Goal: Task Accomplishment & Management: Manage account settings

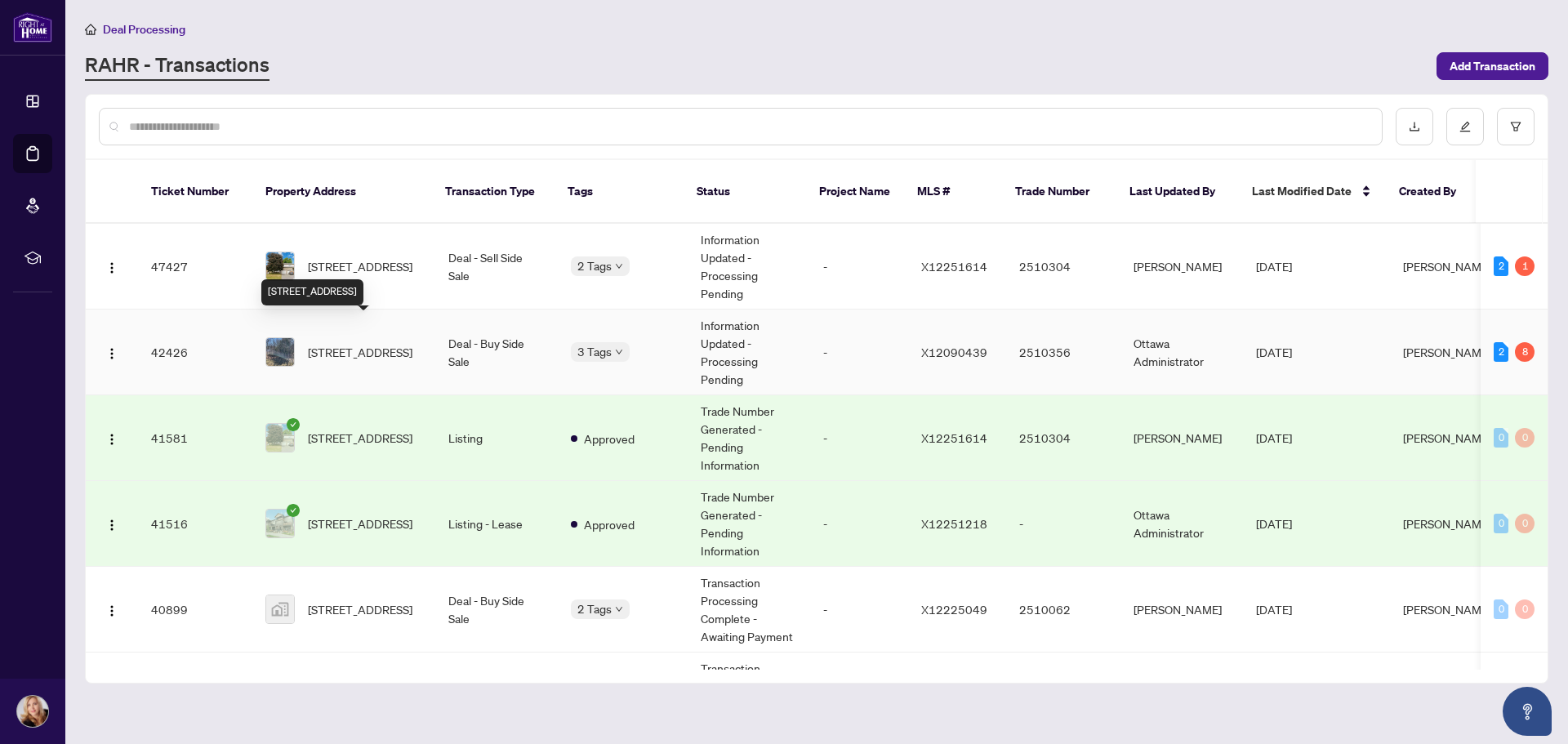
click at [330, 343] on span "[STREET_ADDRESS]" at bounding box center [360, 351] width 104 height 18
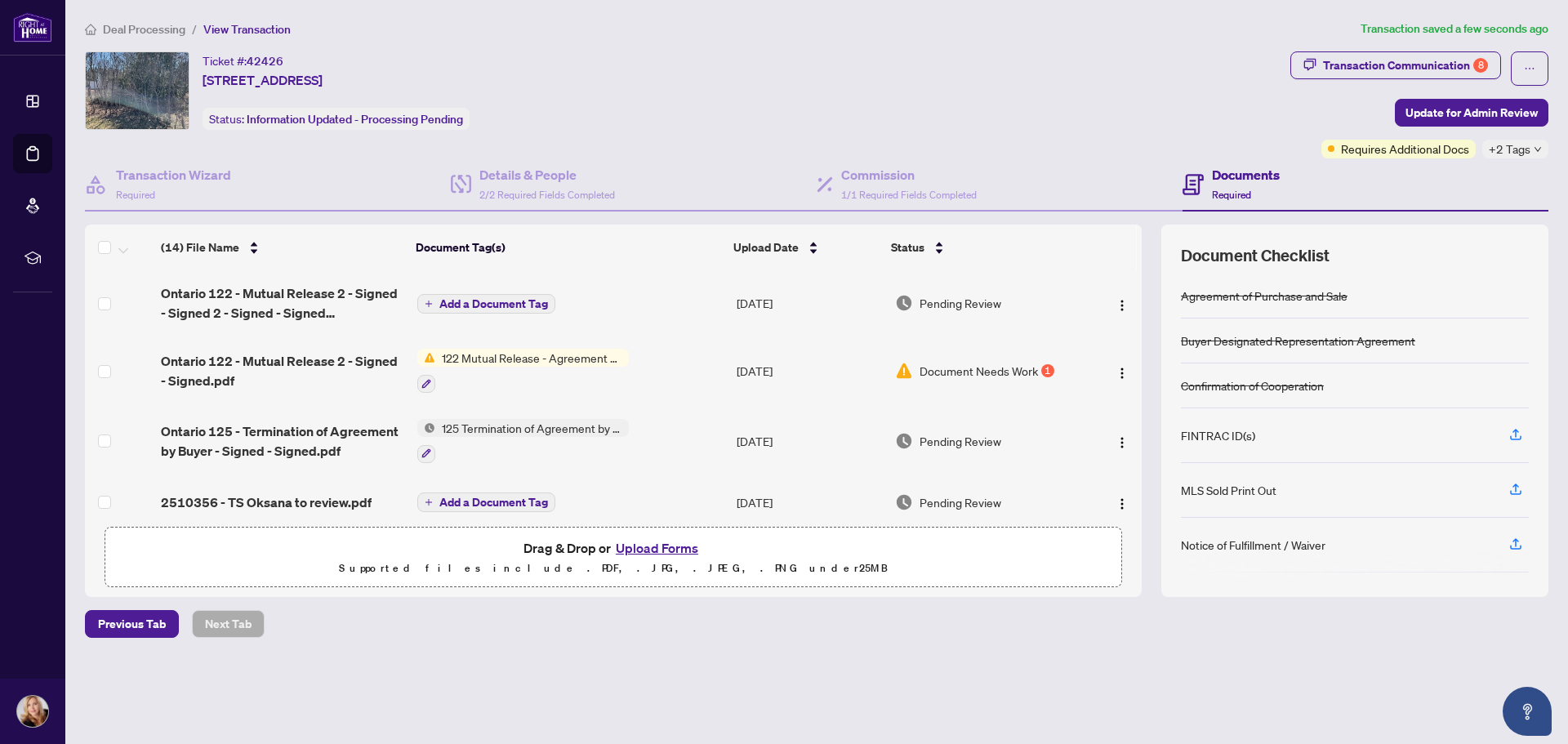
click at [493, 301] on span "Add a Document Tag" at bounding box center [493, 304] width 109 height 12
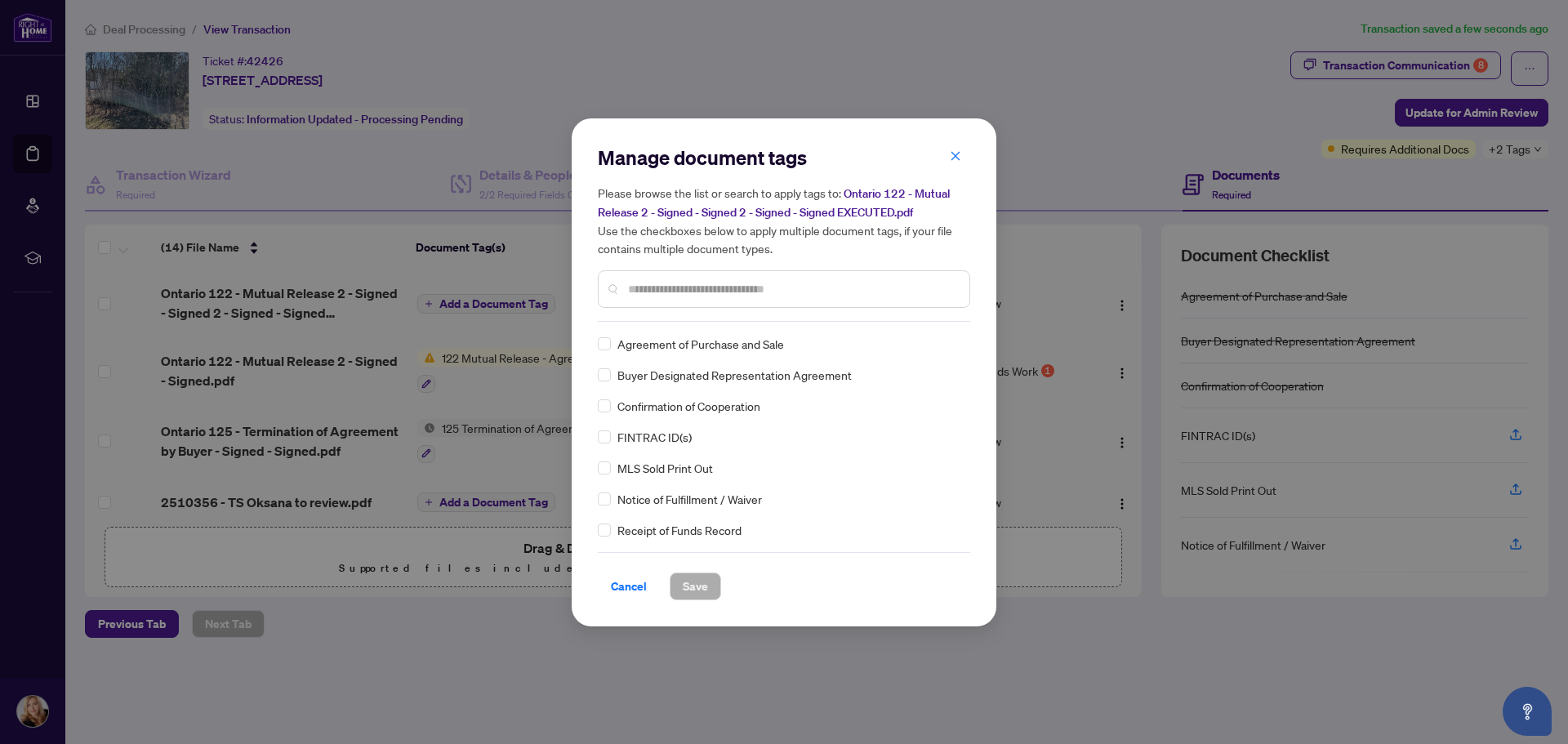
click at [693, 286] on input "text" at bounding box center [792, 289] width 328 height 18
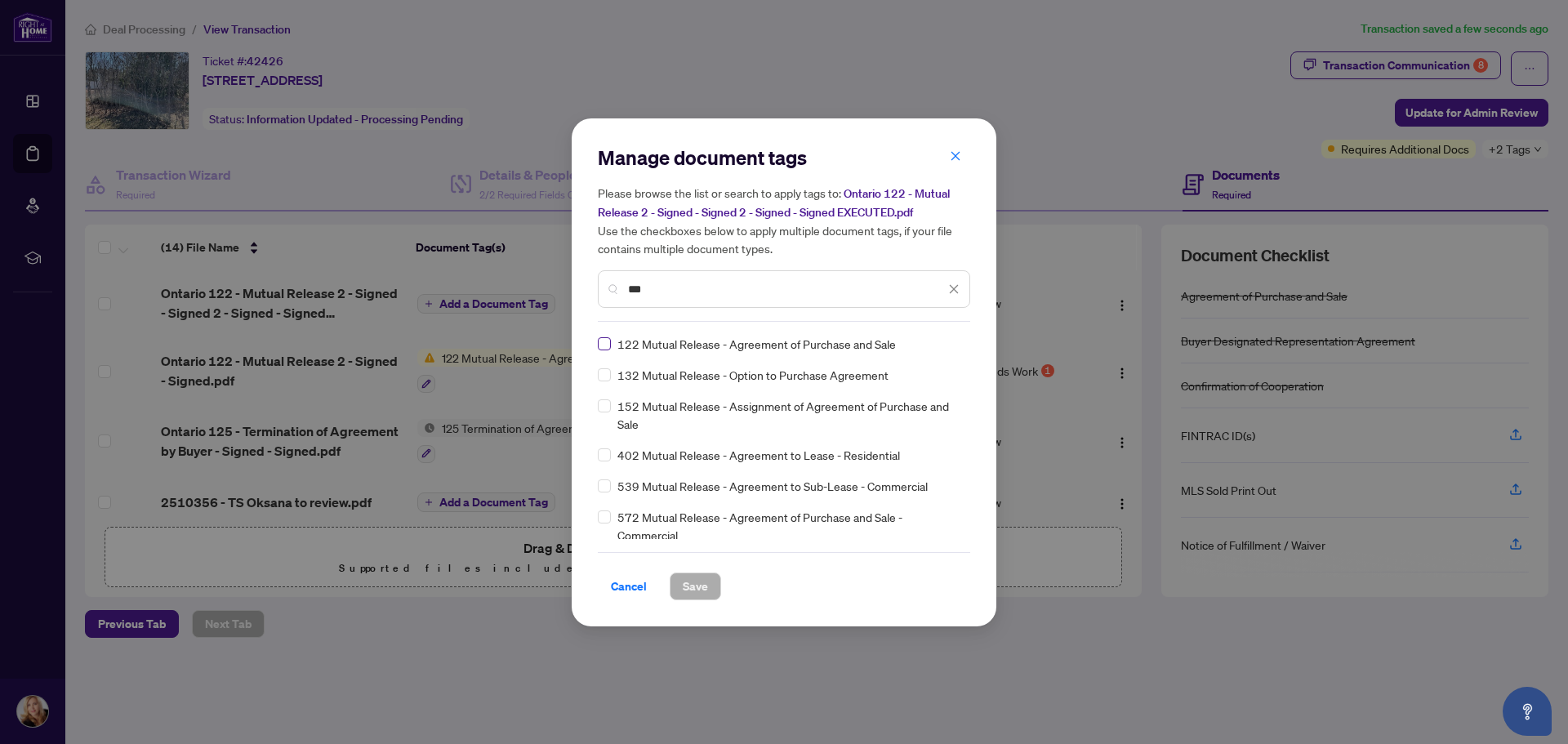
type input "***"
click at [690, 588] on span "Save" at bounding box center [696, 586] width 25 height 26
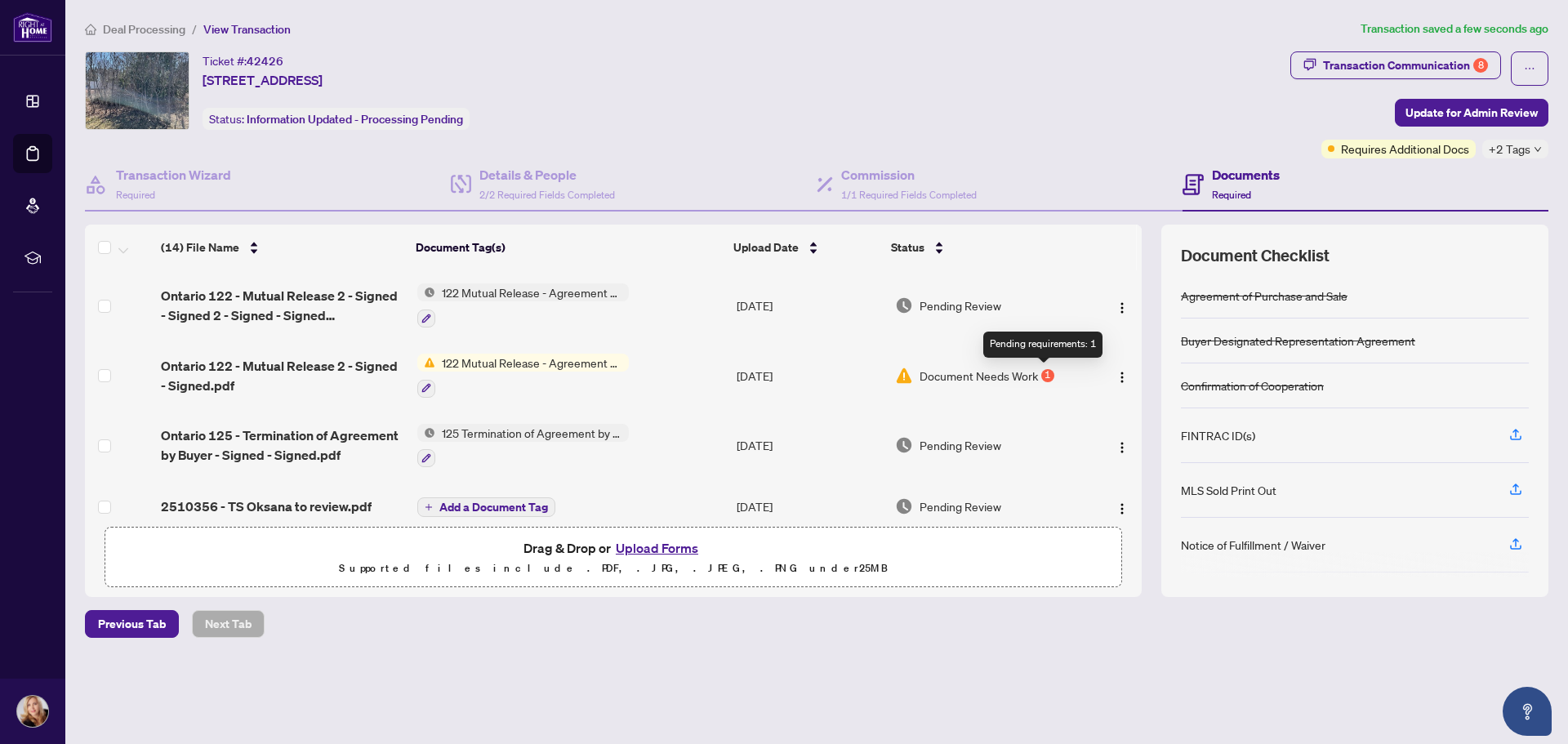
click at [1042, 370] on div "1" at bounding box center [1048, 375] width 13 height 13
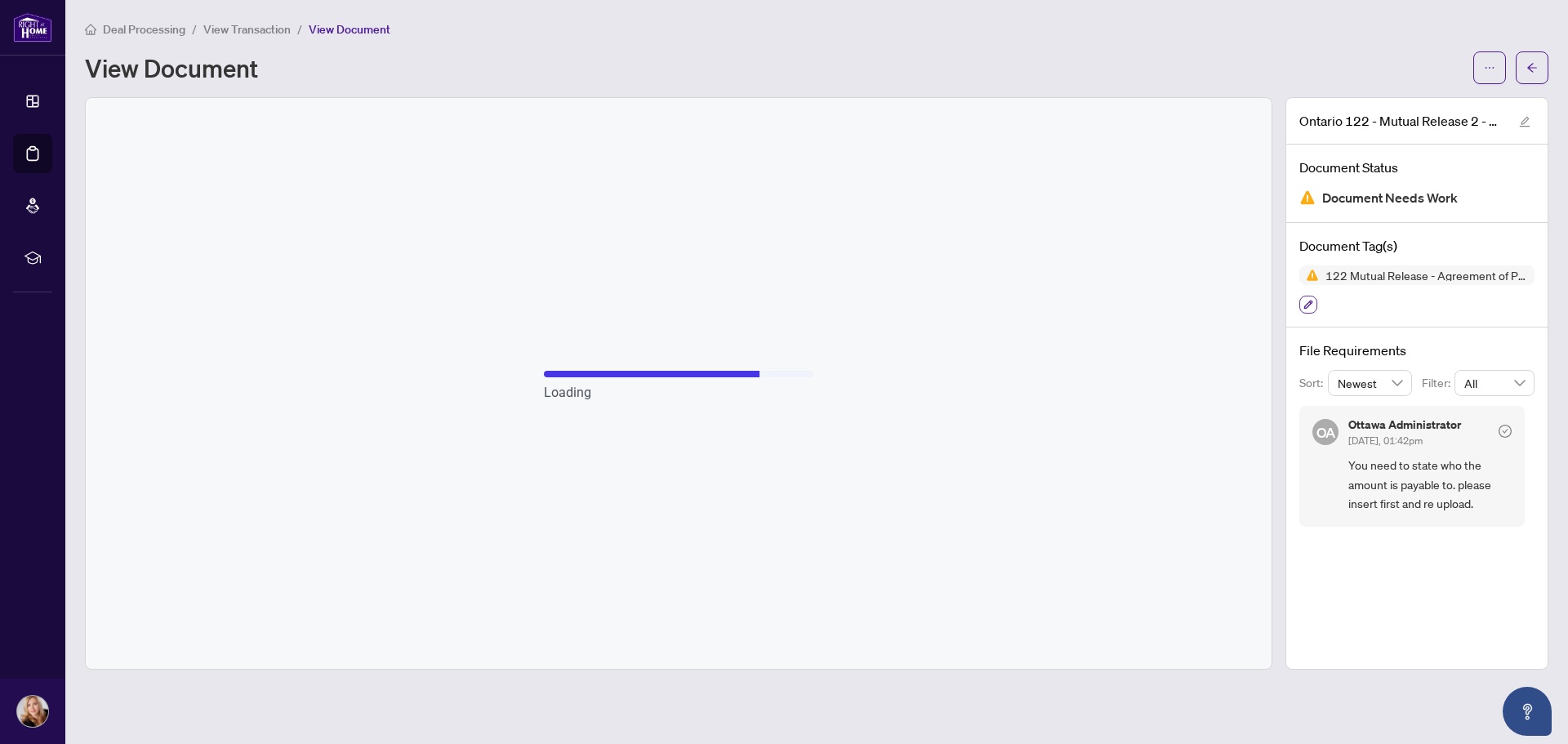
click at [1310, 307] on icon "button" at bounding box center [1309, 305] width 10 height 10
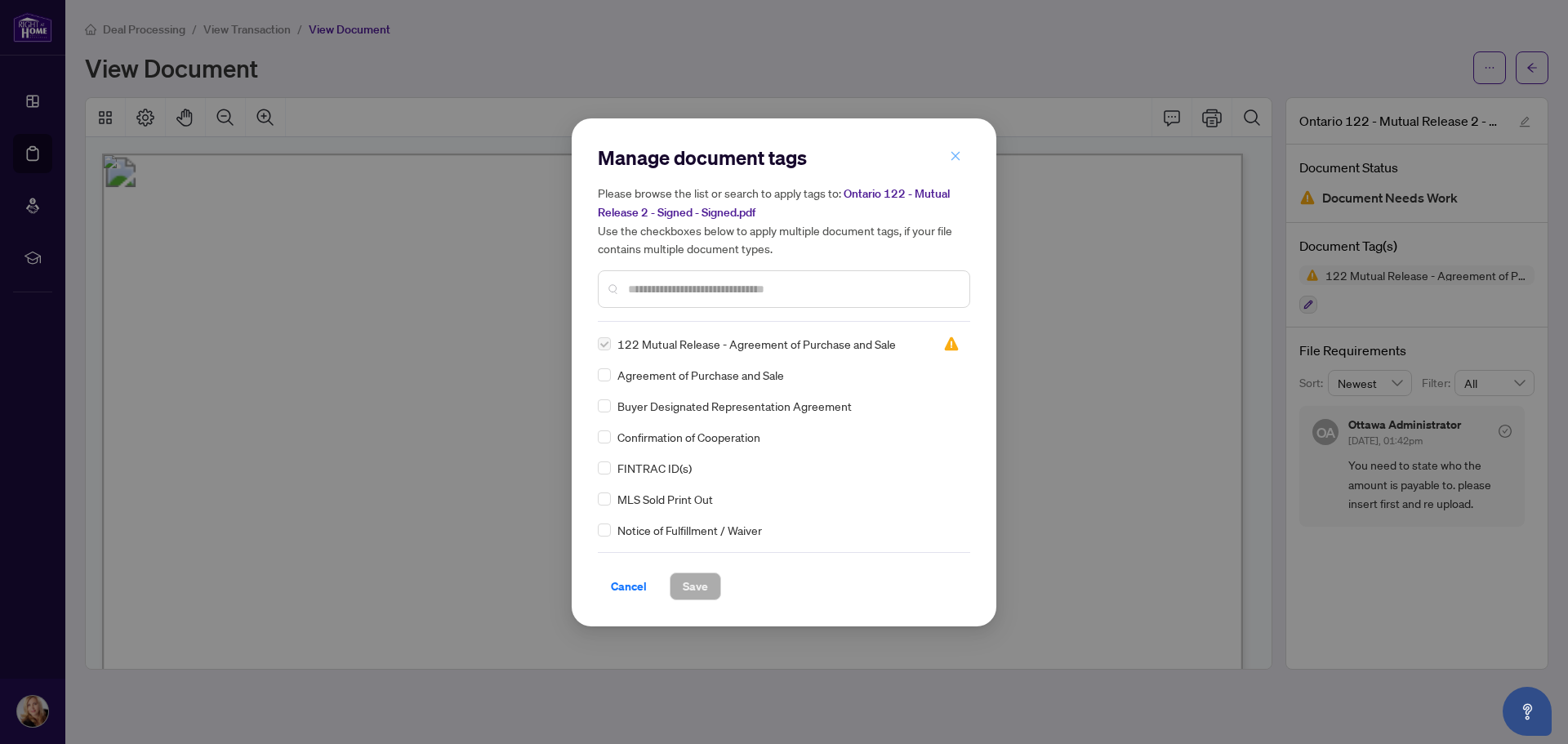
click at [947, 160] on button "button" at bounding box center [956, 157] width 33 height 28
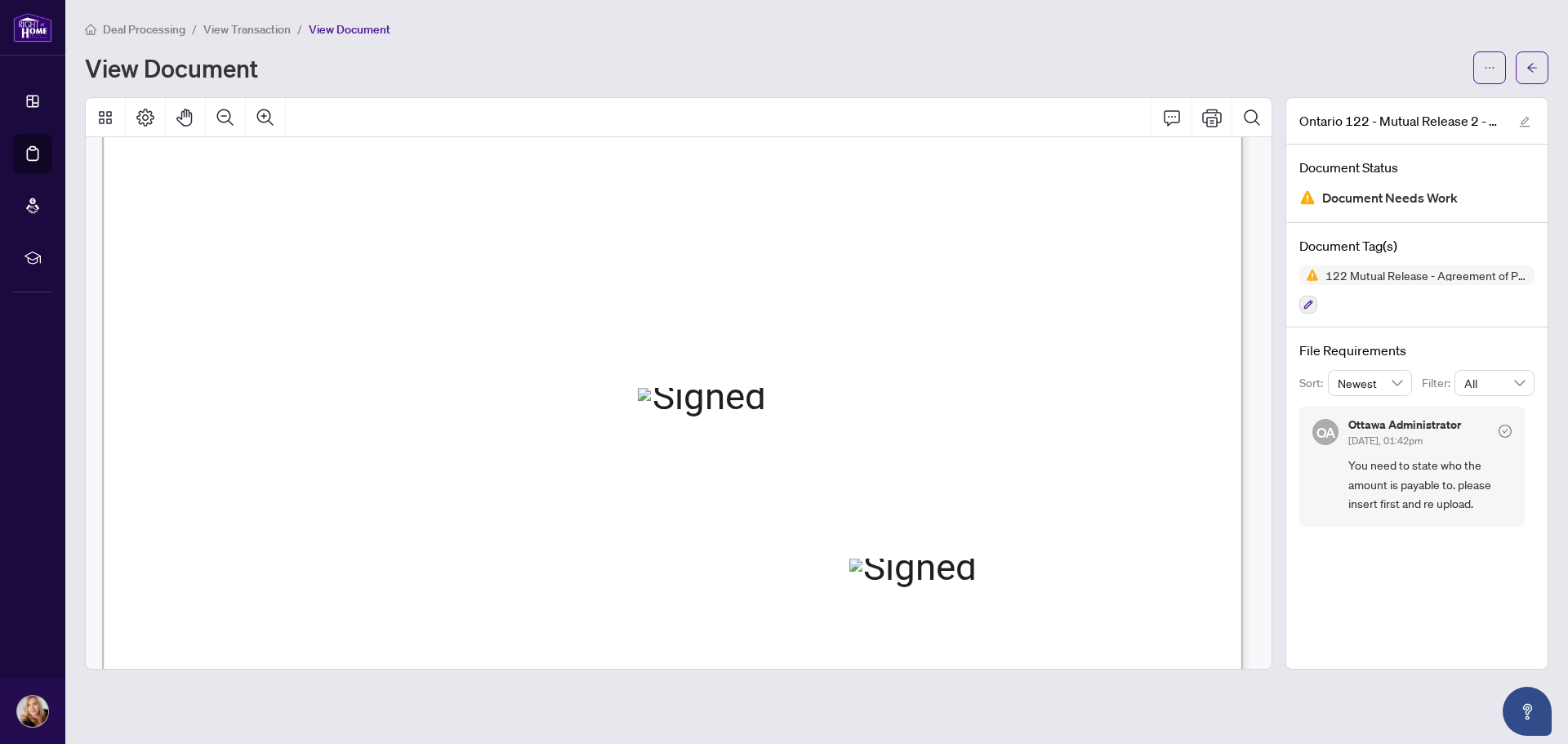
scroll to position [408, 0]
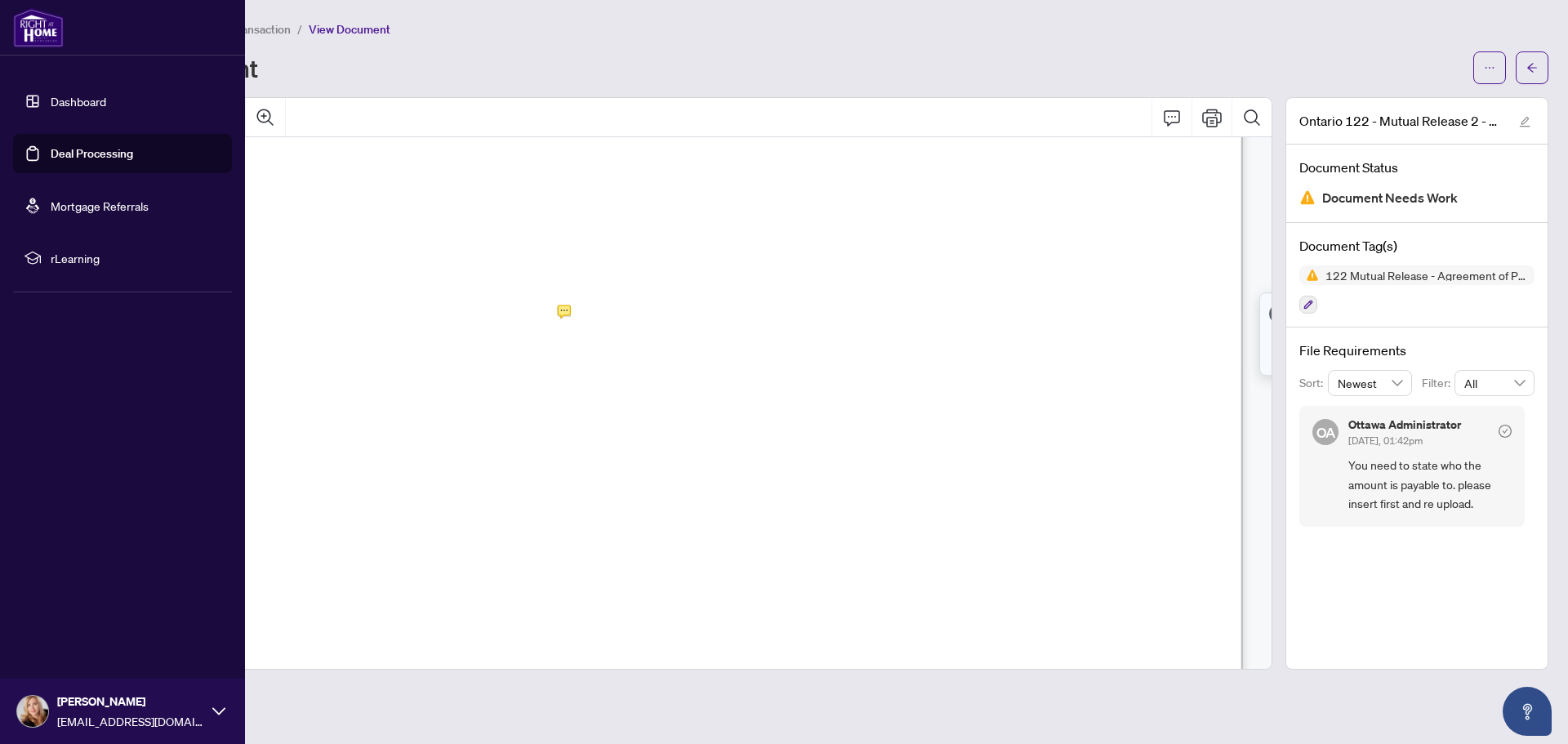
click at [74, 106] on link "Dashboard" at bounding box center [78, 101] width 56 height 14
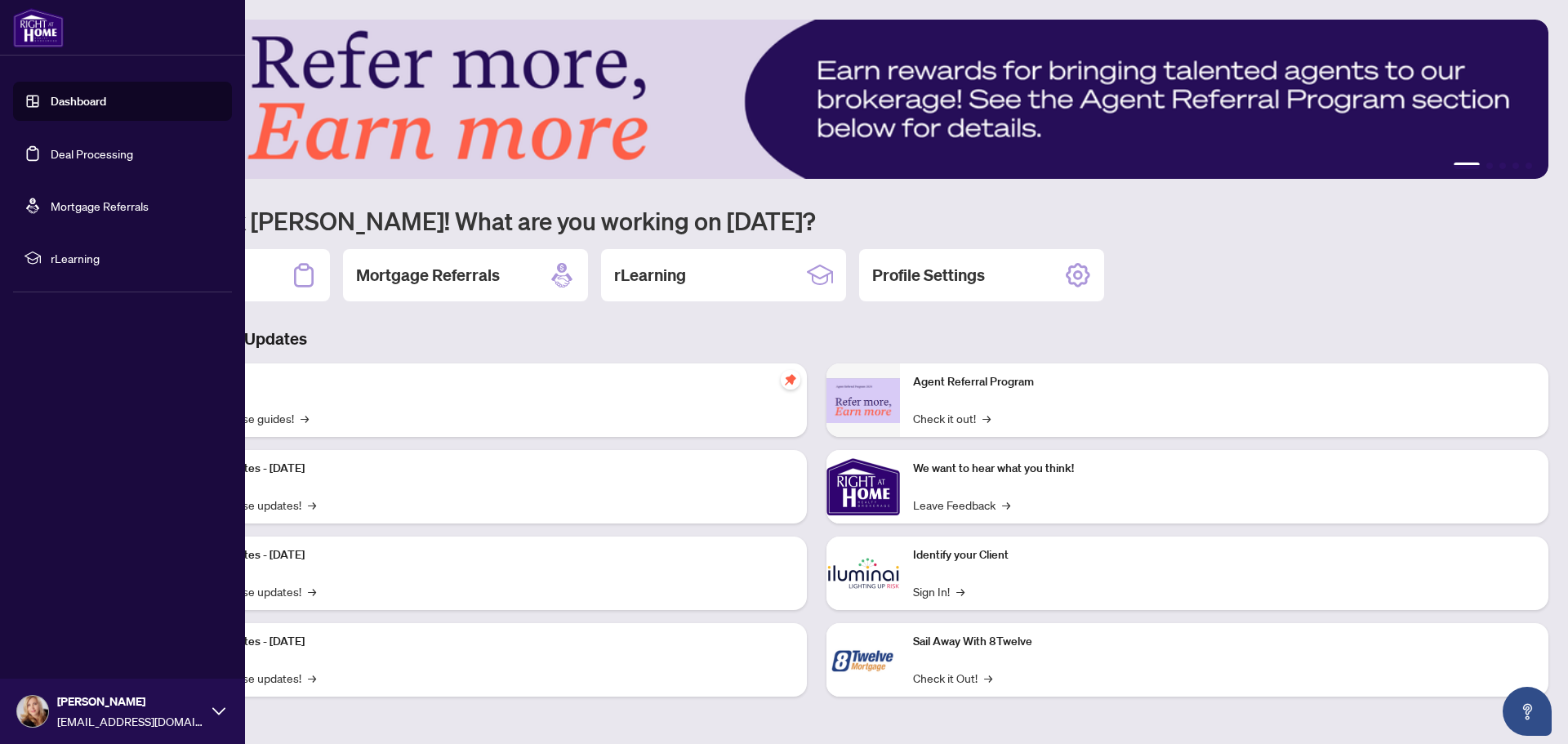
click at [93, 146] on link "Deal Processing" at bounding box center [92, 153] width 83 height 14
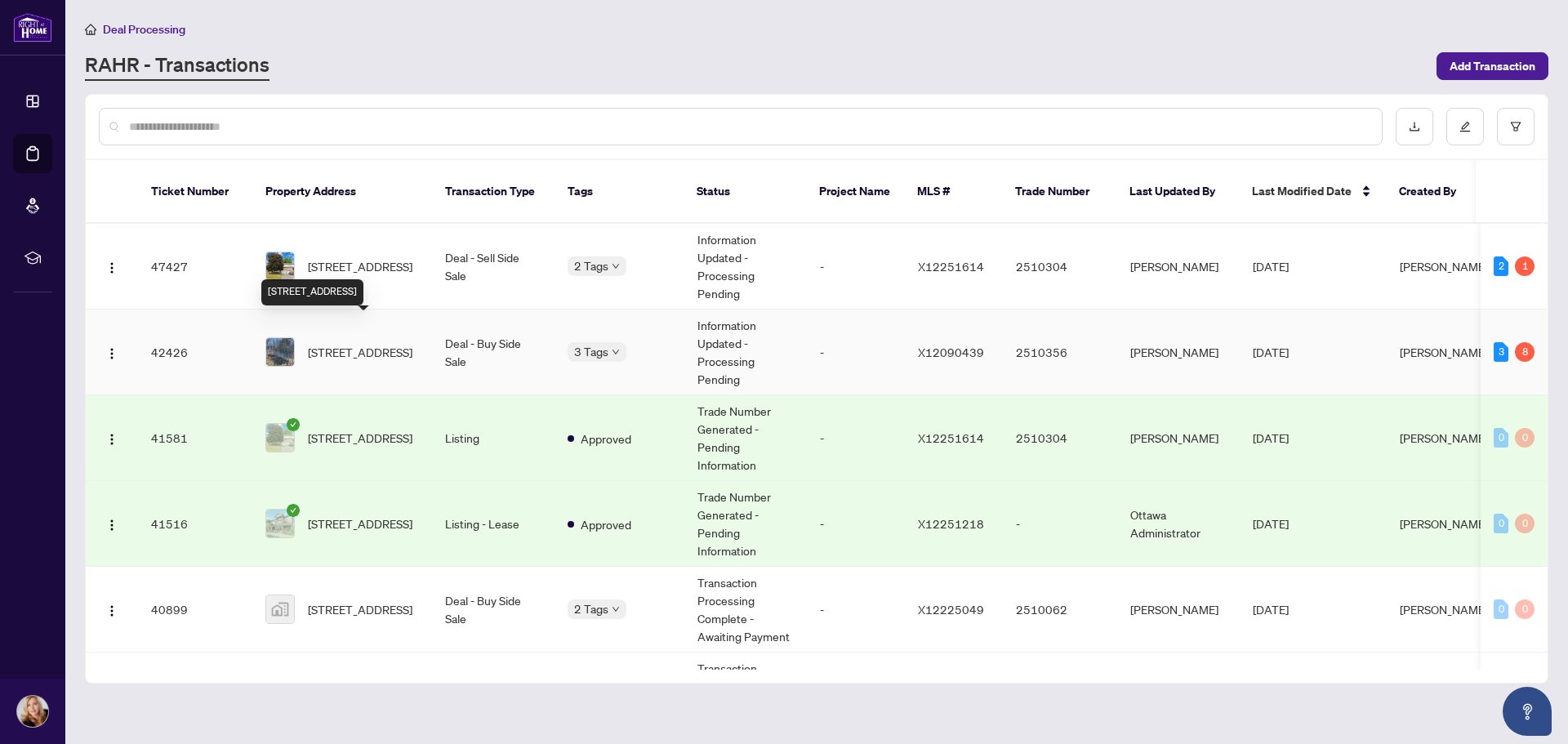
click at [335, 343] on span "[STREET_ADDRESS]" at bounding box center [360, 351] width 104 height 18
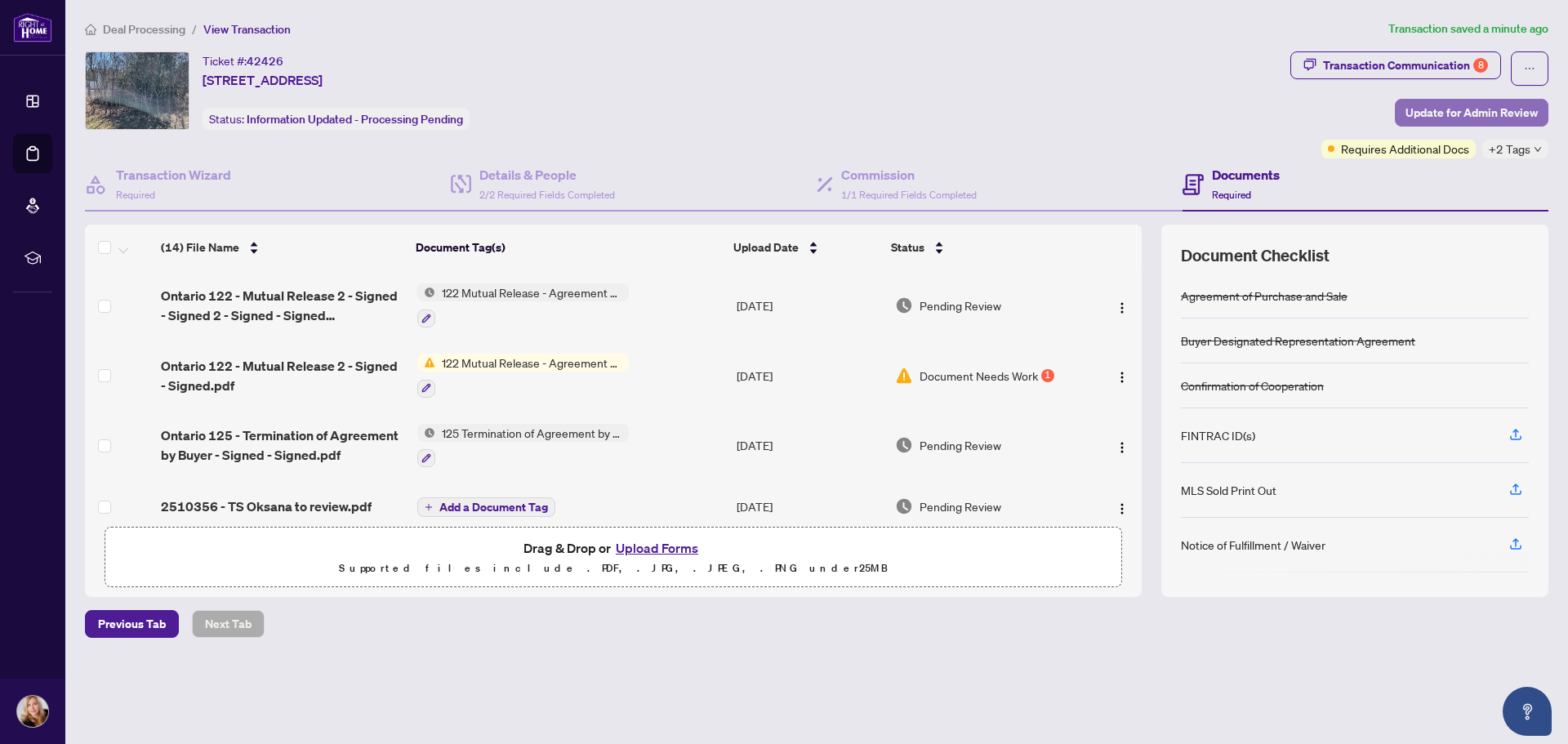
click at [1452, 106] on span "Update for Admin Review" at bounding box center [1471, 112] width 132 height 26
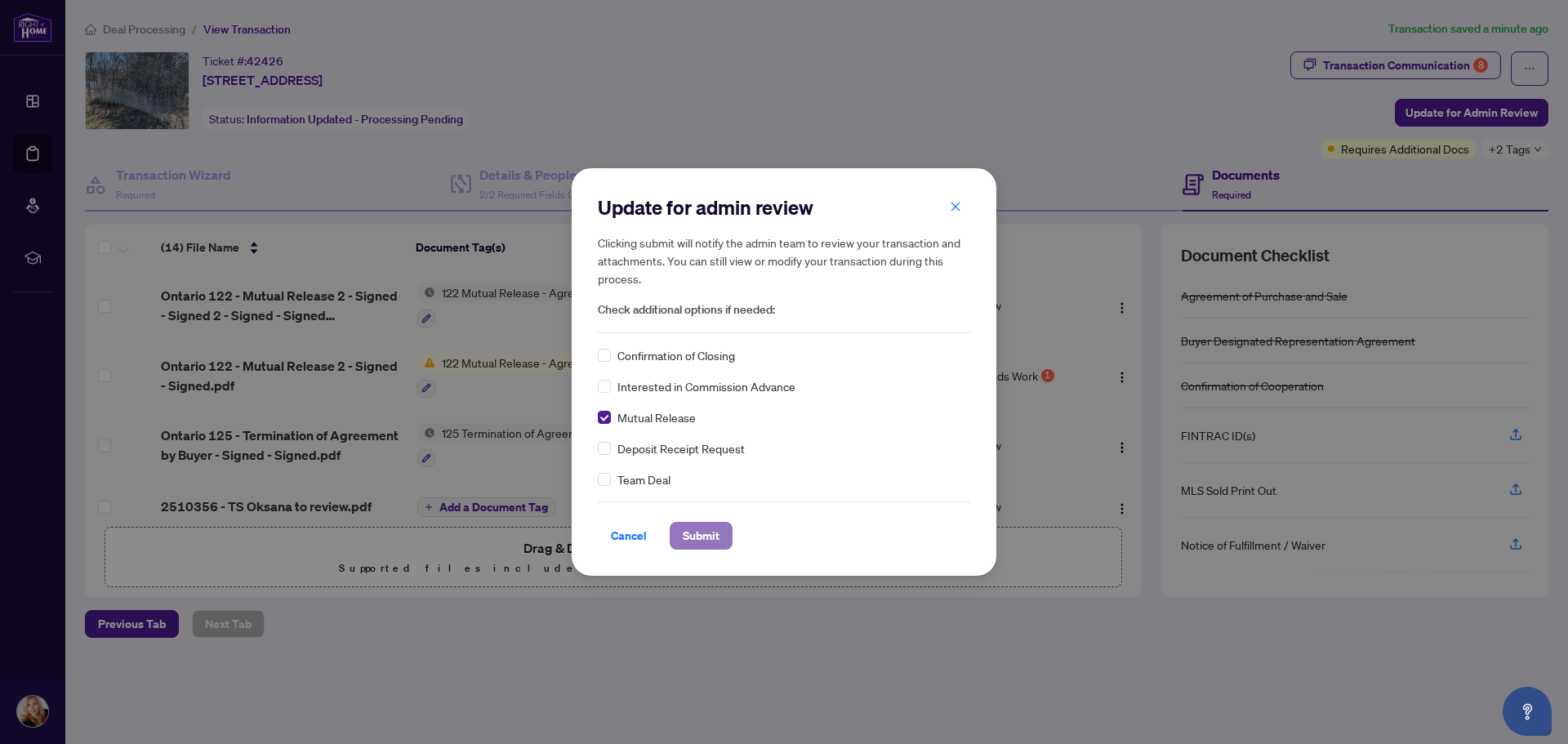
click at [700, 534] on span "Submit" at bounding box center [701, 535] width 37 height 26
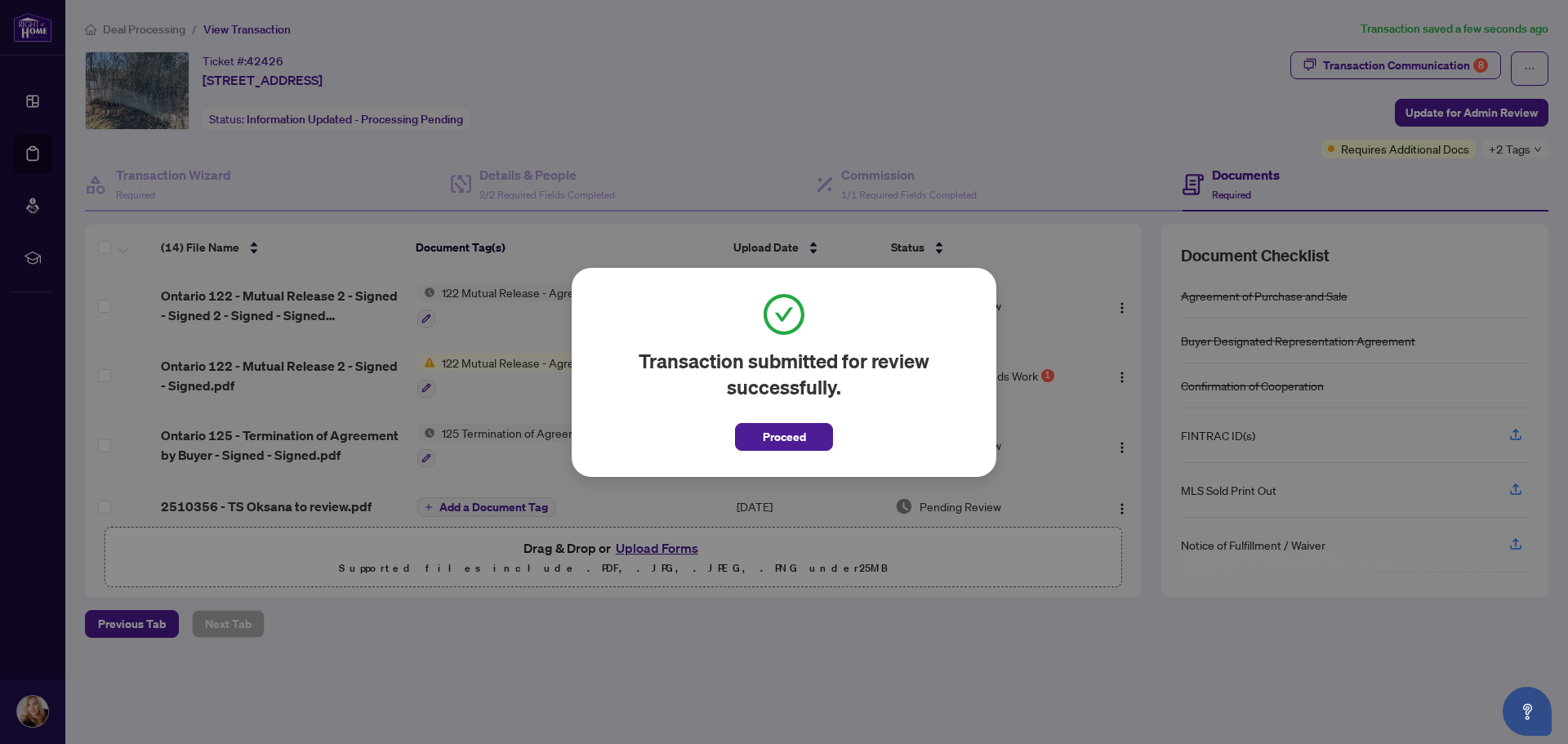
drag, startPoint x: 774, startPoint y: 433, endPoint x: 542, endPoint y: 502, distance: 242.0
click at [773, 434] on span "Proceed" at bounding box center [784, 436] width 43 height 26
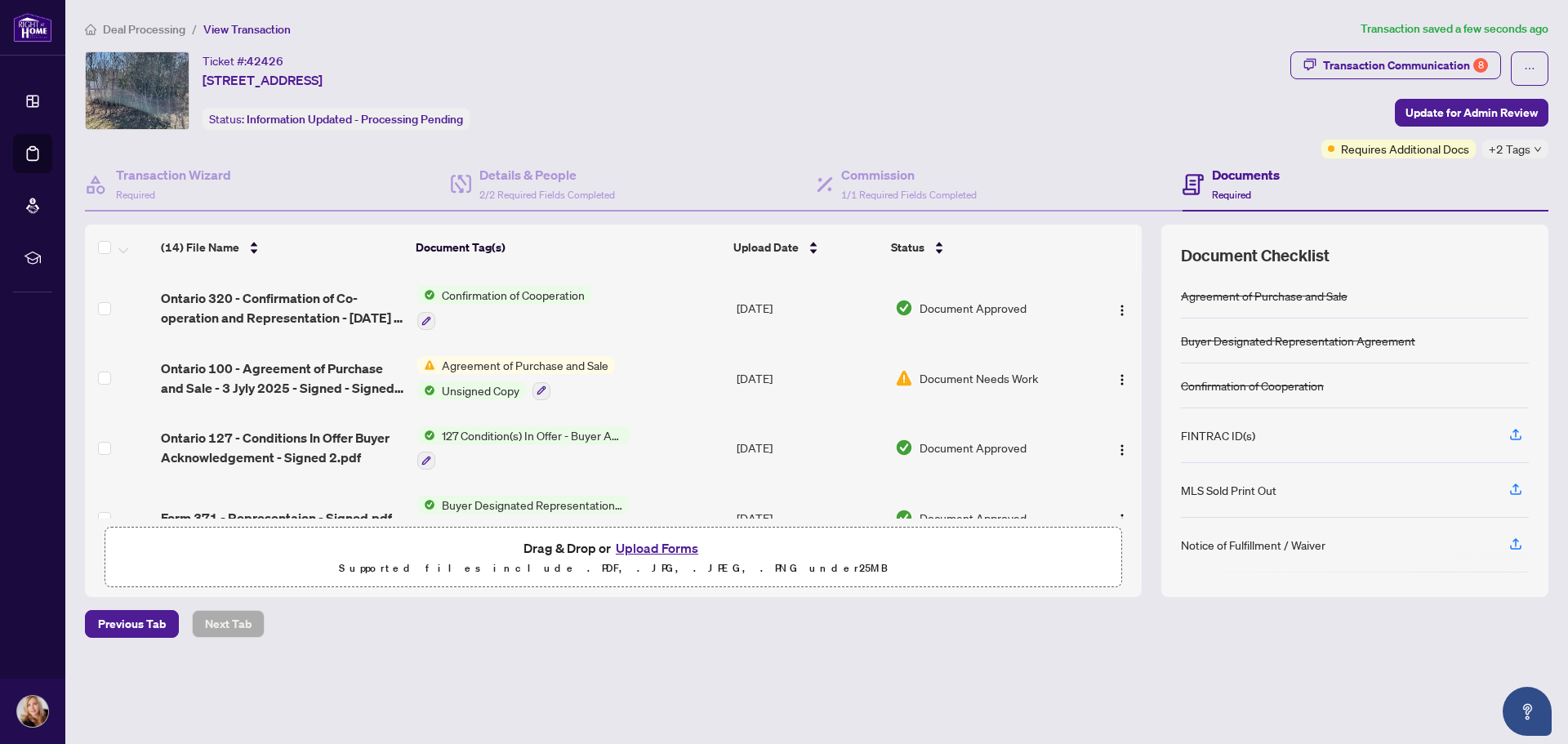
scroll to position [715, 0]
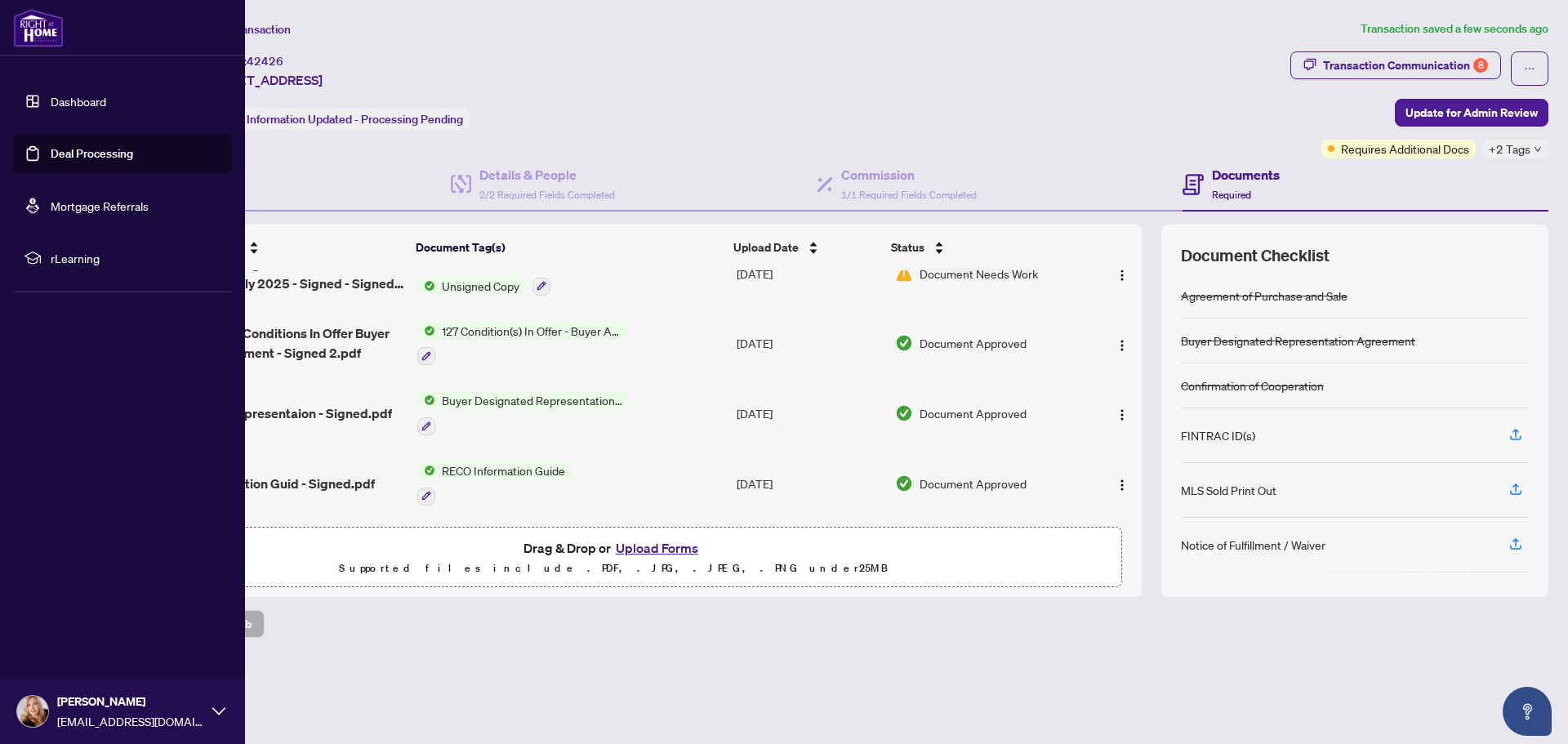
click at [77, 161] on link "Deal Processing" at bounding box center [92, 153] width 83 height 14
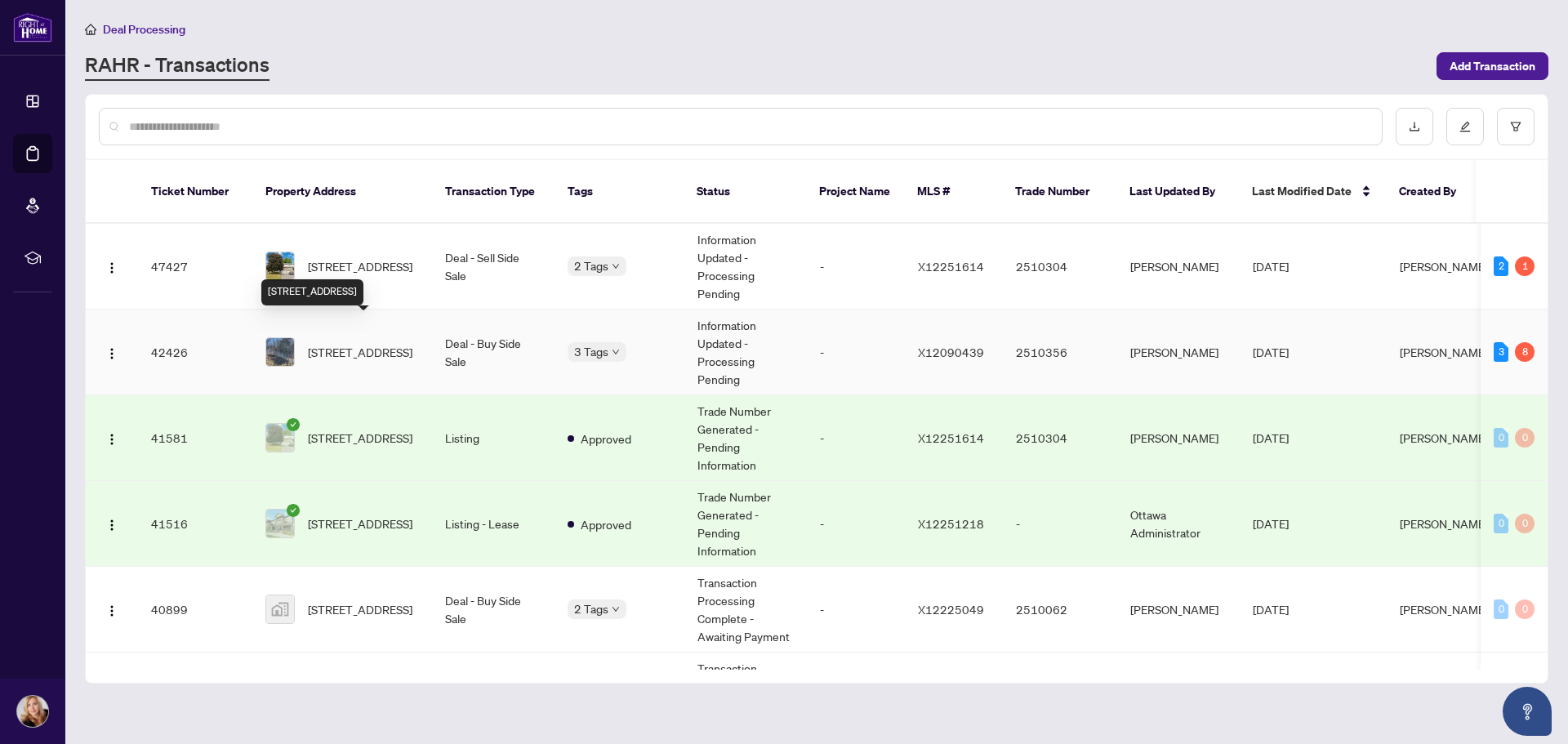
click at [343, 343] on span "[STREET_ADDRESS]" at bounding box center [360, 351] width 104 height 18
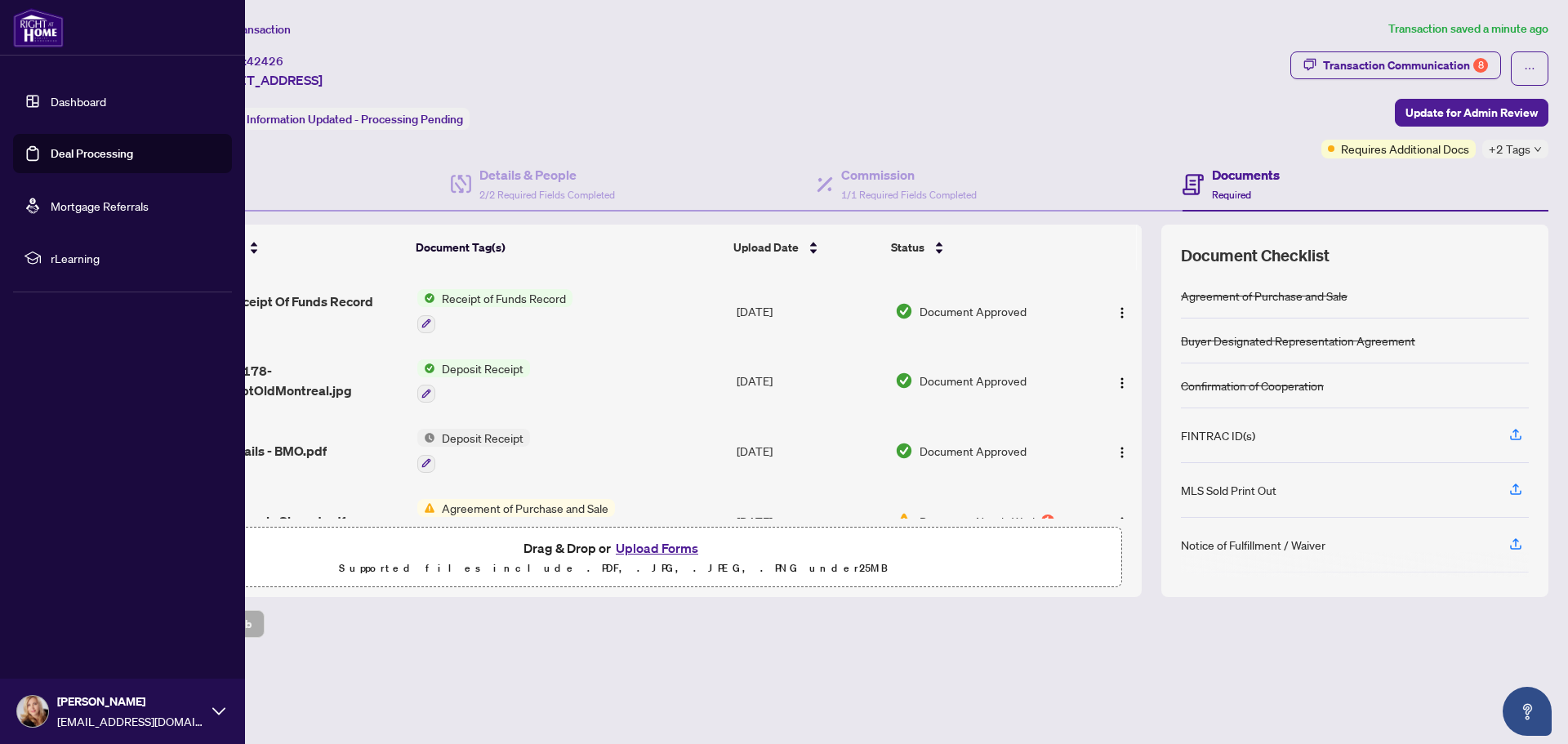
click at [67, 155] on link "Deal Processing" at bounding box center [92, 153] width 83 height 14
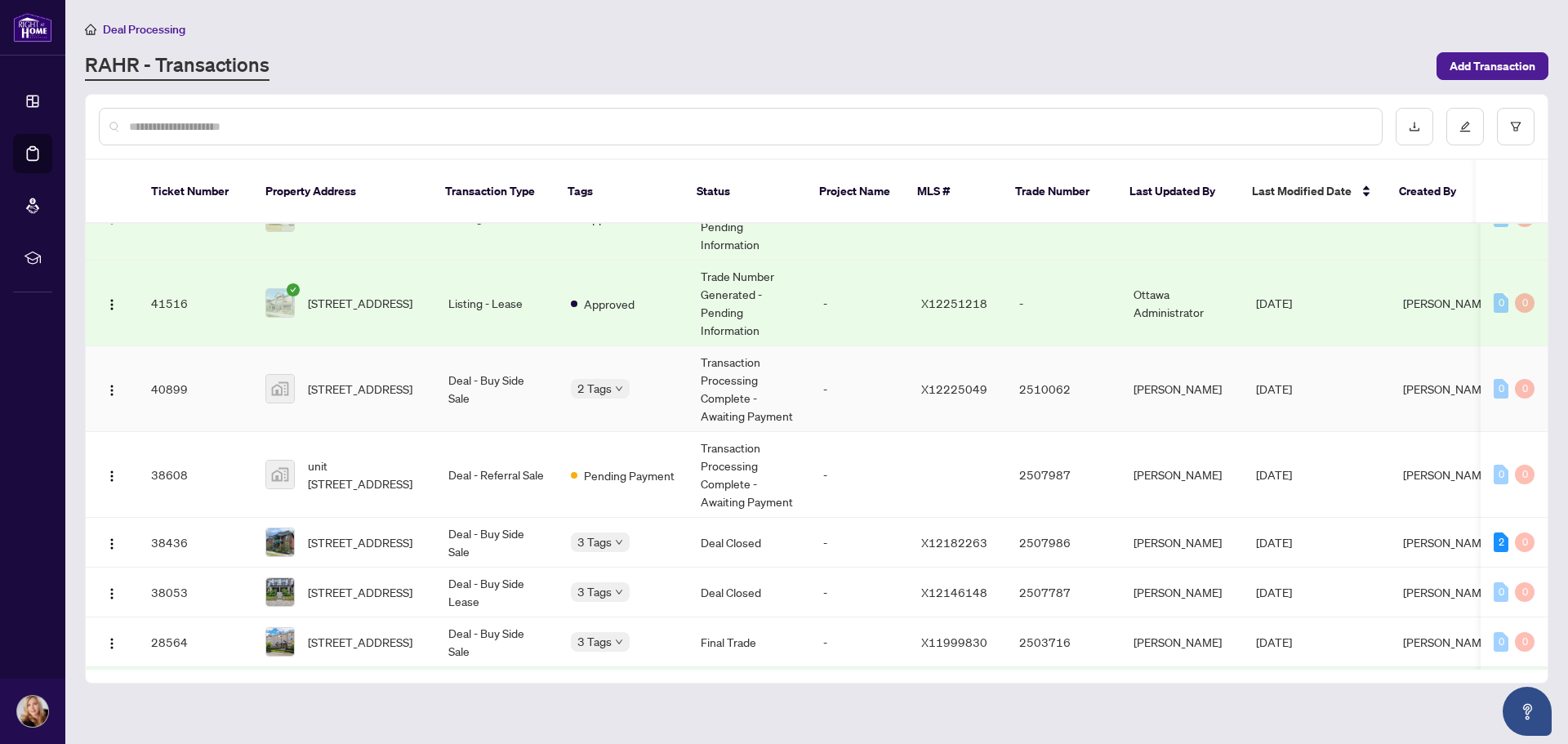
scroll to position [245, 0]
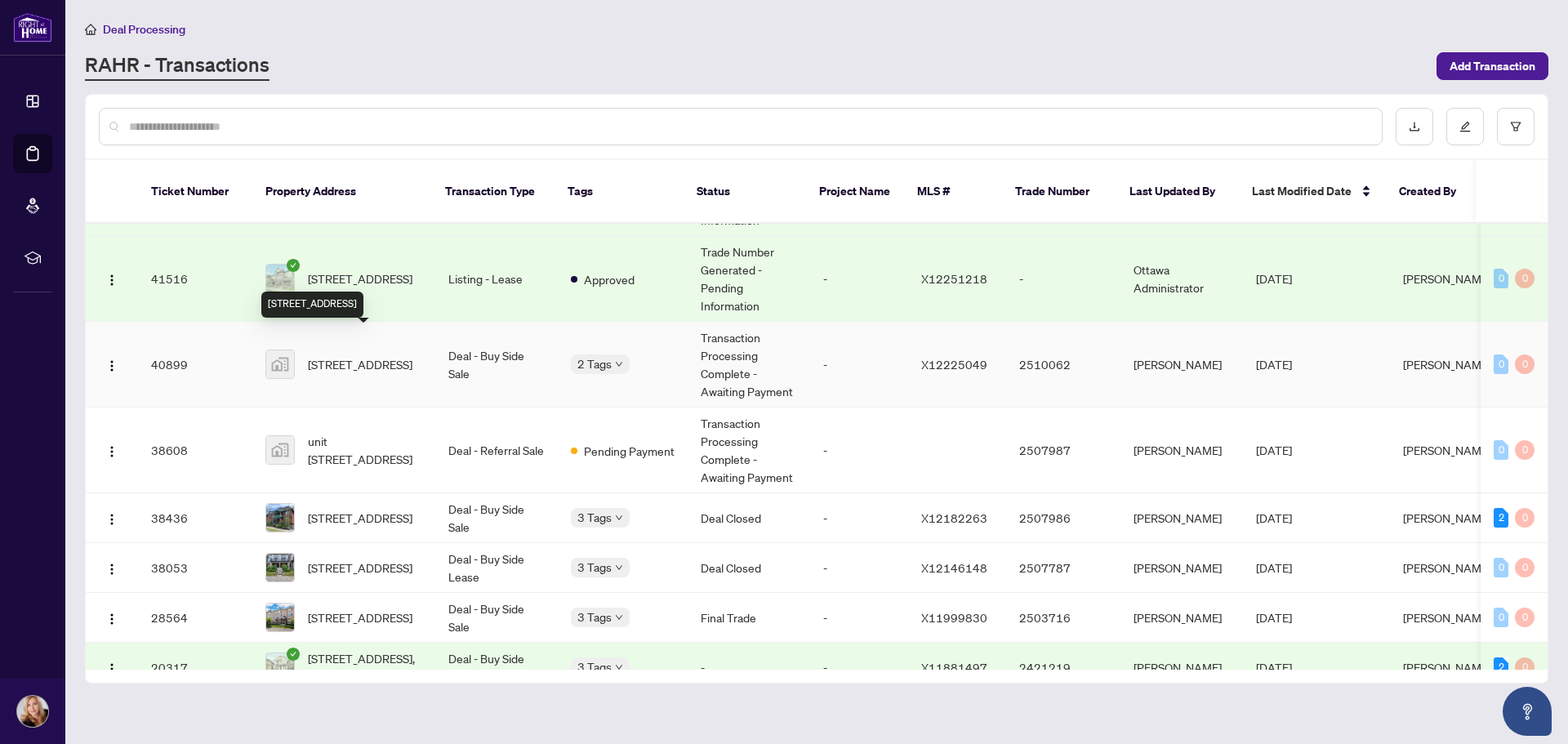
click at [340, 355] on span "[STREET_ADDRESS]" at bounding box center [360, 364] width 104 height 18
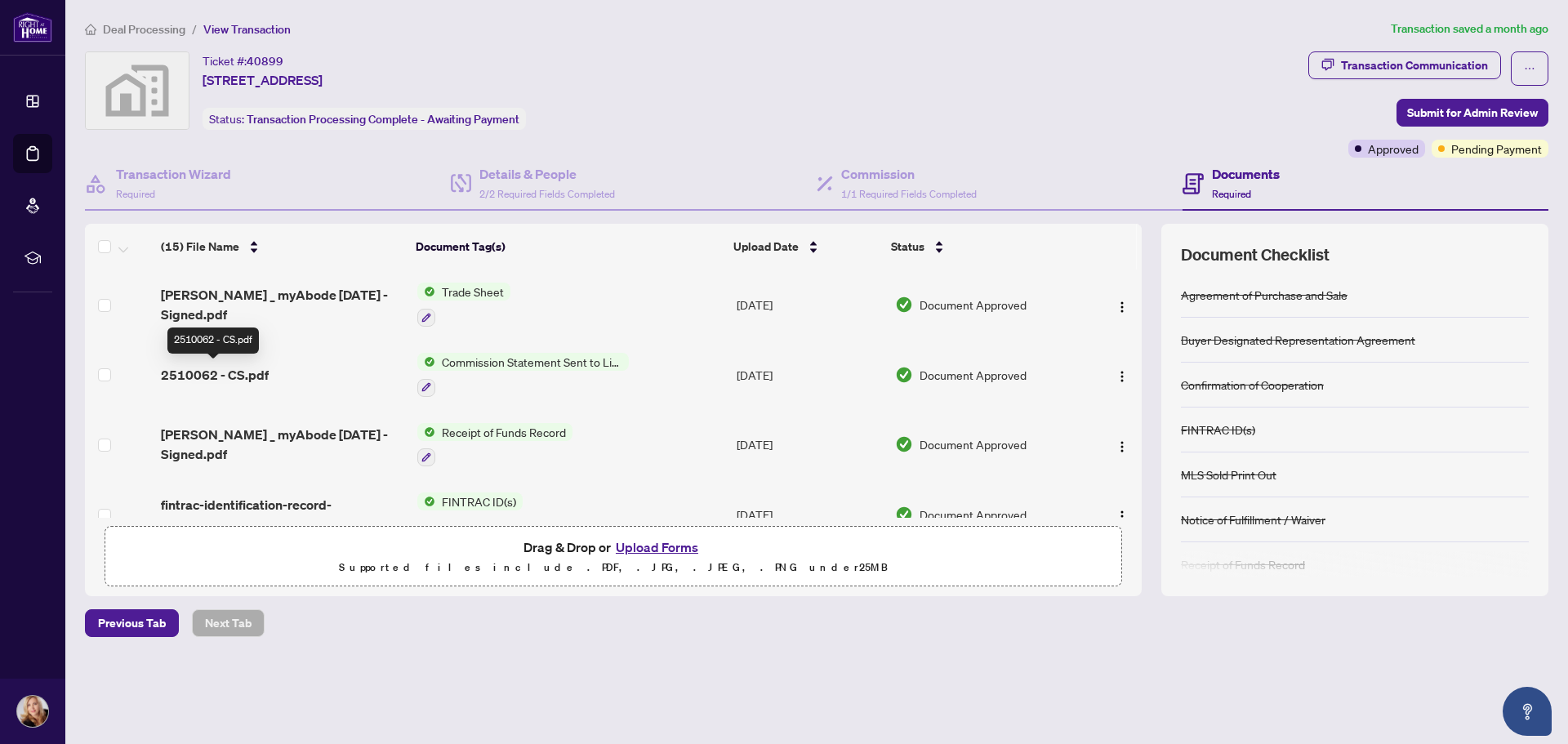
click at [200, 370] on span "2510062 - CS.pdf" at bounding box center [215, 375] width 108 height 19
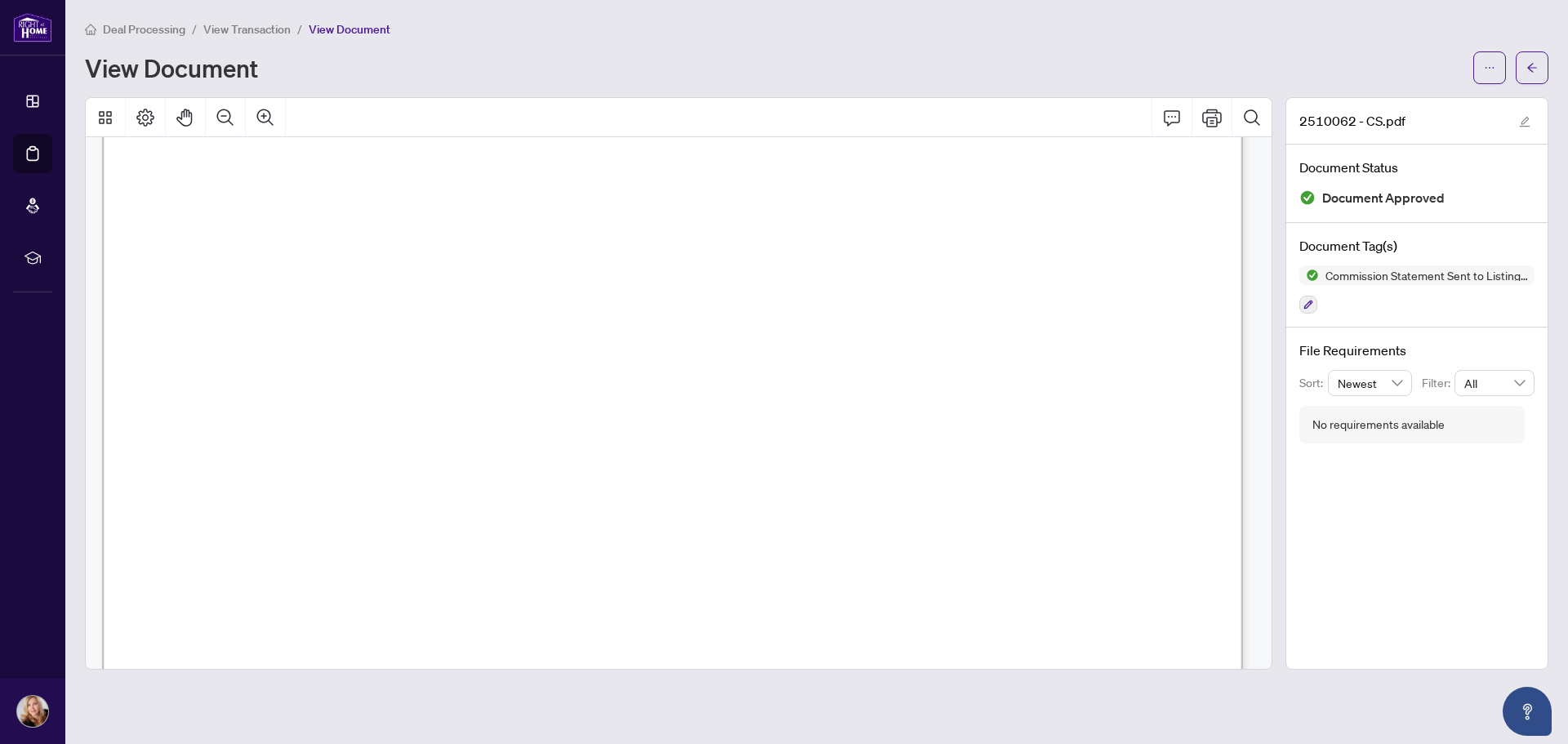
scroll to position [79, 0]
drag, startPoint x: 297, startPoint y: 387, endPoint x: 368, endPoint y: 398, distance: 71.8
drag, startPoint x: 408, startPoint y: 331, endPoint x: 516, endPoint y: 332, distance: 108.0
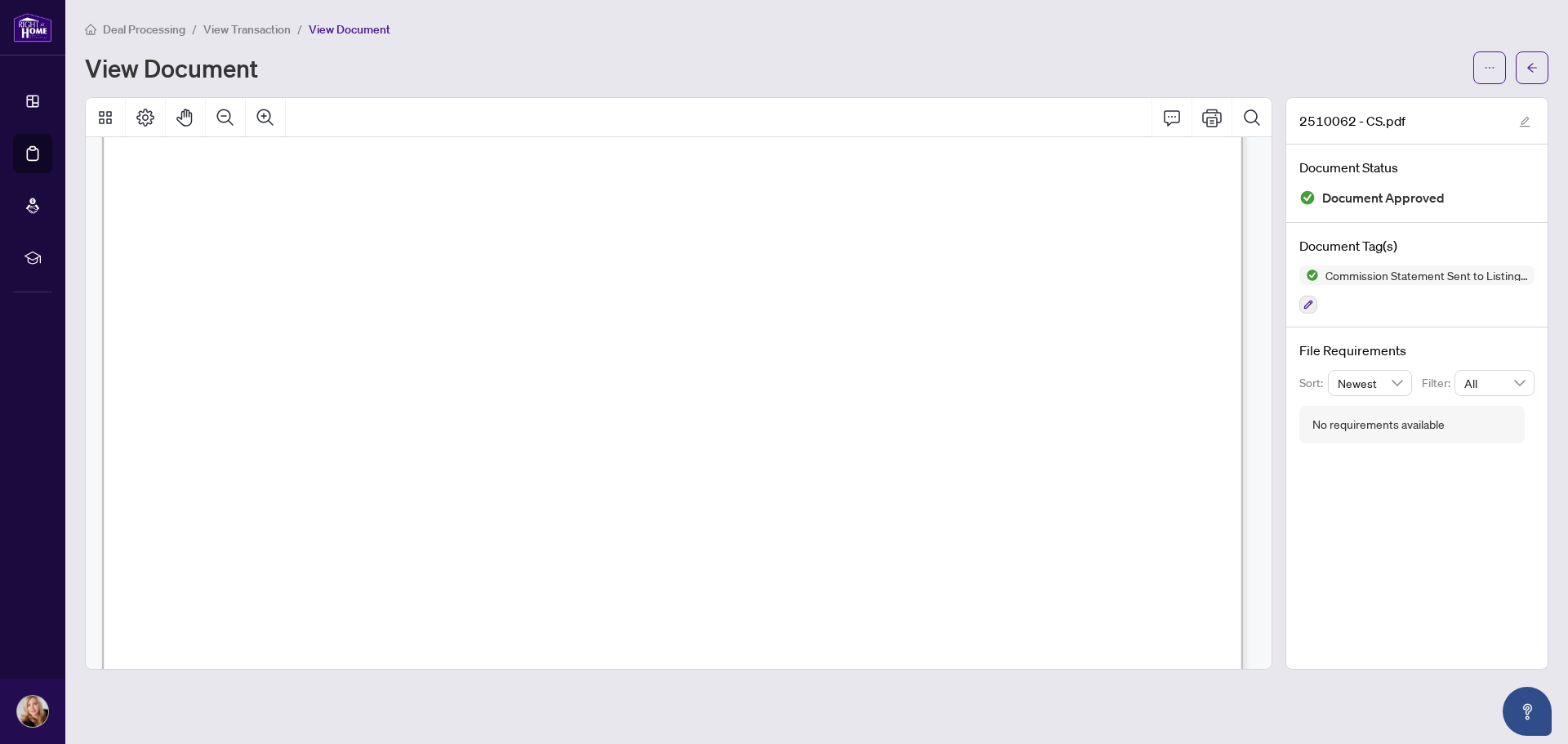
drag, startPoint x: 826, startPoint y: 344, endPoint x: 638, endPoint y: 326, distance: 188.9
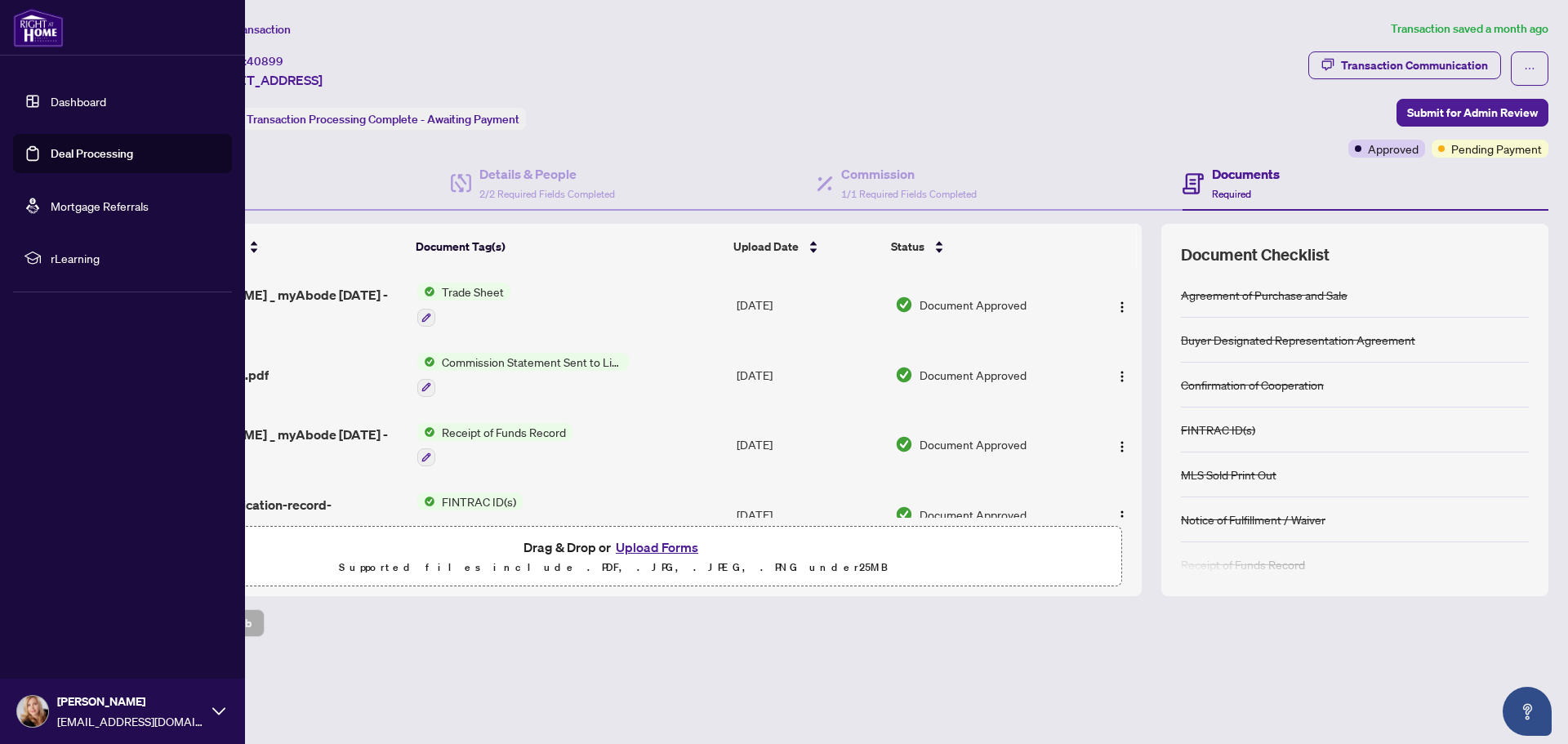
click at [105, 152] on link "Deal Processing" at bounding box center [92, 153] width 83 height 14
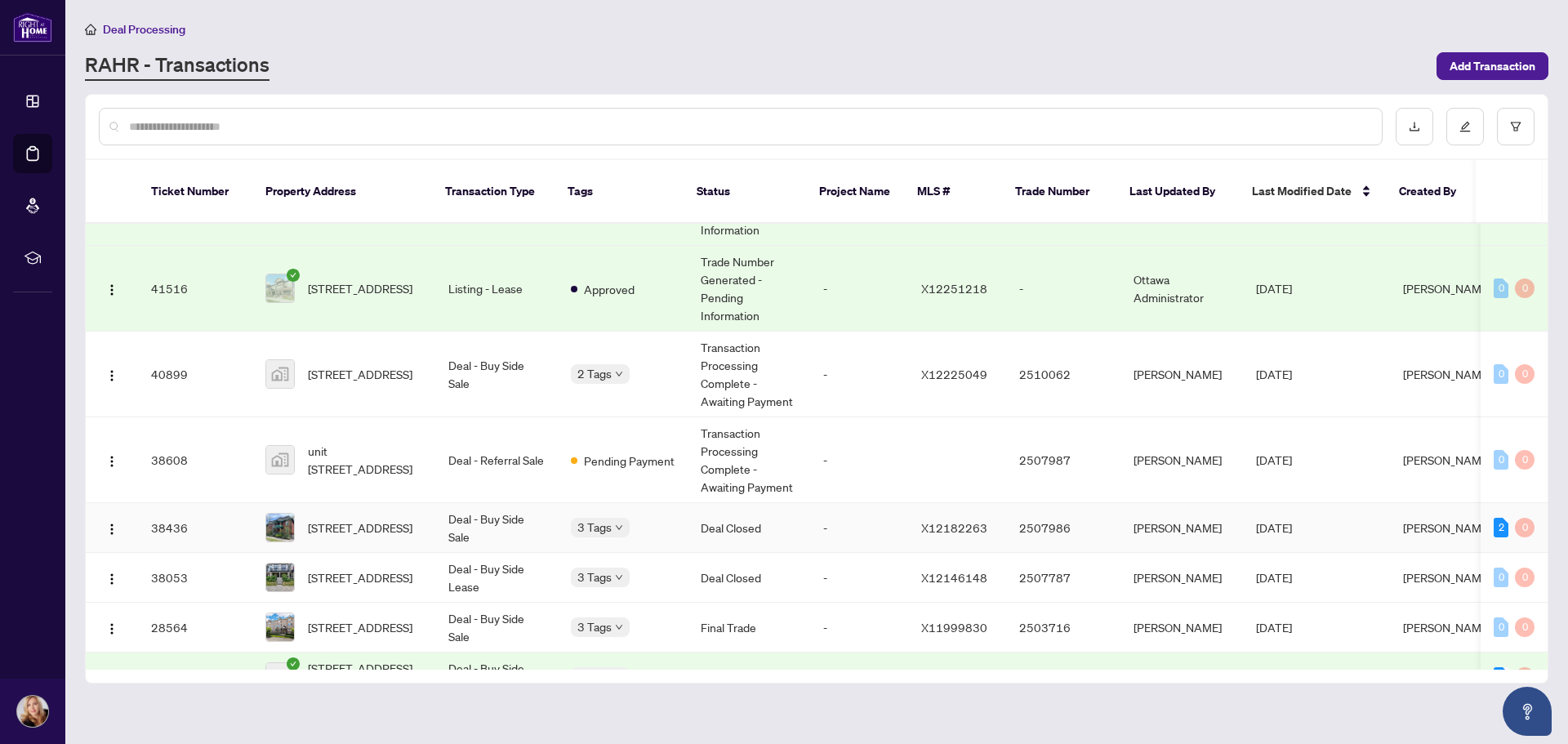
scroll to position [245, 0]
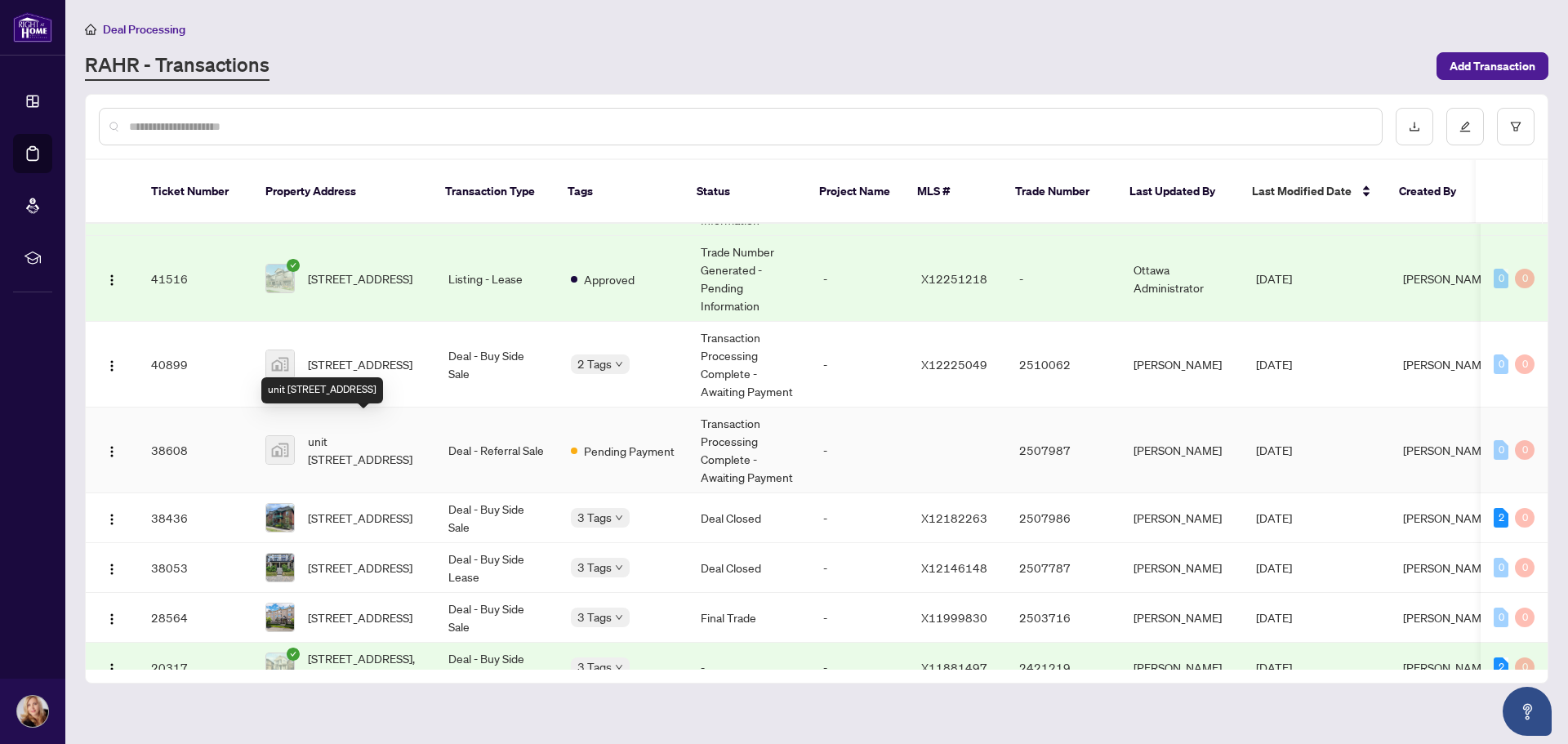
click at [340, 432] on span "unit [STREET_ADDRESS]" at bounding box center [365, 449] width 115 height 36
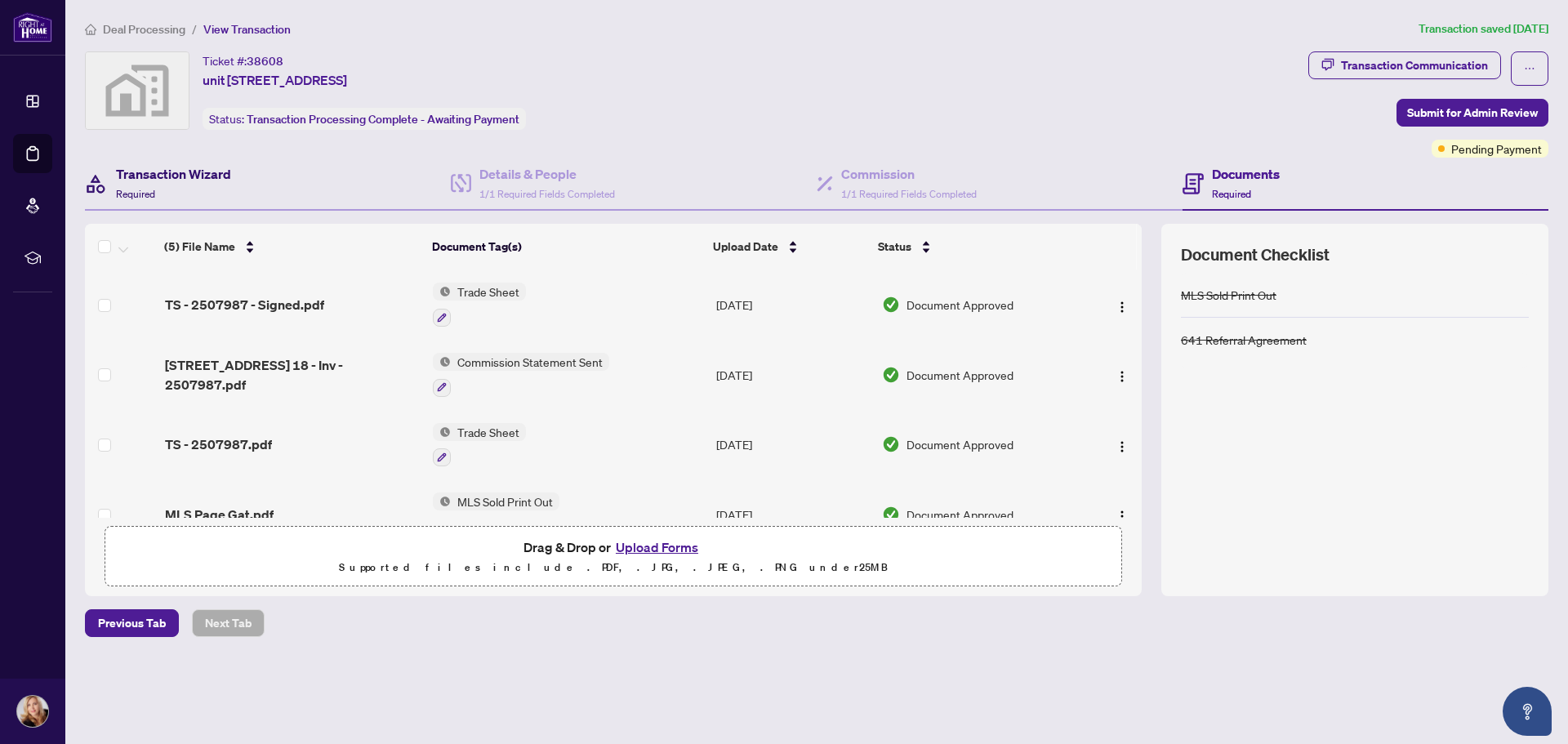
click at [210, 188] on div "Transaction Wizard Required" at bounding box center [173, 183] width 115 height 39
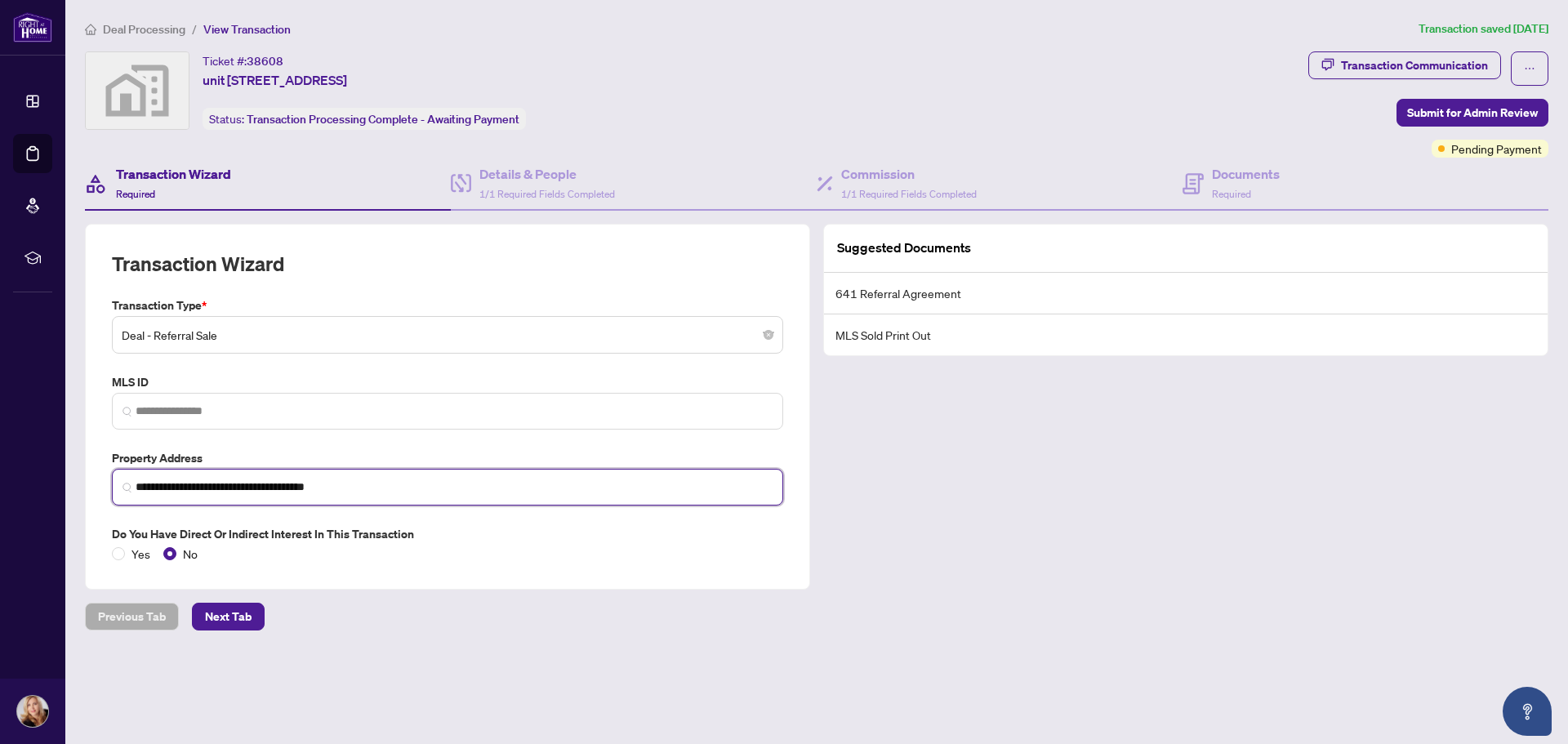
drag, startPoint x: 371, startPoint y: 490, endPoint x: 135, endPoint y: 476, distance: 236.4
click at [135, 476] on span "**********" at bounding box center [447, 487] width 671 height 37
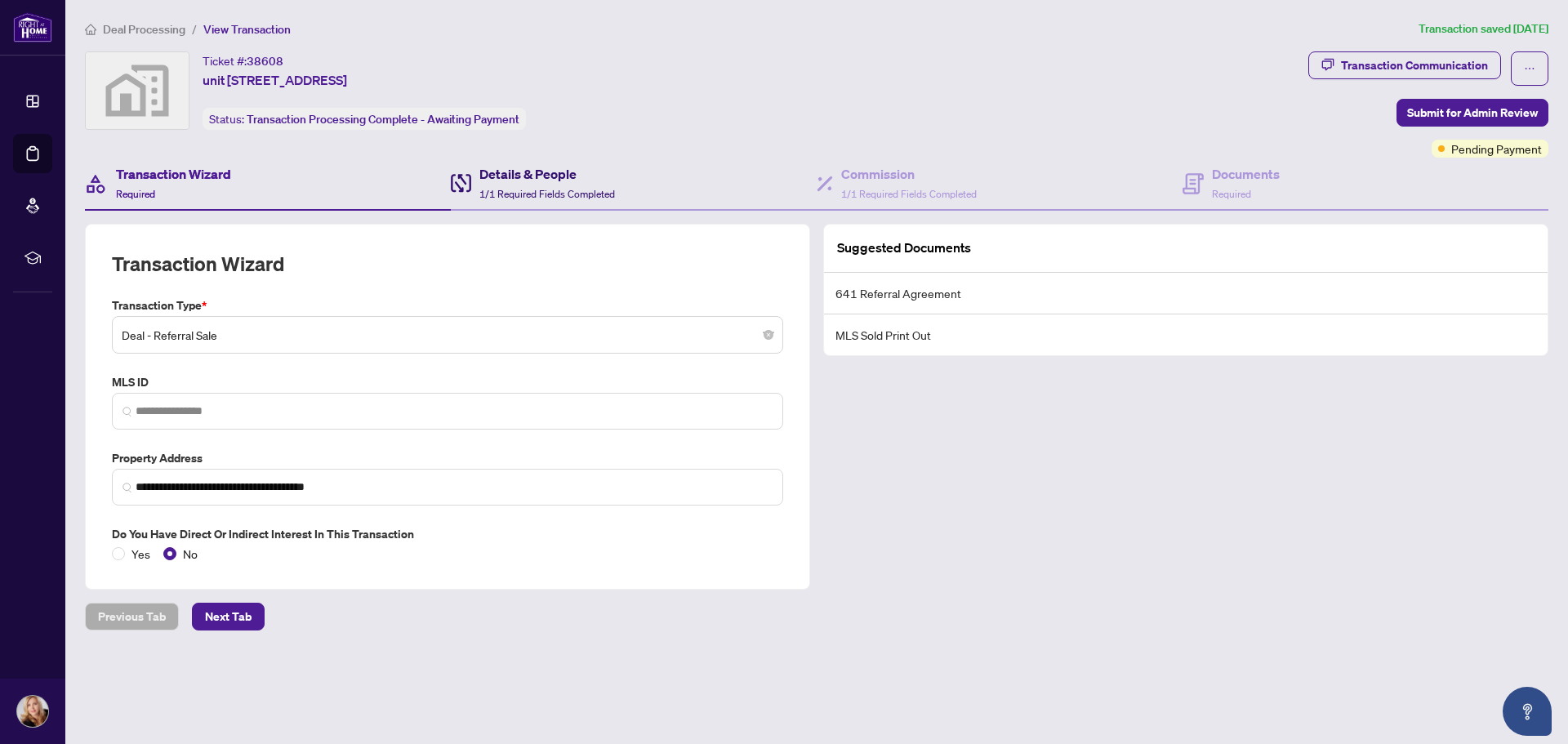
click at [559, 202] on div "Details & People 1/1 Required Fields Completed" at bounding box center [547, 183] width 136 height 39
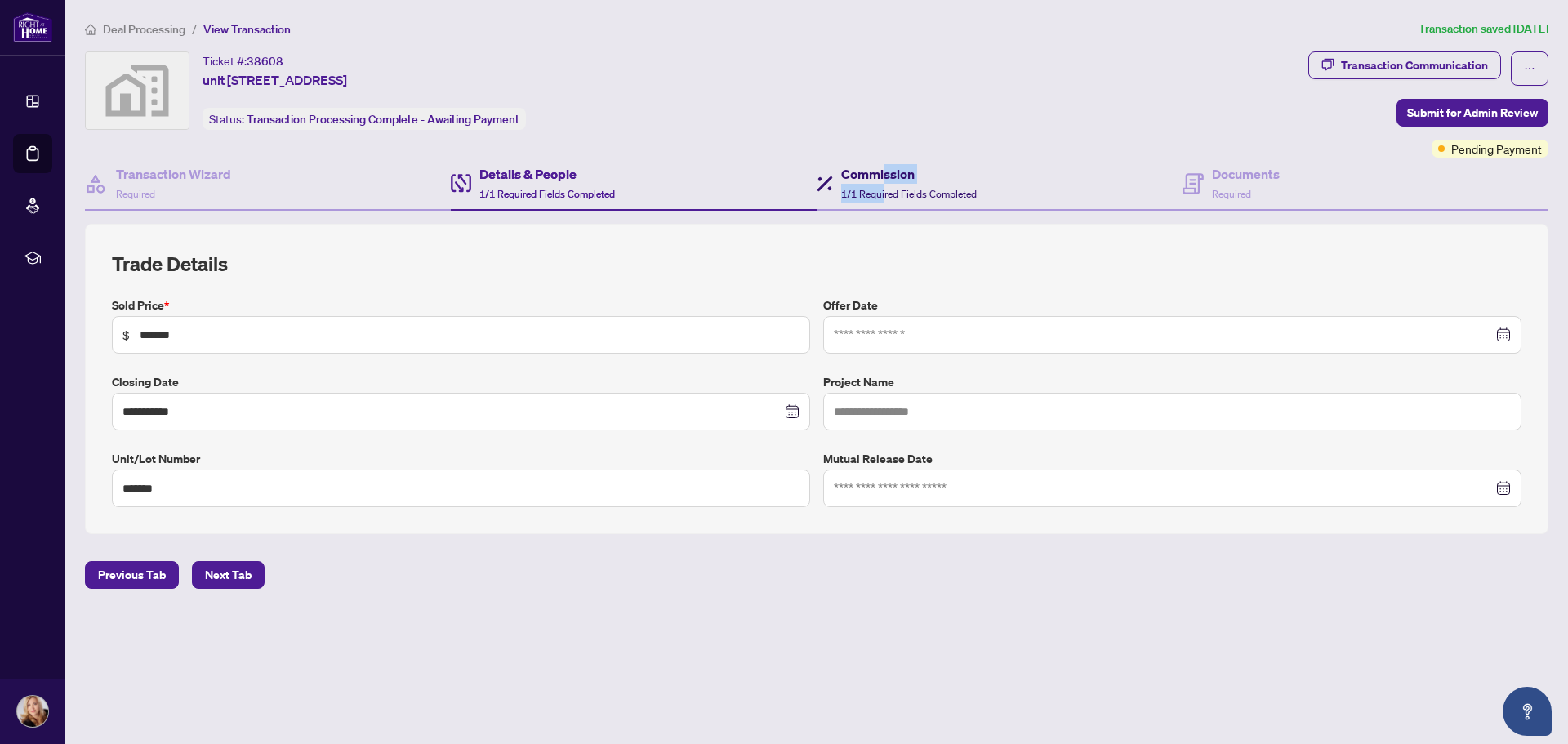
drag, startPoint x: 887, startPoint y: 183, endPoint x: 876, endPoint y: 186, distance: 11.4
click at [885, 184] on div "Commission 1/1 Required Fields Completed" at bounding box center [909, 183] width 136 height 39
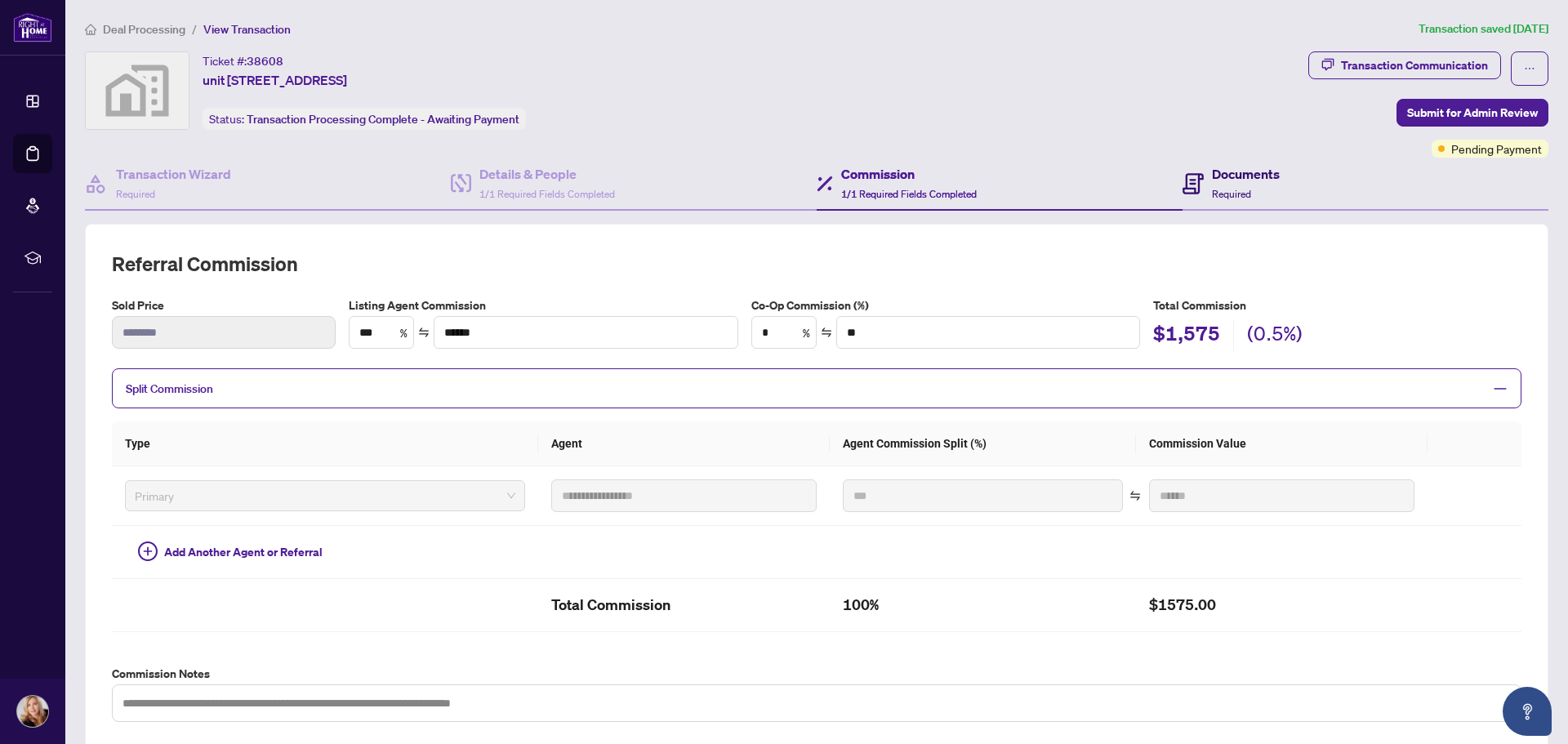
click at [1243, 194] on div "Documents Required" at bounding box center [1246, 183] width 68 height 39
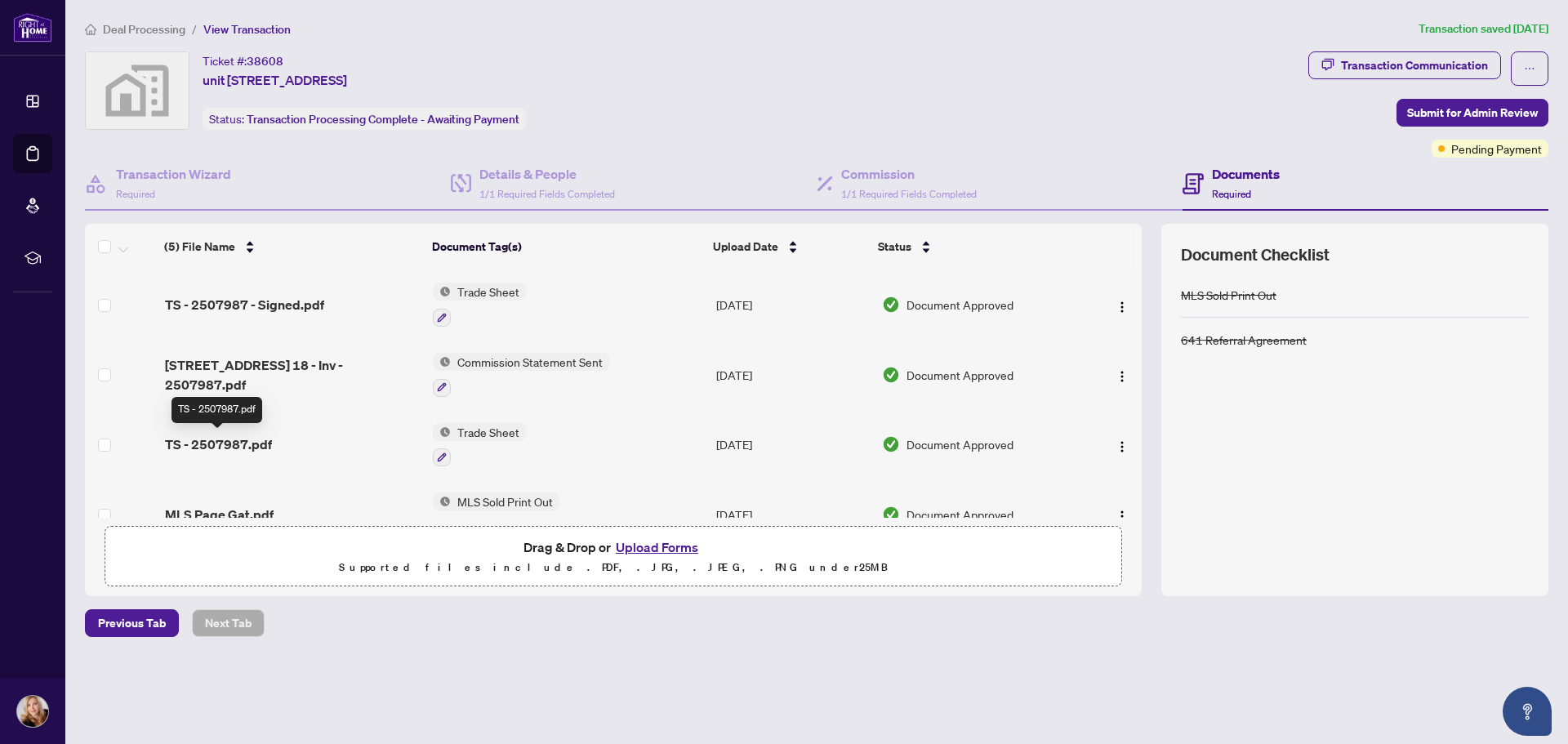
click at [212, 436] on span "TS - 2507987.pdf" at bounding box center [218, 444] width 107 height 19
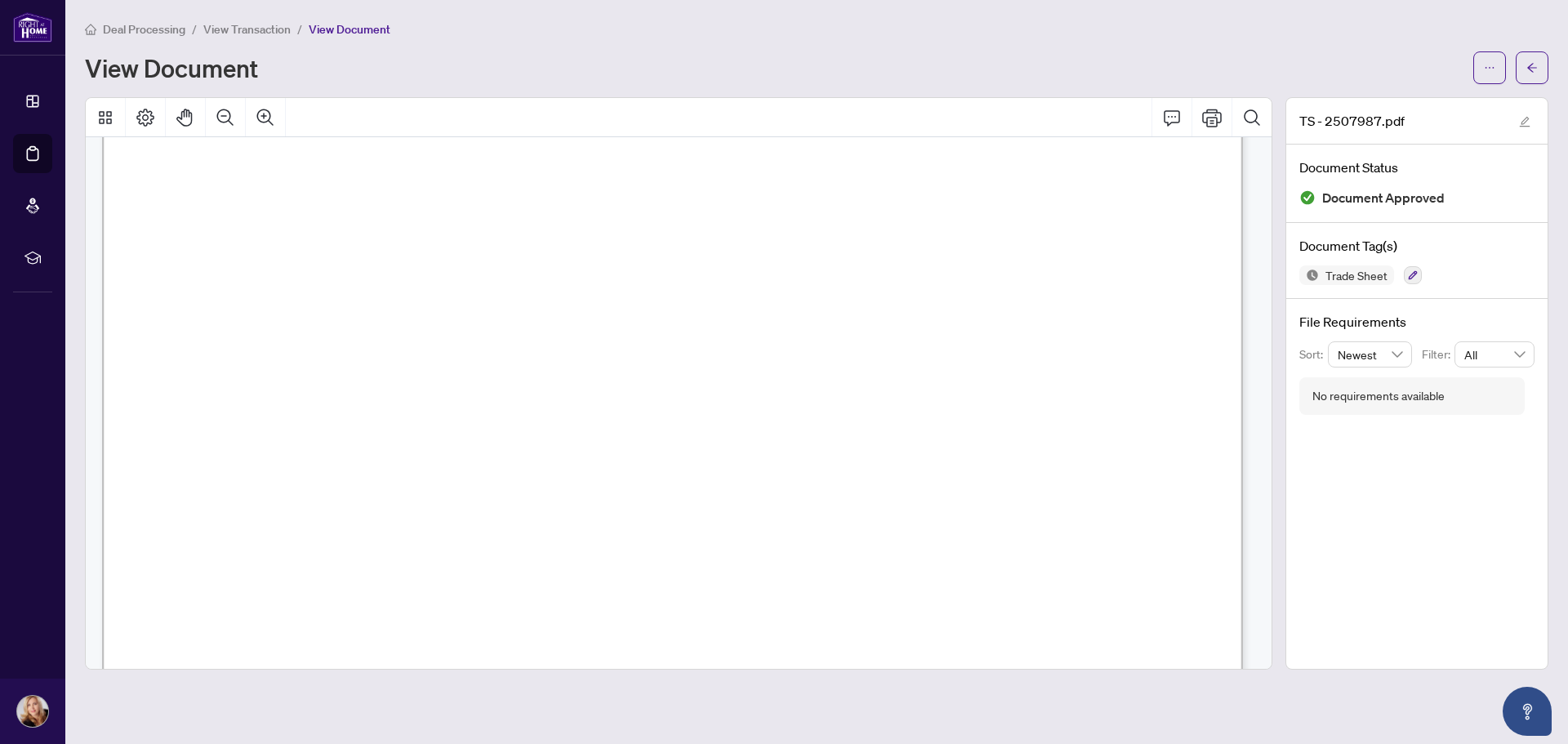
scroll to position [163, 0]
drag, startPoint x: 501, startPoint y: 243, endPoint x: 296, endPoint y: 238, distance: 205.1
drag, startPoint x: 551, startPoint y: 242, endPoint x: 568, endPoint y: 289, distance: 50.0
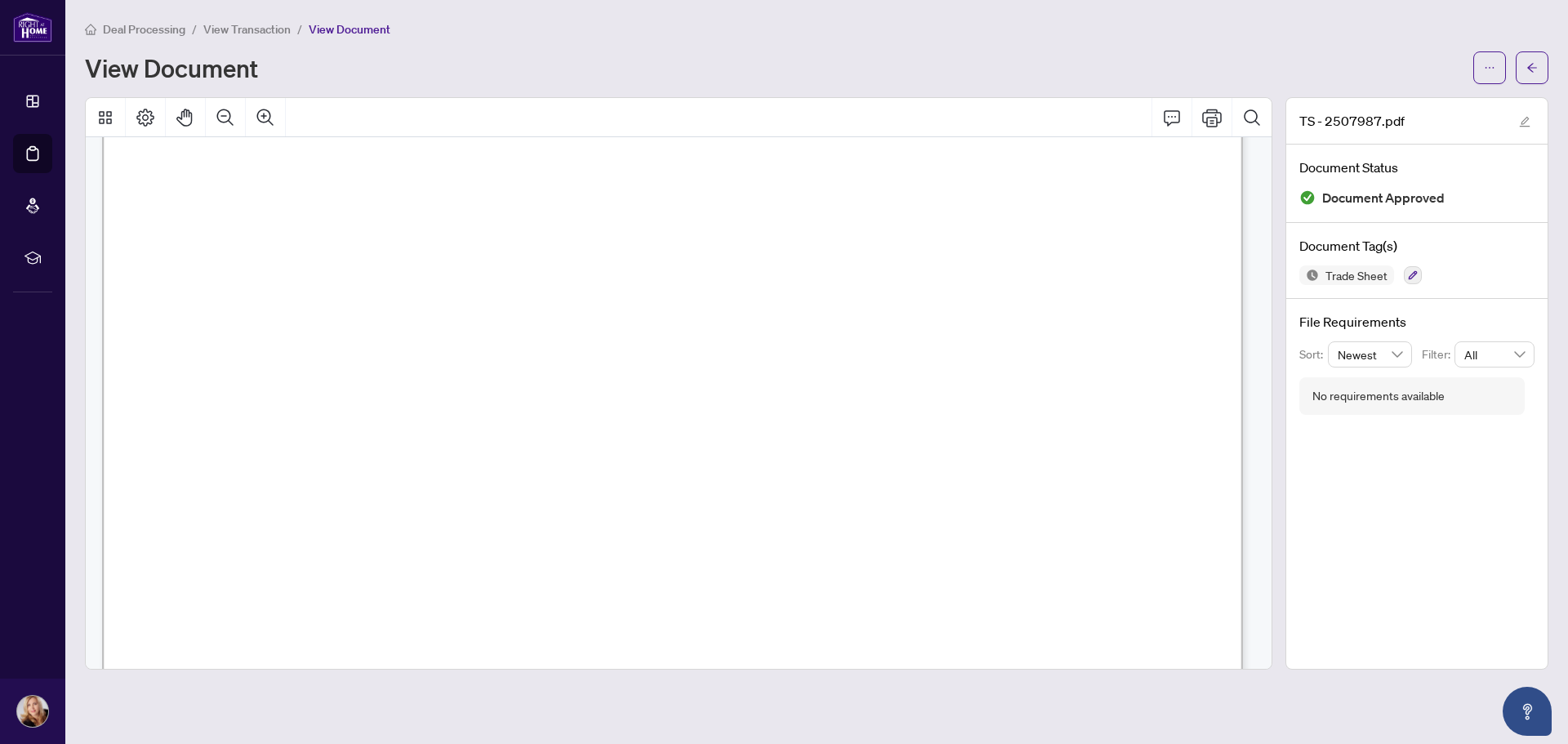
scroll to position [0, 0]
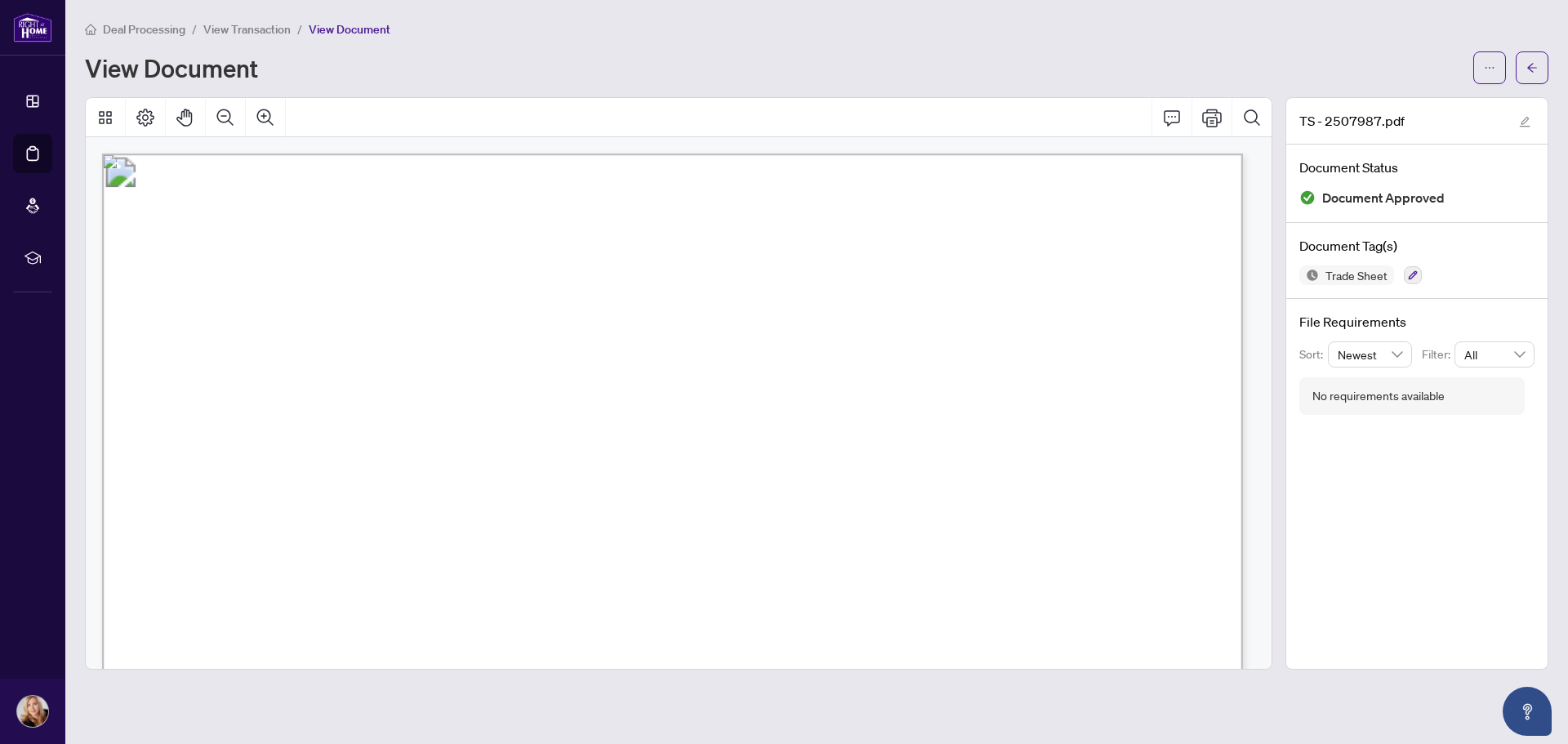
click at [253, 33] on span "View Transaction" at bounding box center [248, 29] width 88 height 14
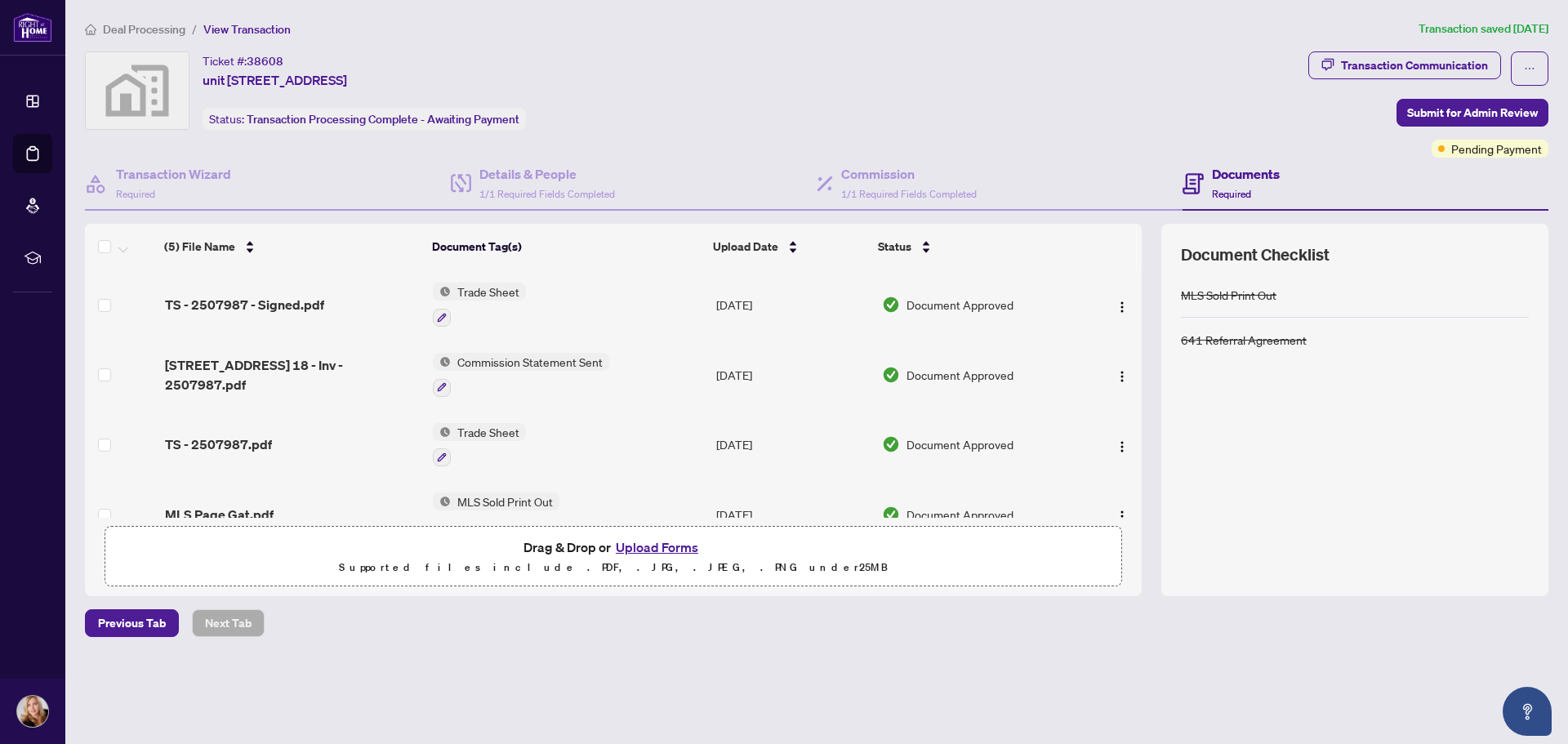
drag, startPoint x: 204, startPoint y: 62, endPoint x: 367, endPoint y: 61, distance: 163.0
click at [509, 76] on div "Ticket #: 38608 [STREET_ADDRESS] Status: Transaction Processing Complete - Awai…" at bounding box center [365, 90] width 323 height 78
copy div "Ticket #: 38608 [STREET_ADDRESS]"
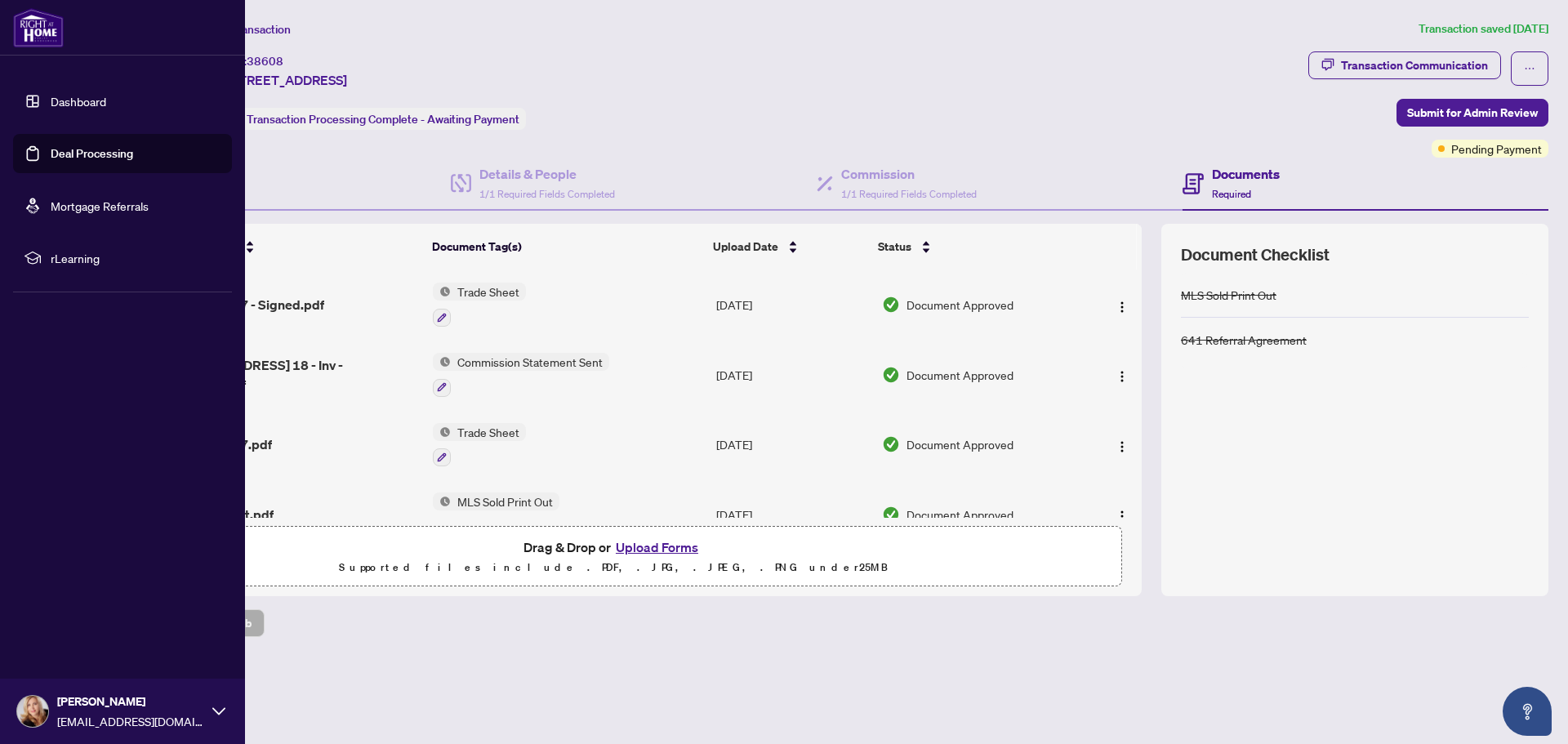
click at [67, 150] on link "Deal Processing" at bounding box center [92, 153] width 83 height 14
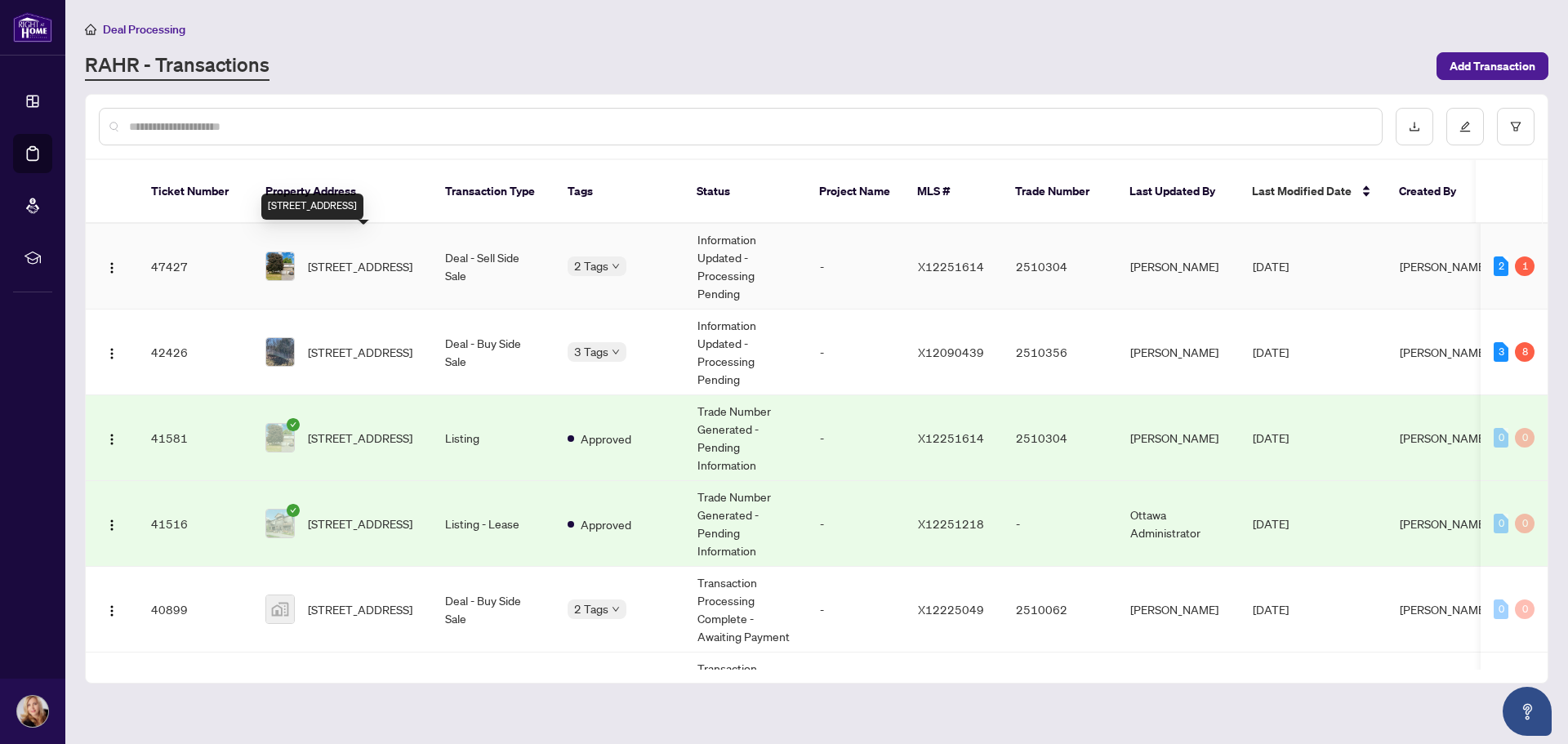
click at [353, 258] on span "[STREET_ADDRESS]" at bounding box center [360, 266] width 104 height 18
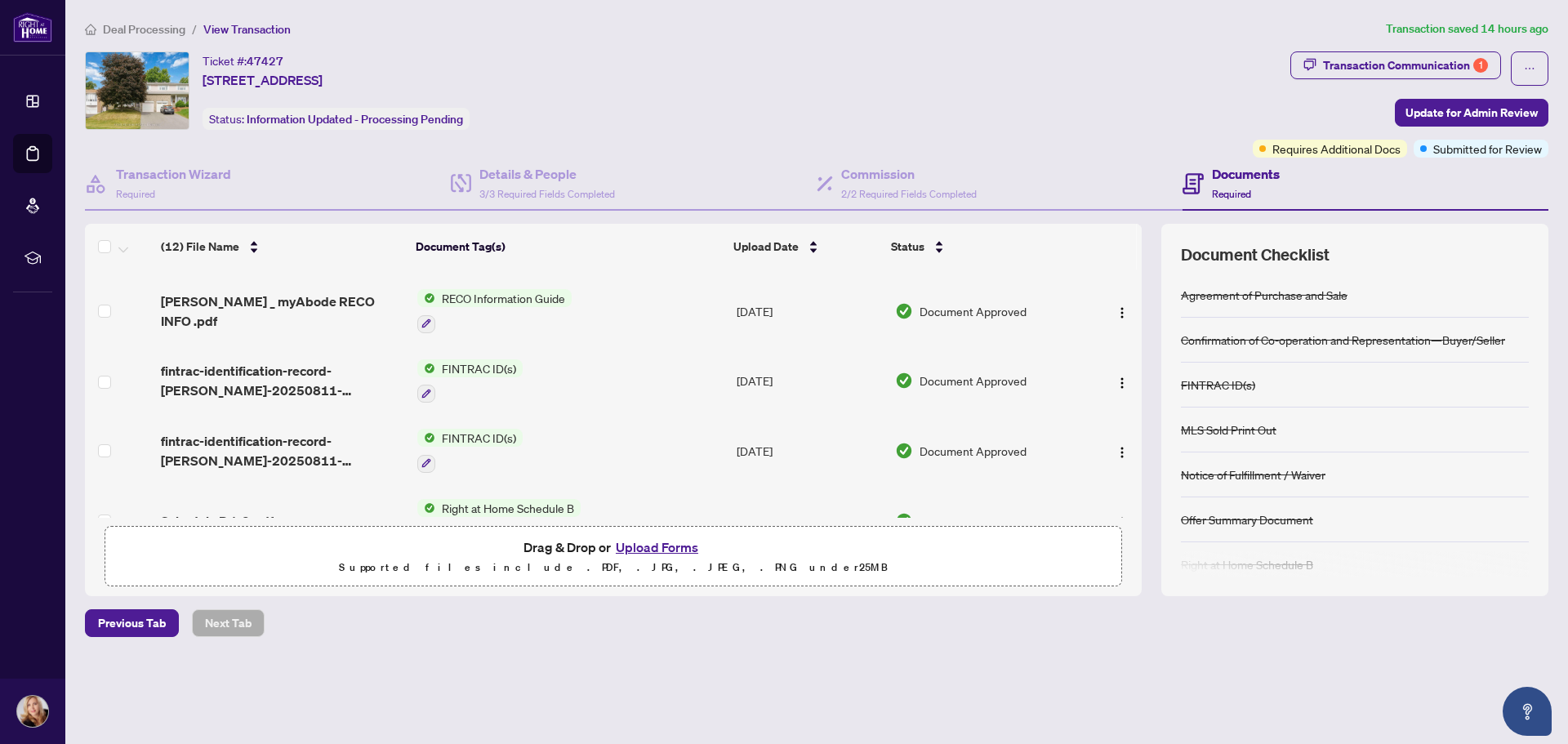
scroll to position [327, 0]
click at [1393, 57] on div "Transaction Communication 1" at bounding box center [1405, 65] width 165 height 26
type textarea "**********"
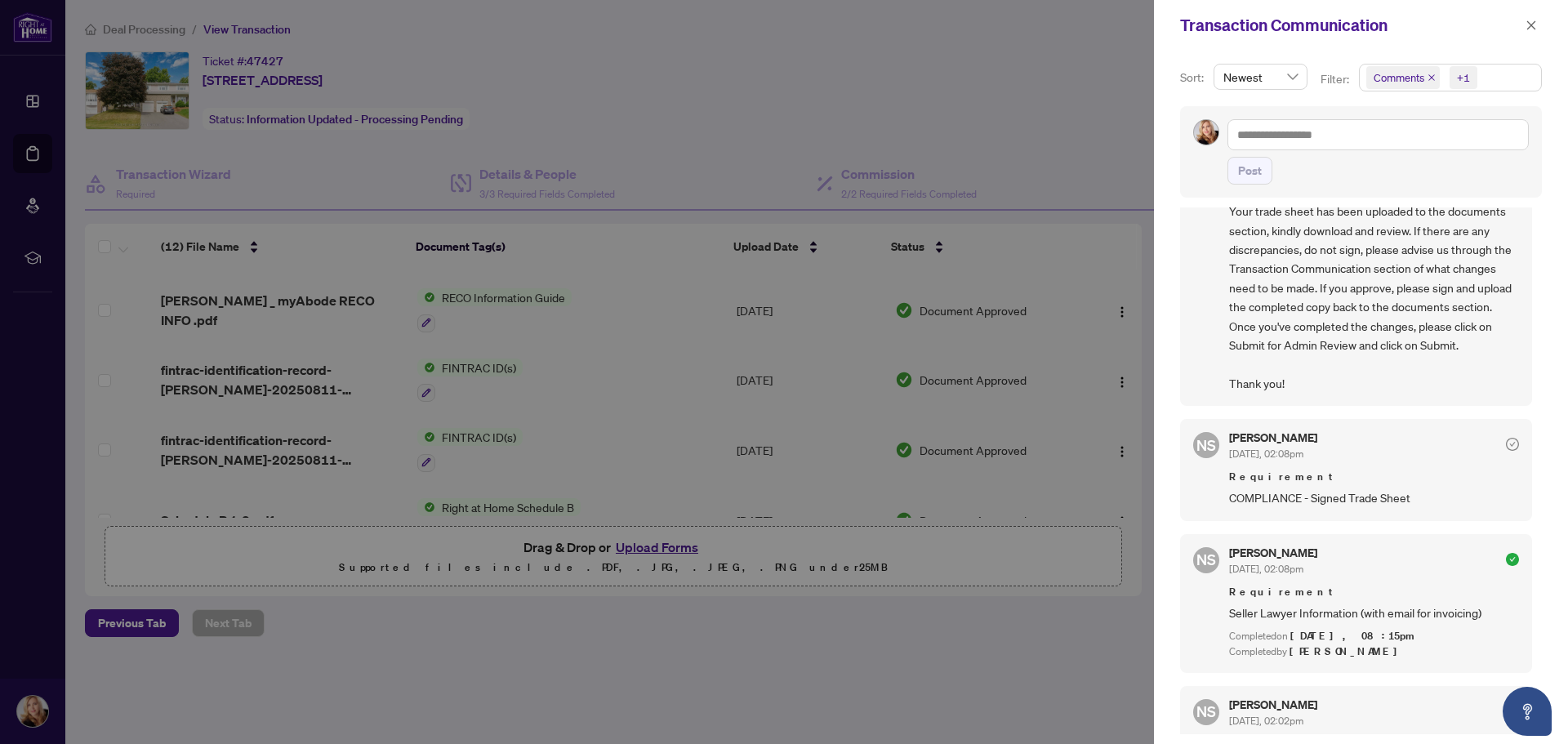
scroll to position [245, 0]
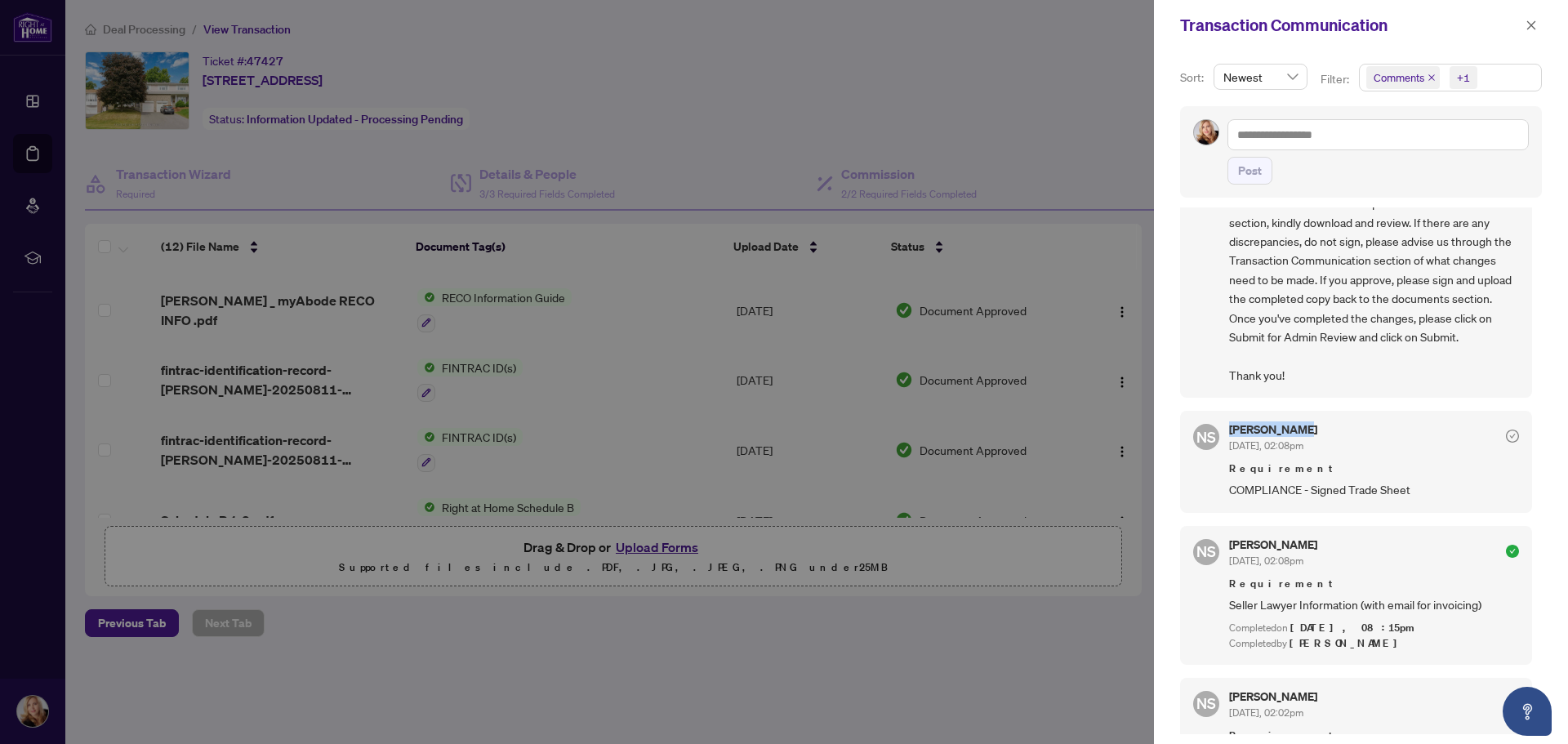
drag, startPoint x: 1229, startPoint y: 431, endPoint x: 1309, endPoint y: 422, distance: 80.5
click at [1309, 422] on div "NS [PERSON_NAME] [DATE], 02:08pm Requirement COMPLIANCE - Signed Trade Sheet" at bounding box center [1357, 461] width 352 height 101
copy h5 "[PERSON_NAME]"
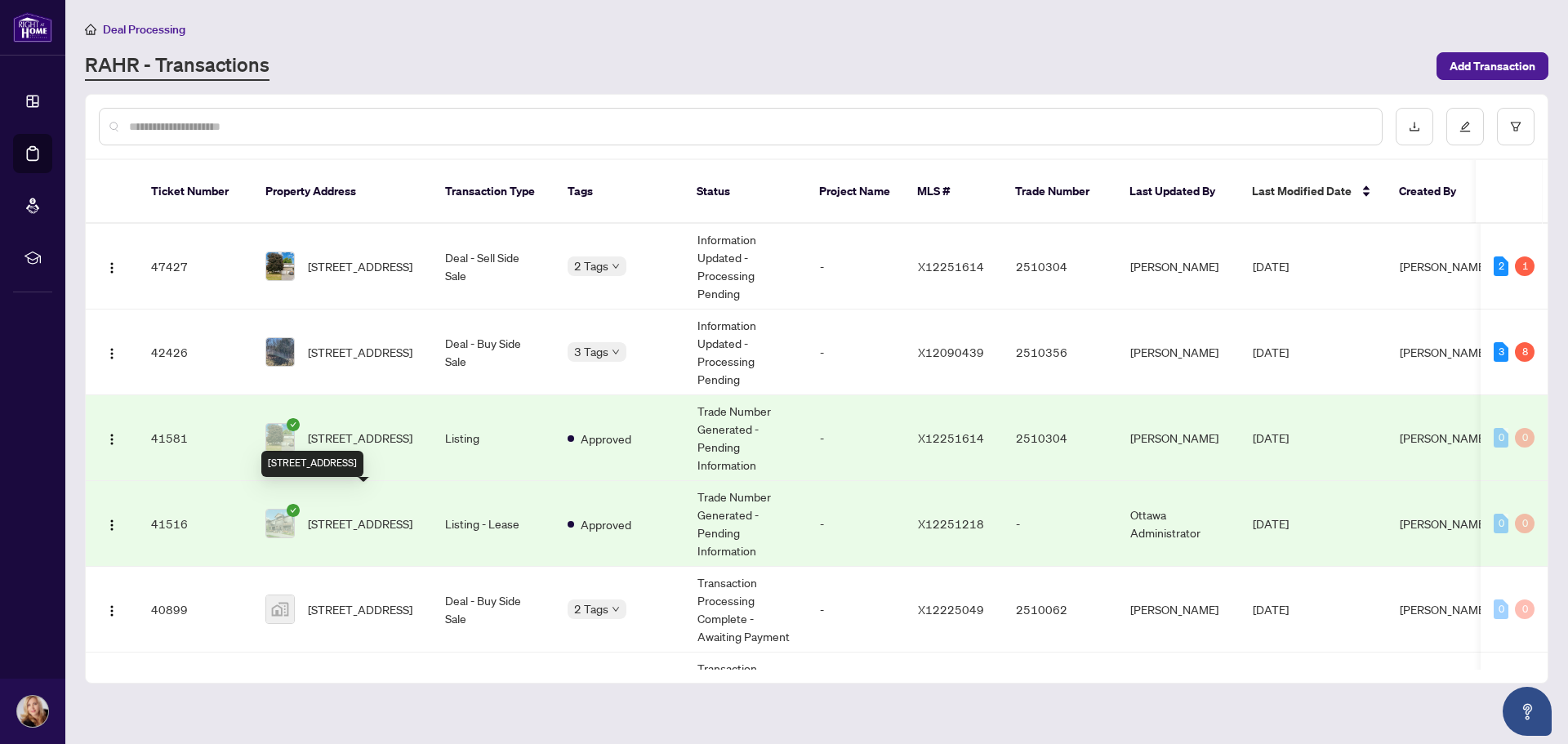
click at [360, 514] on span "[STREET_ADDRESS]" at bounding box center [360, 523] width 104 height 18
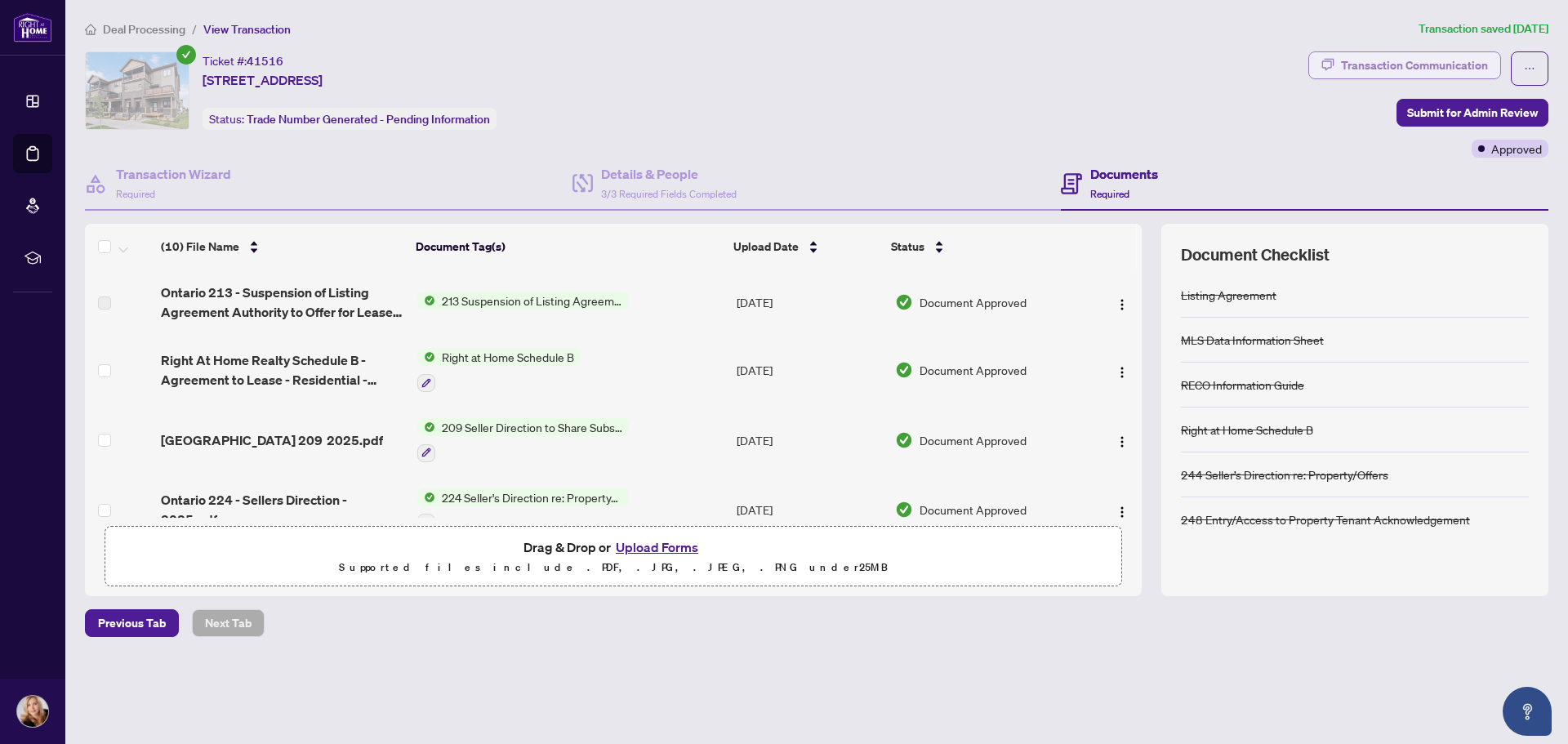
click at [1384, 68] on div "Transaction Communication" at bounding box center [1415, 65] width 147 height 26
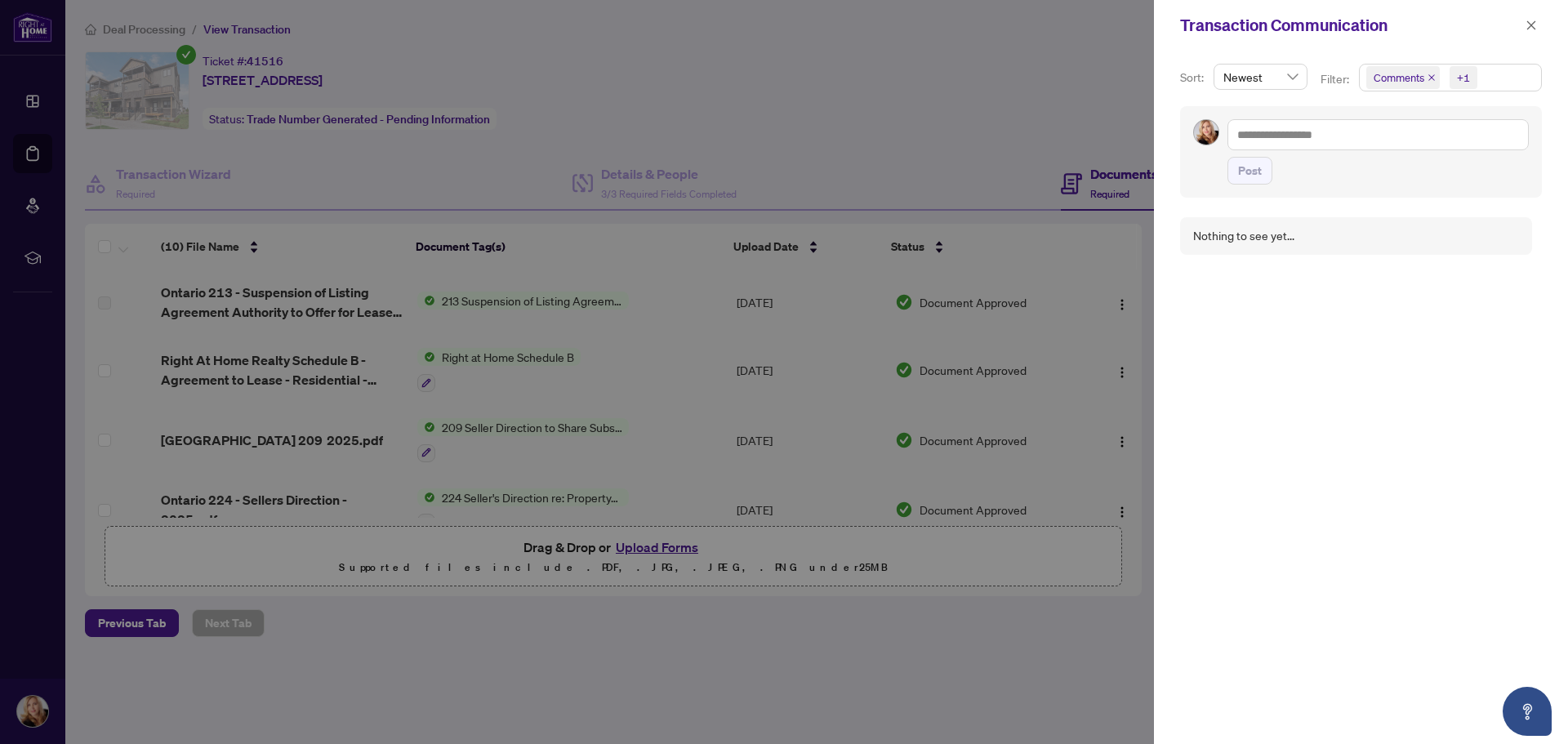
click at [860, 112] on div at bounding box center [784, 372] width 1568 height 744
click at [1532, 28] on icon "close" at bounding box center [1532, 25] width 12 height 12
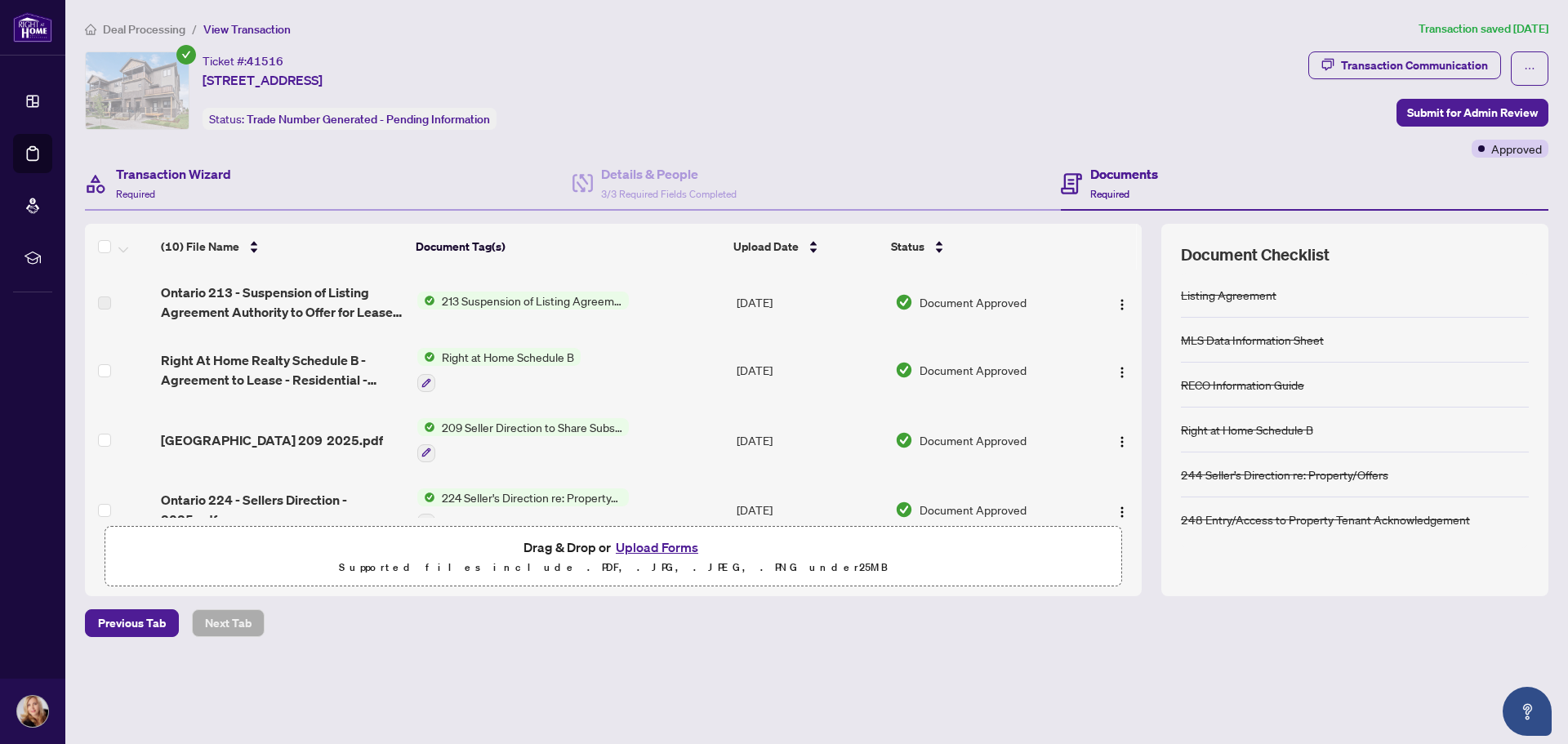
click at [168, 151] on div "Ticket #: 41516 [STREET_ADDRESS] Status: Trade Number Generated - Pending Infor…" at bounding box center [693, 104] width 1224 height 106
click at [169, 173] on h4 "Transaction Wizard" at bounding box center [173, 173] width 115 height 19
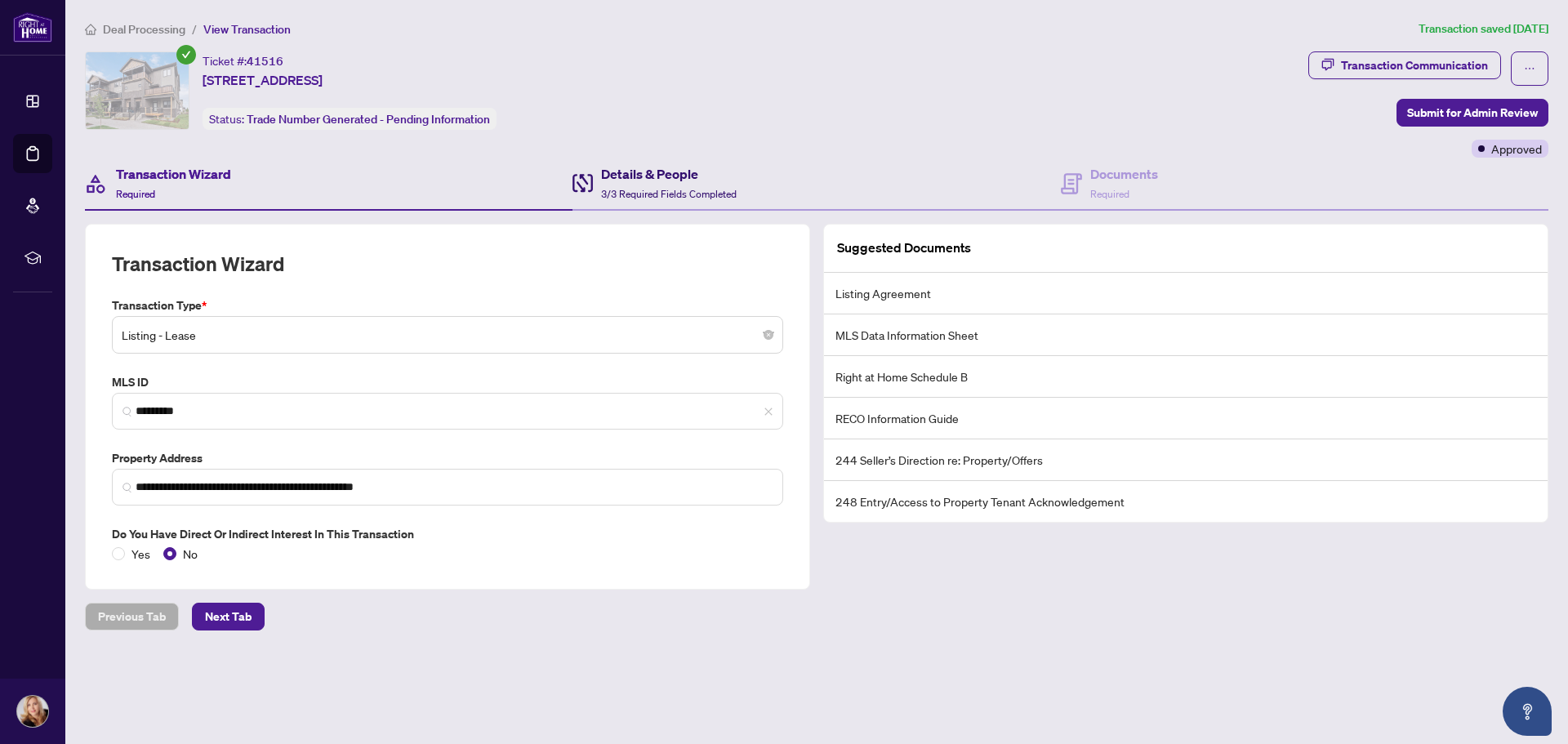
click at [633, 183] on div "Details & People 3/3 Required Fields Completed" at bounding box center [669, 183] width 136 height 39
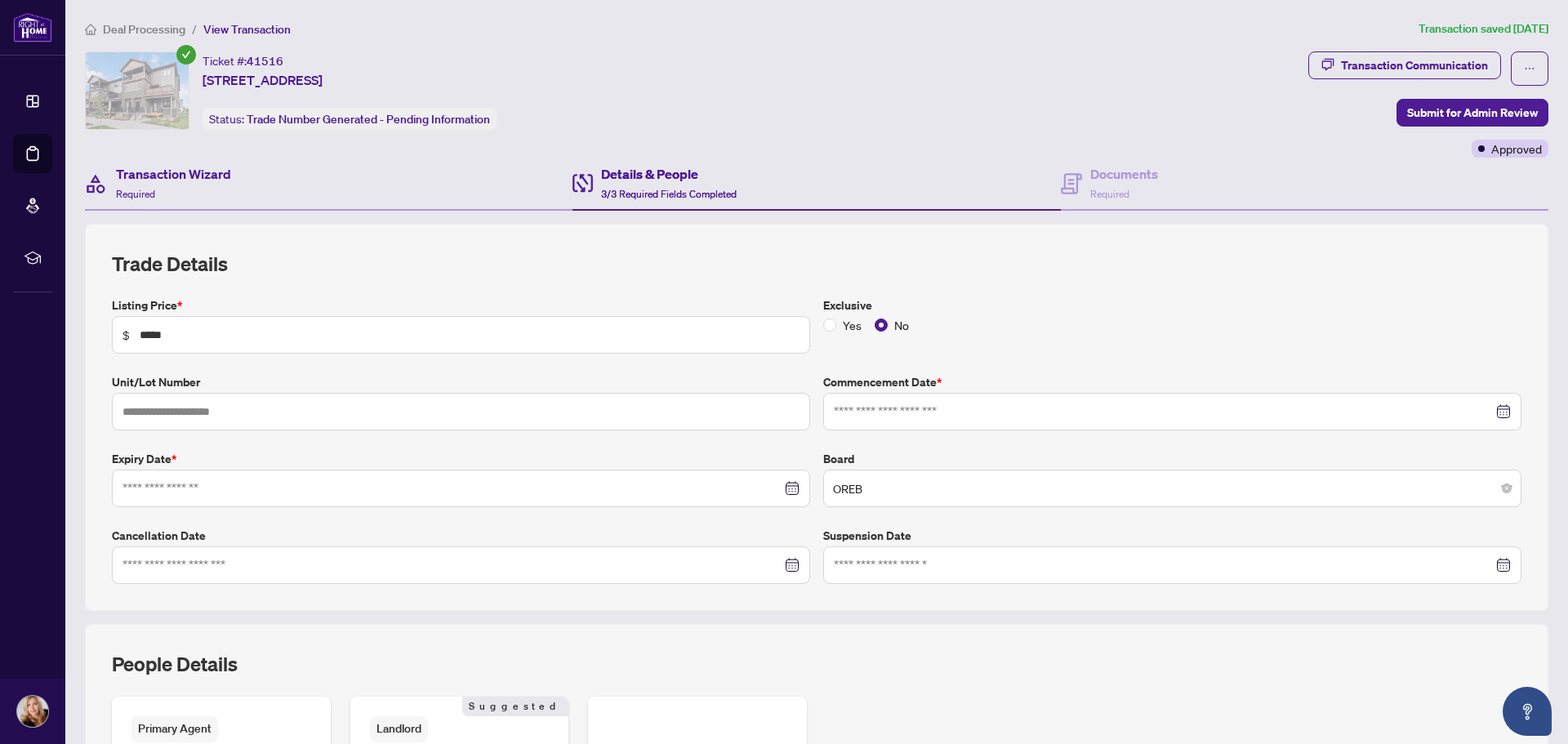
type input "**********"
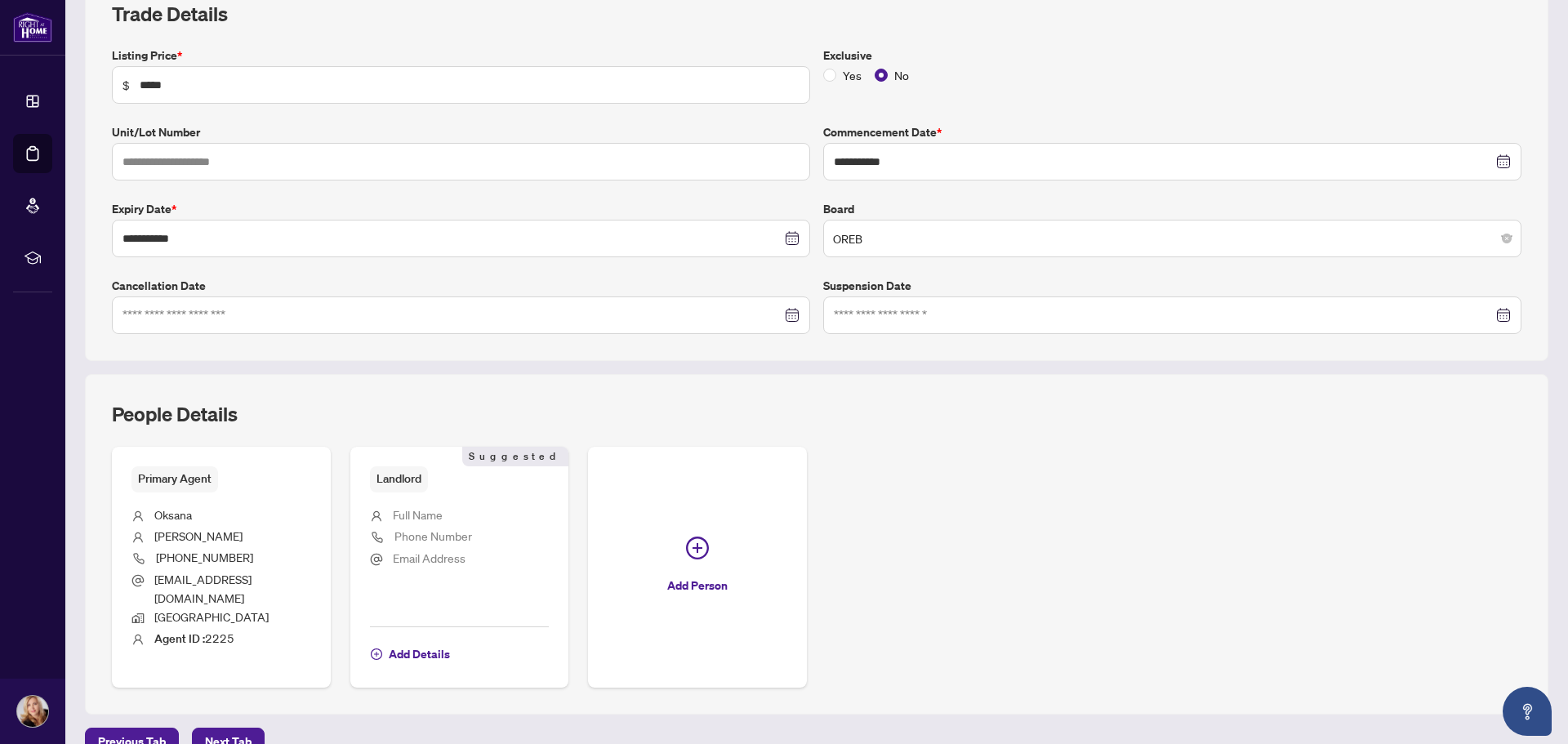
scroll to position [321, 0]
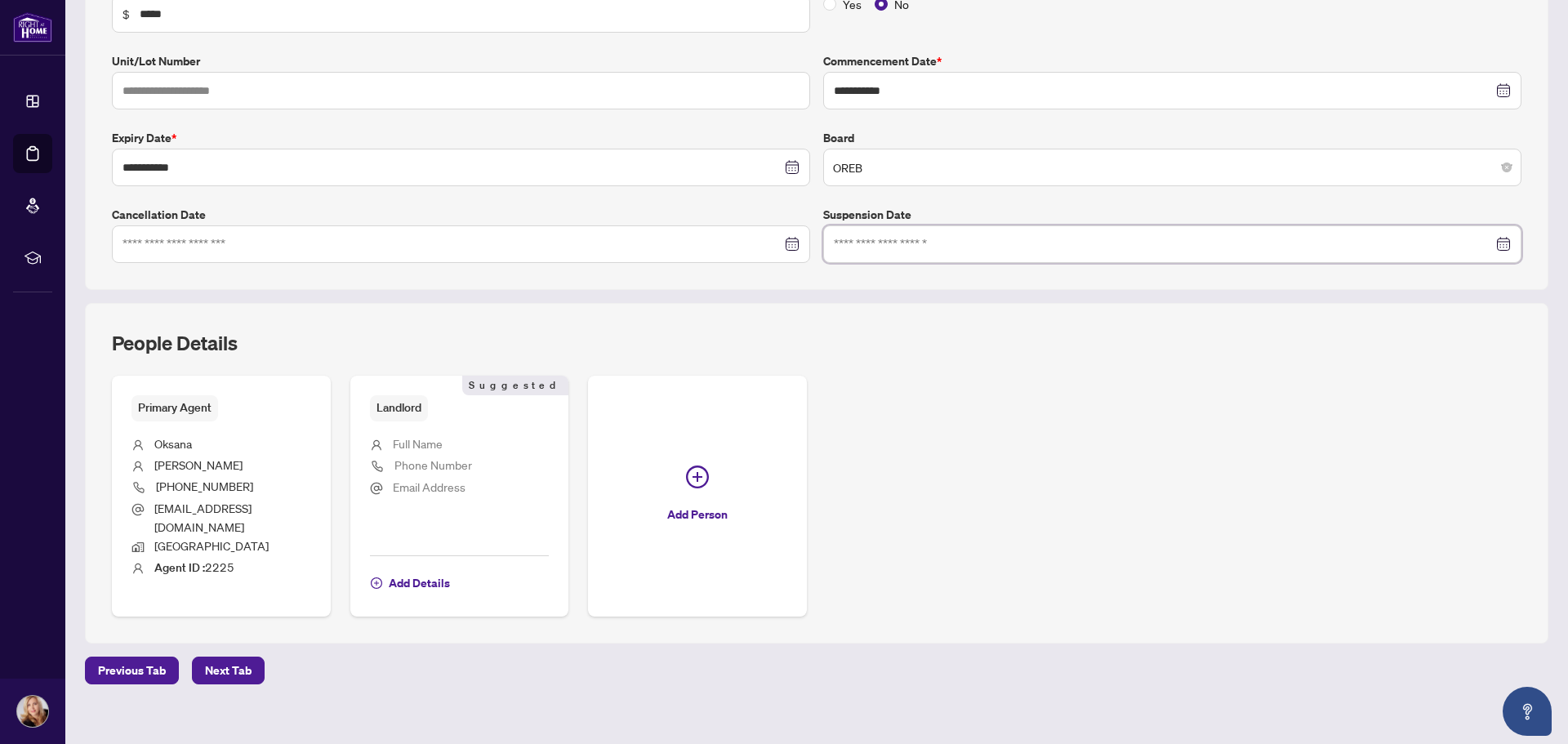
click at [883, 244] on input at bounding box center [1163, 243] width 659 height 18
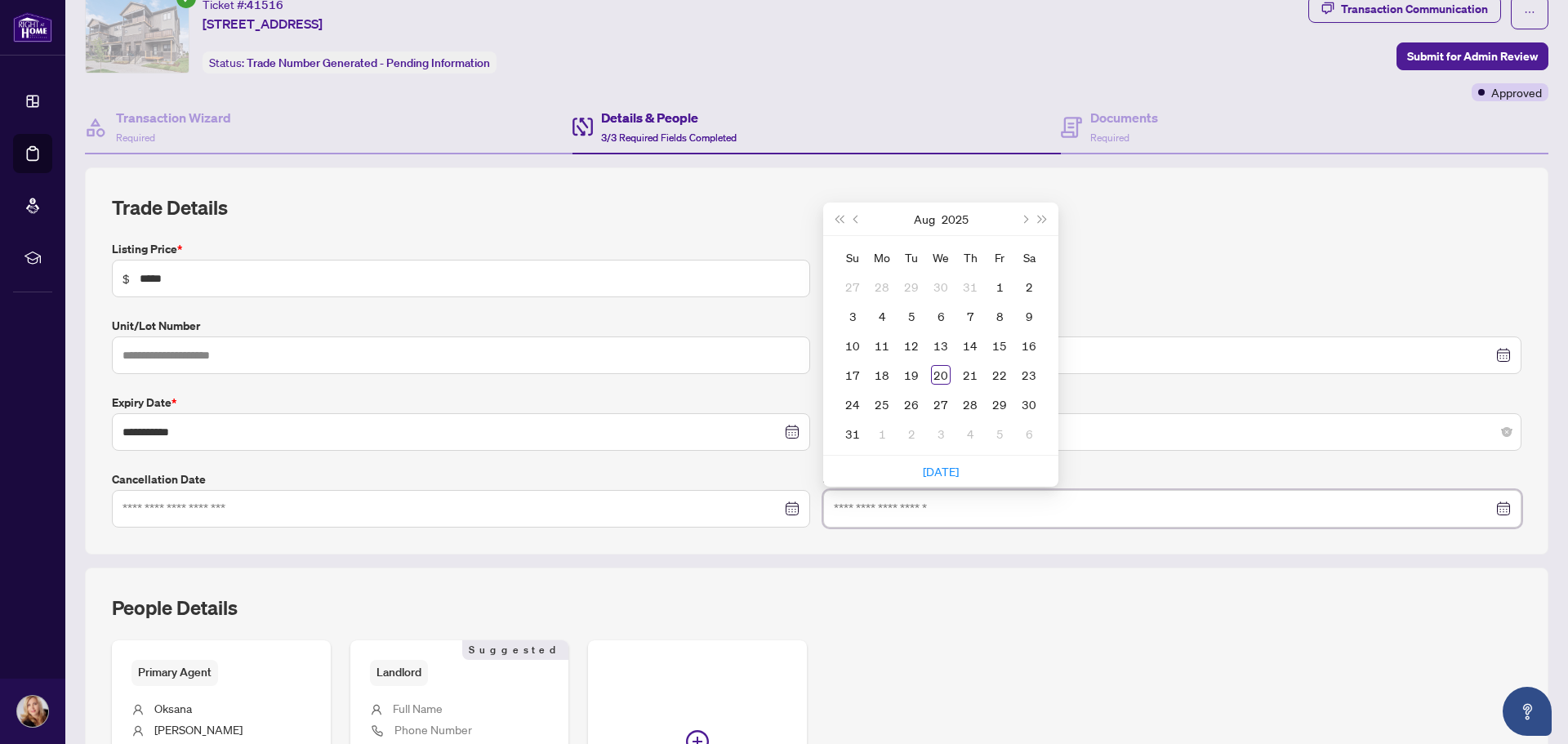
scroll to position [0, 0]
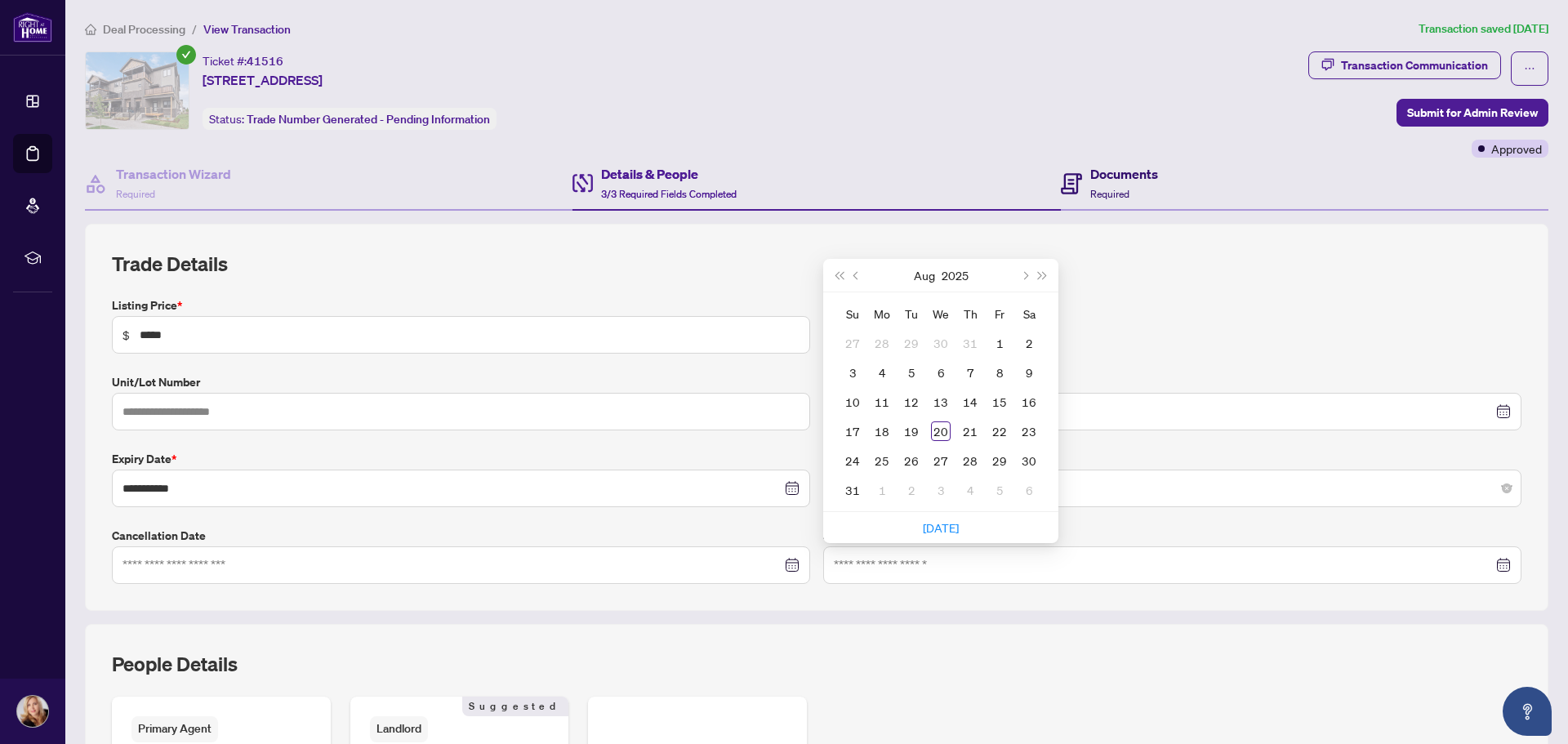
click at [1118, 181] on h4 "Documents" at bounding box center [1124, 173] width 68 height 19
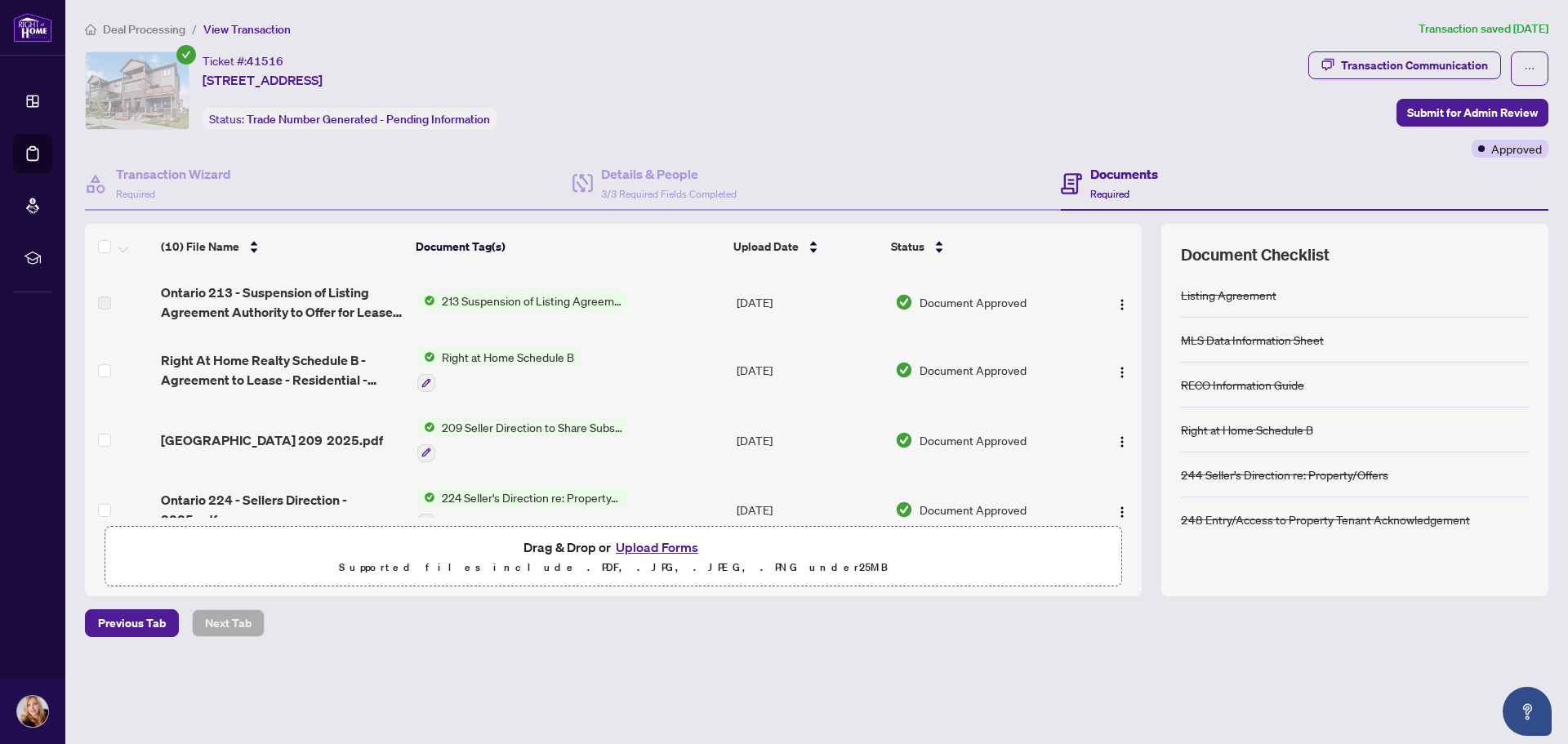
click at [531, 305] on span "213 Suspension of Listing Agreement - Authority to Offer for Lease" at bounding box center [532, 300] width 194 height 18
click at [472, 373] on span "213 Suspension of Listing Agreement - Authority to Offer for Lease" at bounding box center [530, 364] width 243 height 36
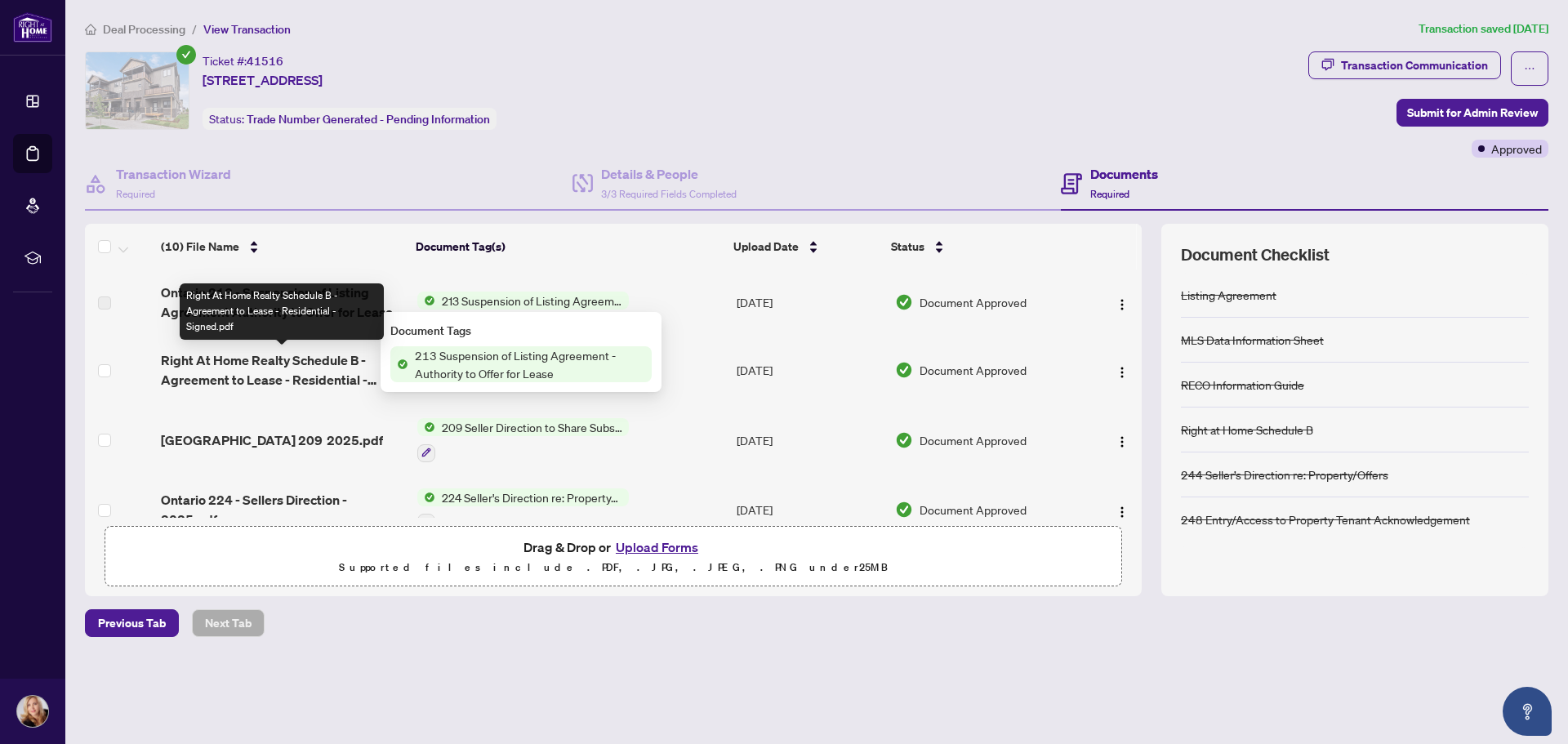
click at [199, 348] on td "Right At Home Realty Schedule B - Agreement to Lease - Residential - Signed.pdf" at bounding box center [282, 369] width 256 height 70
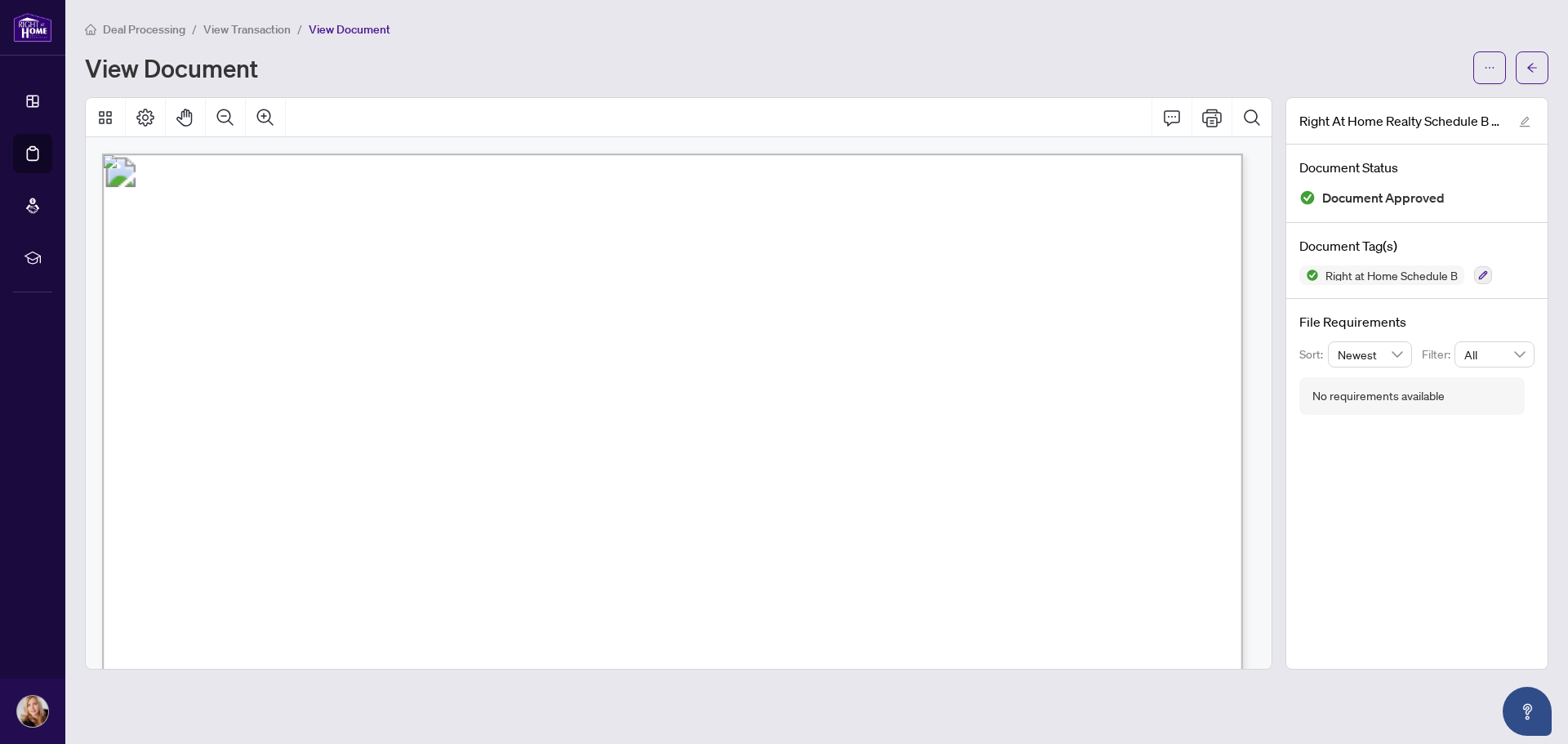
click at [238, 25] on span "View Transaction" at bounding box center [248, 29] width 88 height 14
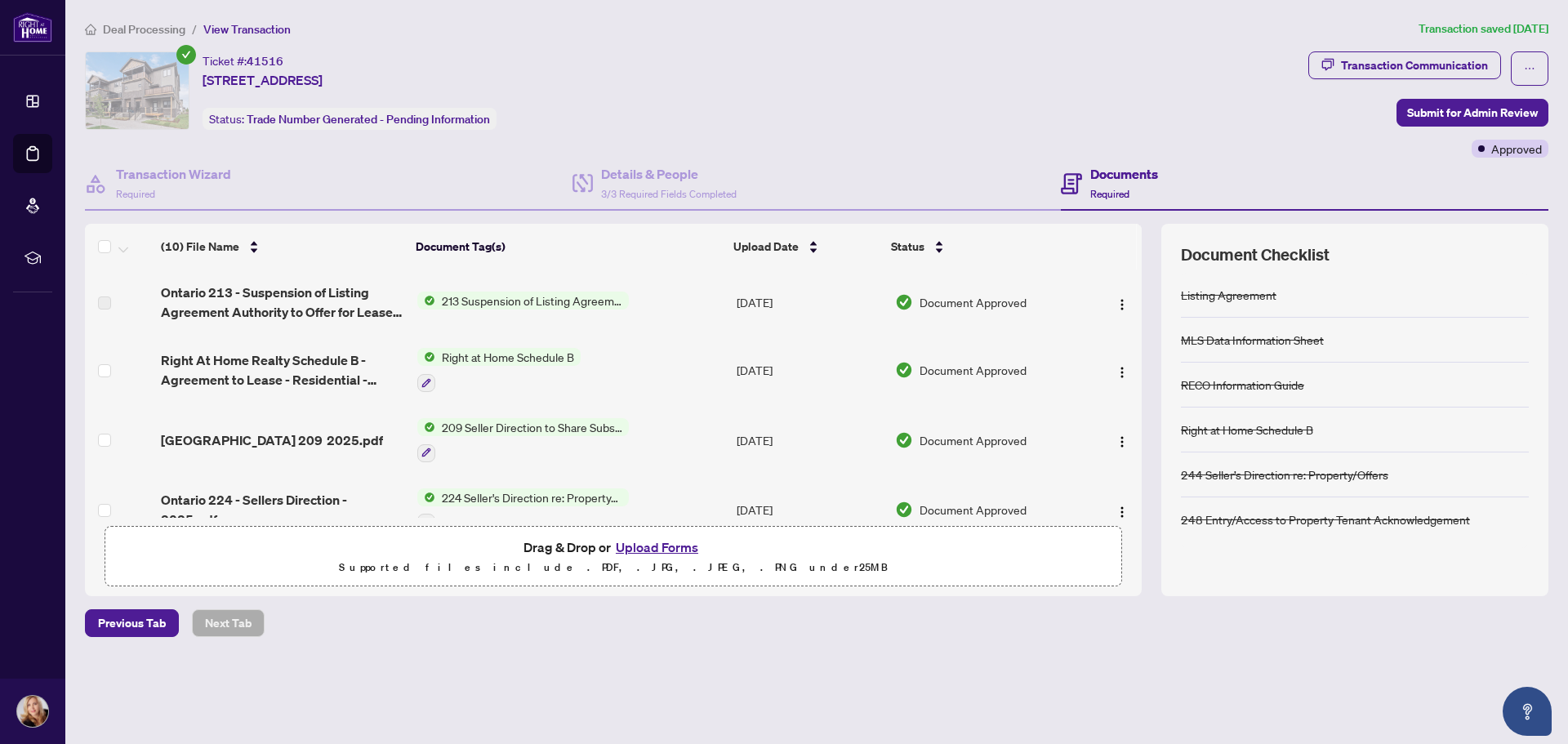
click at [480, 300] on span "213 Suspension of Listing Agreement - Authority to Offer for Lease" at bounding box center [532, 300] width 194 height 18
click at [461, 362] on span "213 Suspension of Listing Agreement - Authority to Offer for Lease" at bounding box center [530, 364] width 243 height 36
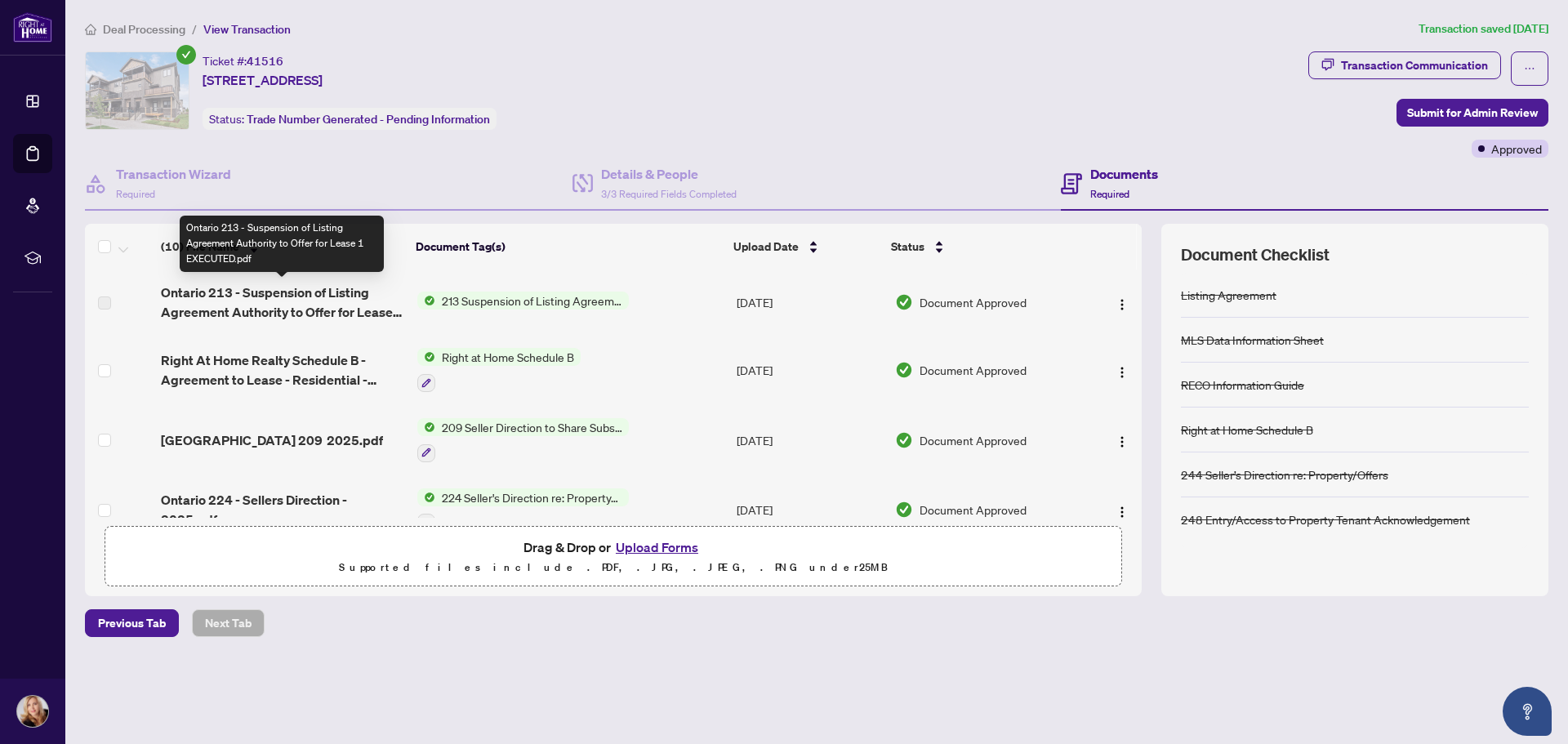
click at [294, 304] on span "Ontario 213 - Suspension of Listing Agreement Authority to Offer for Lease 1 EX…" at bounding box center [282, 302] width 243 height 40
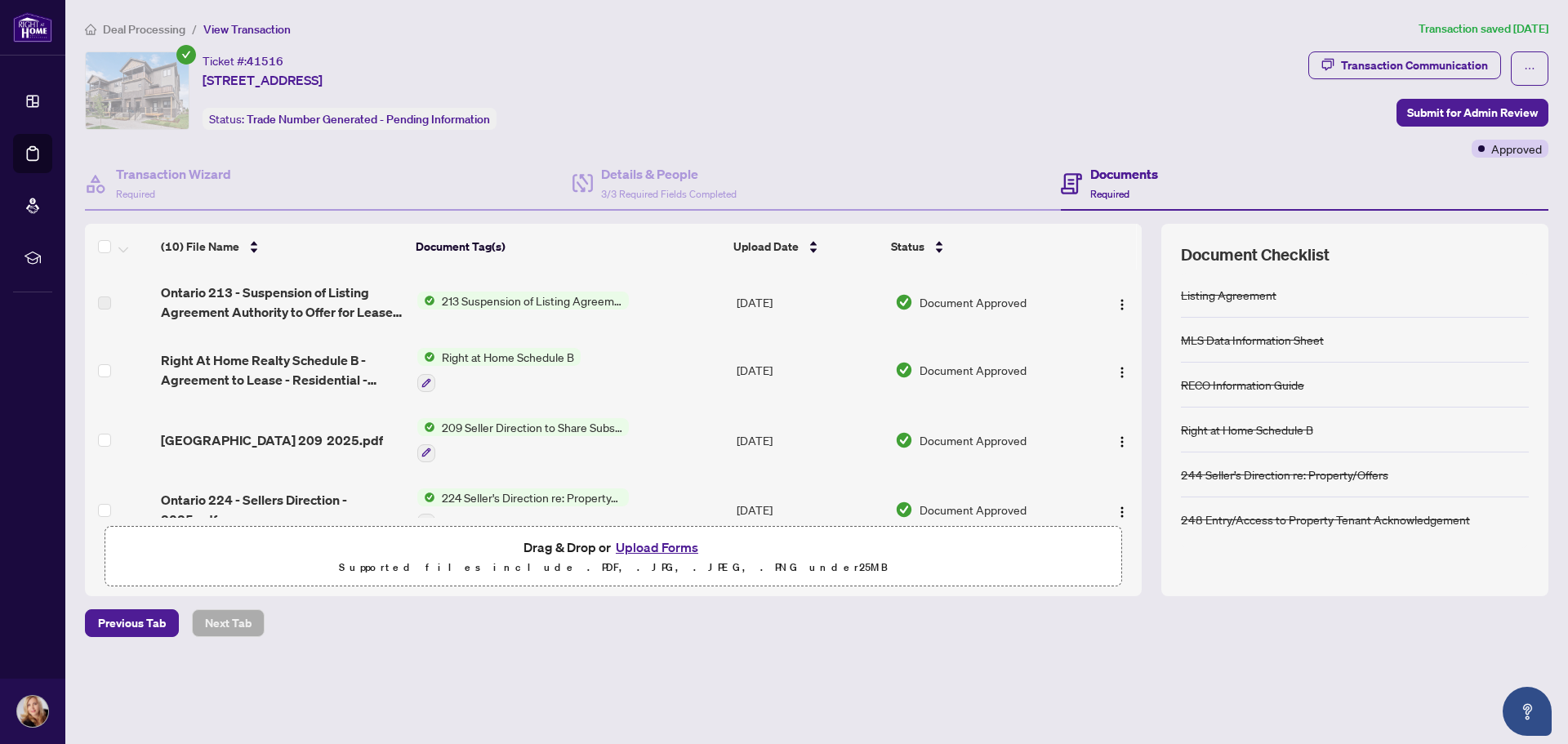
click at [450, 295] on span "213 Suspension of Listing Agreement - Authority to Offer for Lease" at bounding box center [532, 300] width 194 height 18
click at [449, 357] on span "213 Suspension of Listing Agreement - Authority to Offer for Lease" at bounding box center [530, 364] width 243 height 36
click at [216, 325] on td "Ontario 213 - Suspension of Listing Agreement Authority to Offer for Lease 1 EX…" at bounding box center [282, 302] width 256 height 66
click at [648, 178] on h4 "Details & People" at bounding box center [669, 173] width 136 height 19
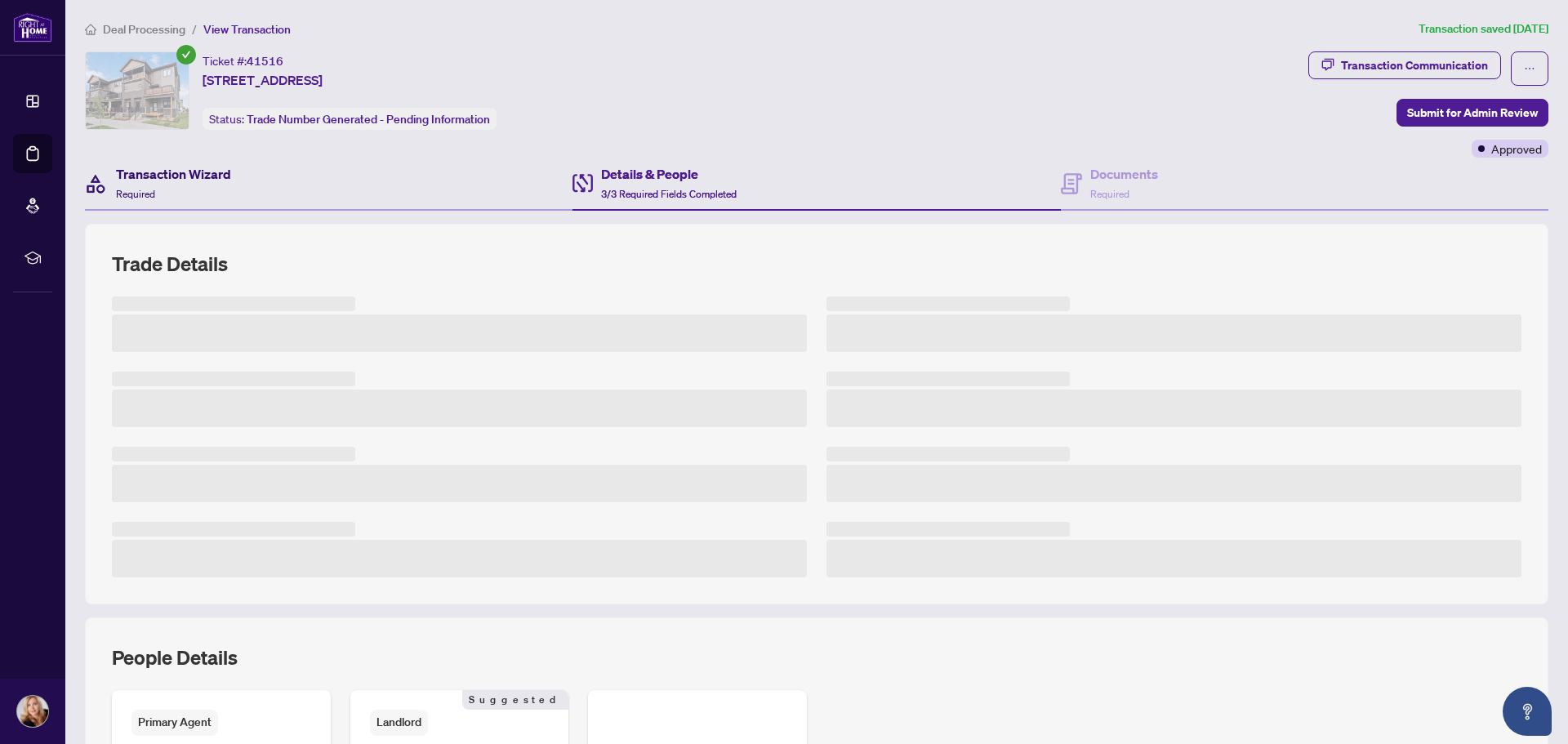
click at [206, 178] on h4 "Transaction Wizard" at bounding box center [173, 173] width 115 height 19
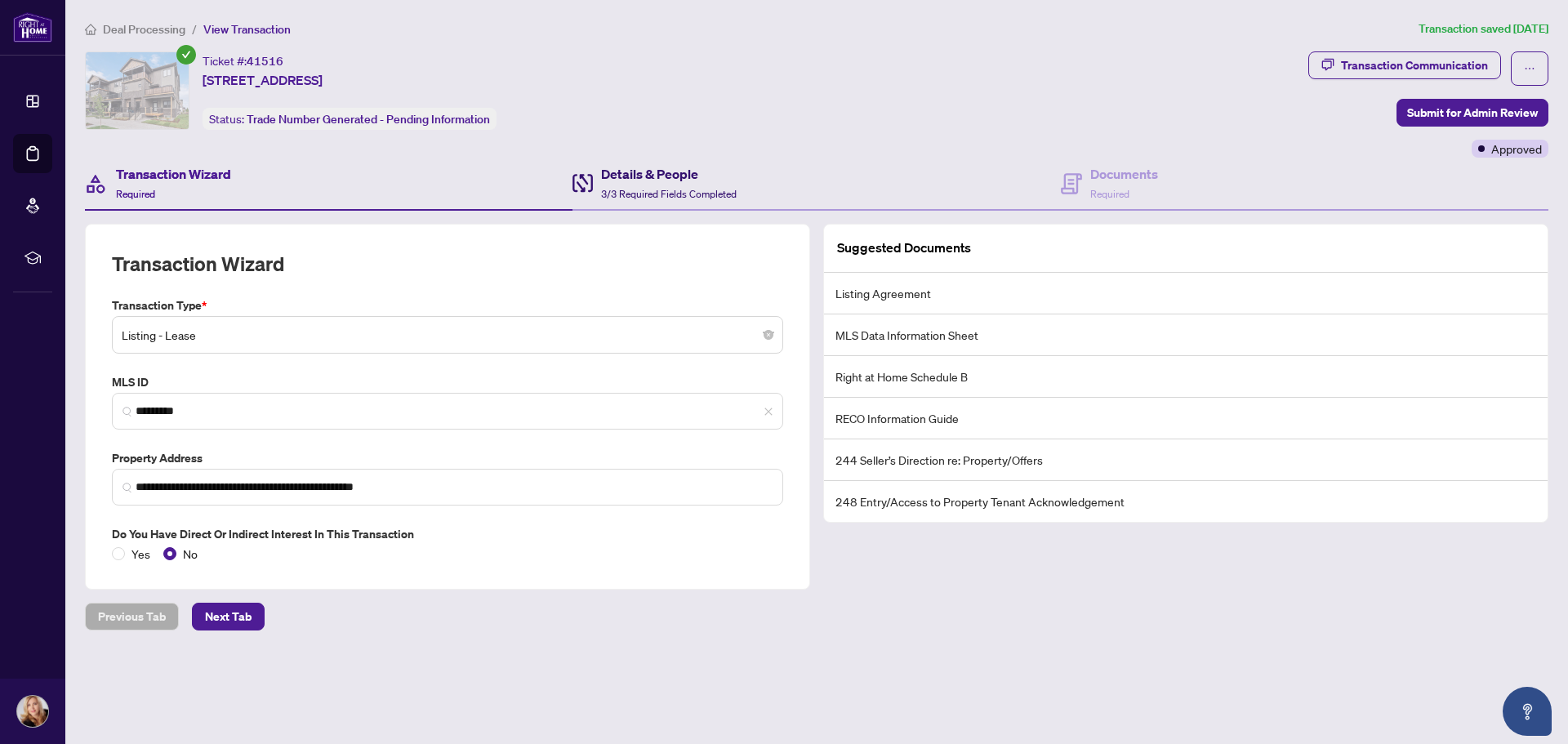
click at [659, 184] on div "Details & People 3/3 Required Fields Completed" at bounding box center [669, 183] width 136 height 39
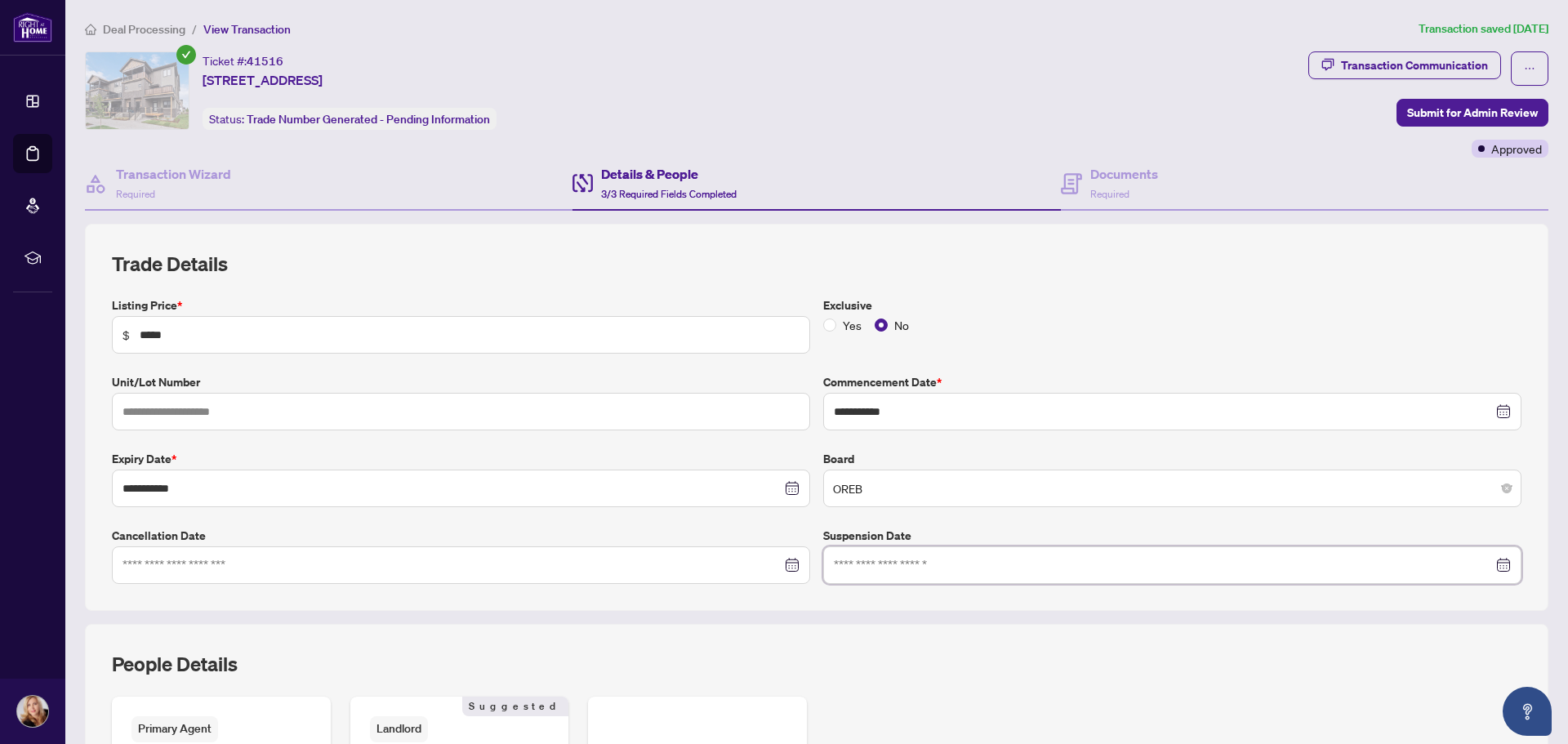
click at [920, 568] on input at bounding box center [1163, 565] width 659 height 18
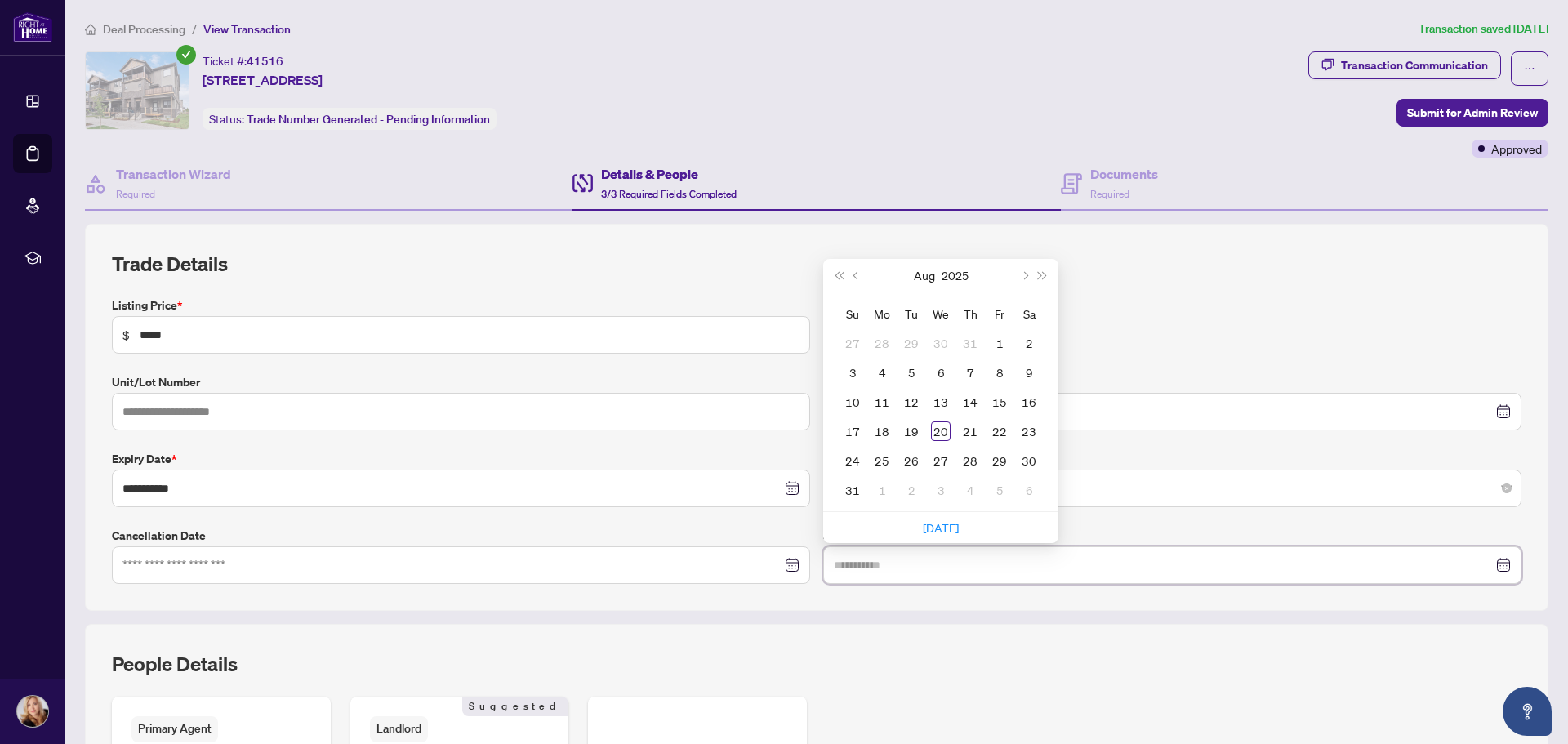
type input "**********"
click at [854, 276] on span "Previous month (PageUp)" at bounding box center [858, 275] width 8 height 8
type input "**********"
click at [875, 401] on div "14" at bounding box center [882, 401] width 19 height 19
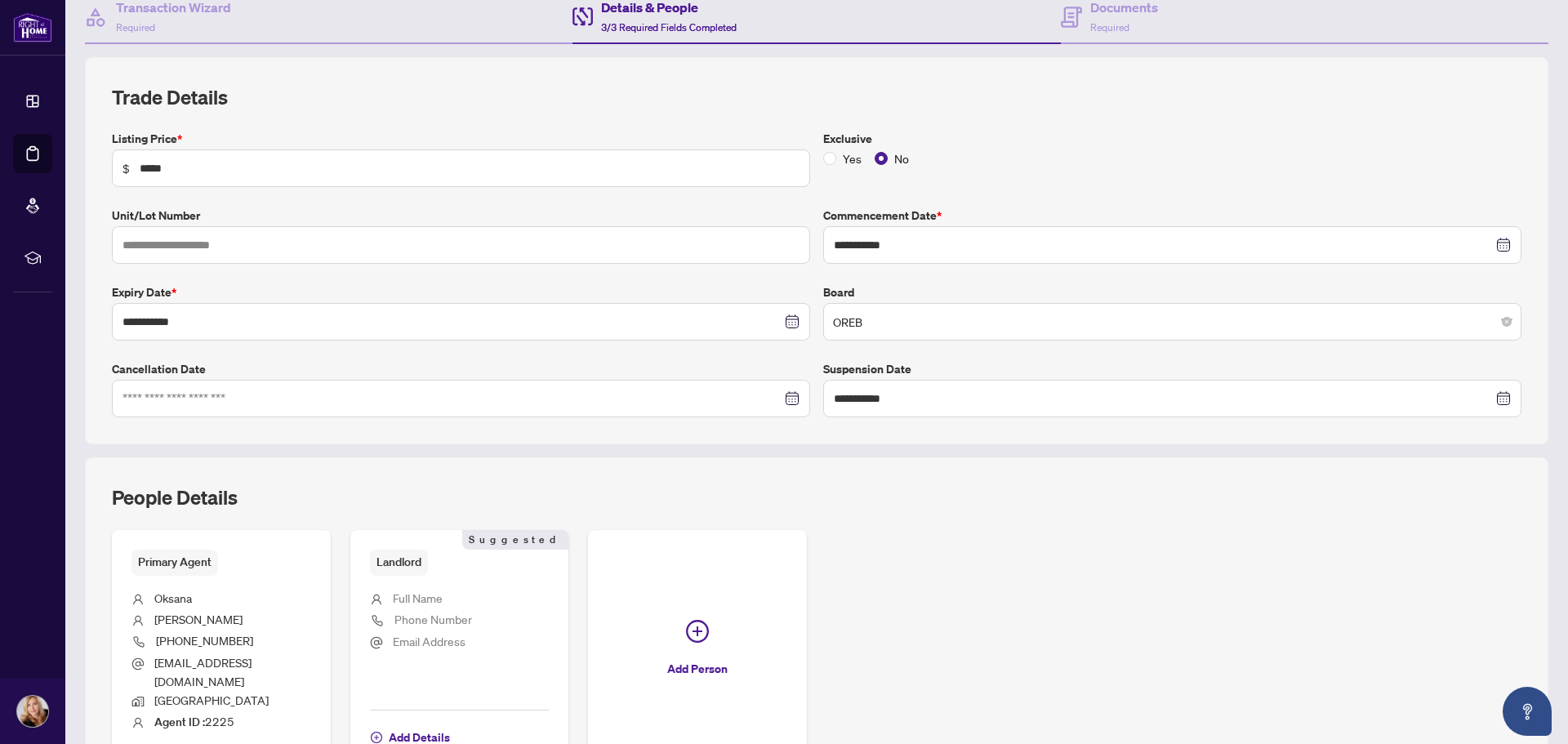
scroll to position [321, 0]
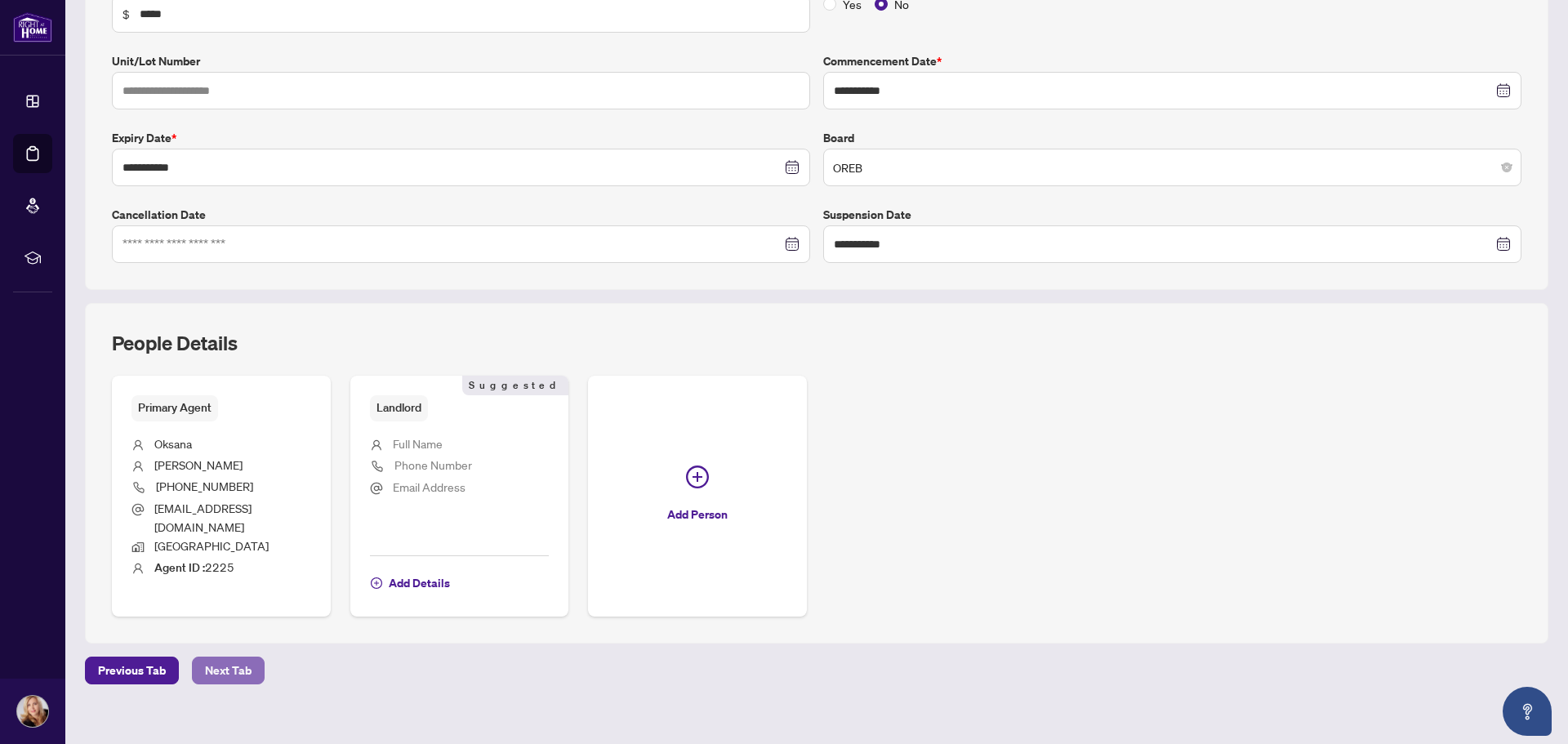
click at [232, 657] on span "Next Tab" at bounding box center [227, 670] width 46 height 26
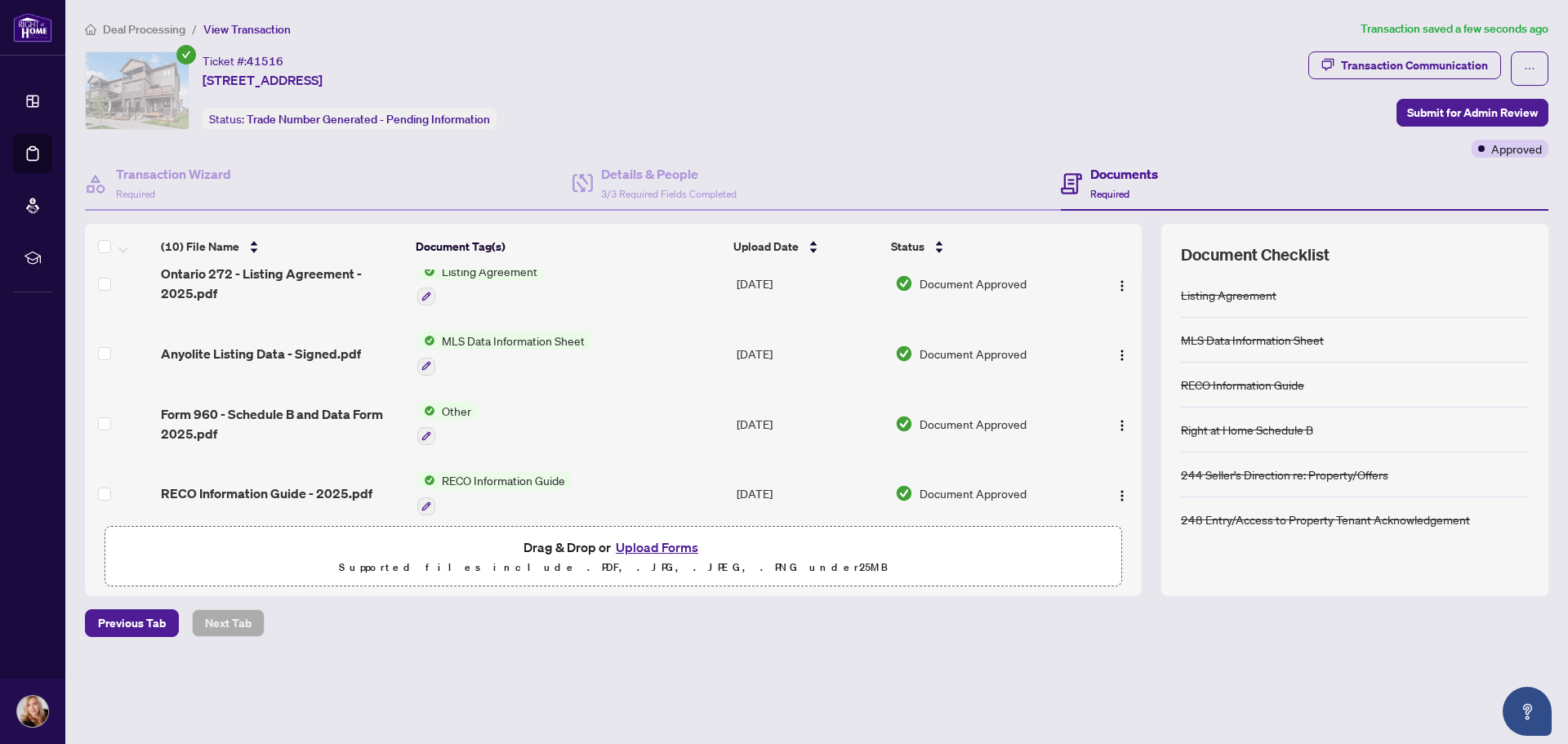
scroll to position [449, 0]
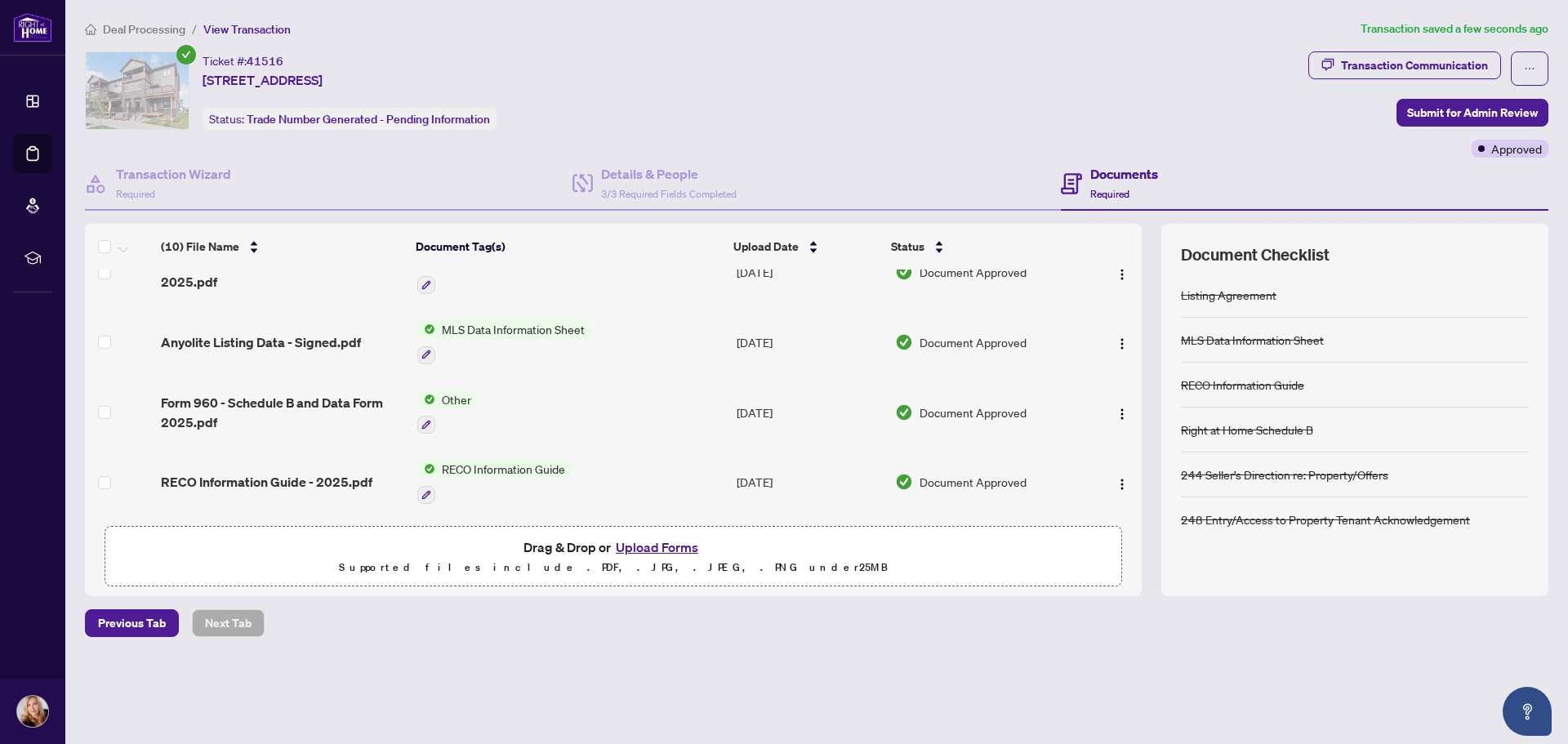
click at [1140, 182] on h4 "Documents" at bounding box center [1124, 173] width 68 height 19
click at [1112, 189] on span "Required" at bounding box center [1110, 194] width 40 height 13
click at [749, 211] on div "Transaction Wizard Required Details & People 3/3 Required Fields Completed Docu…" at bounding box center [817, 376] width 1464 height 438
click at [706, 181] on h4 "Details & People" at bounding box center [669, 173] width 136 height 19
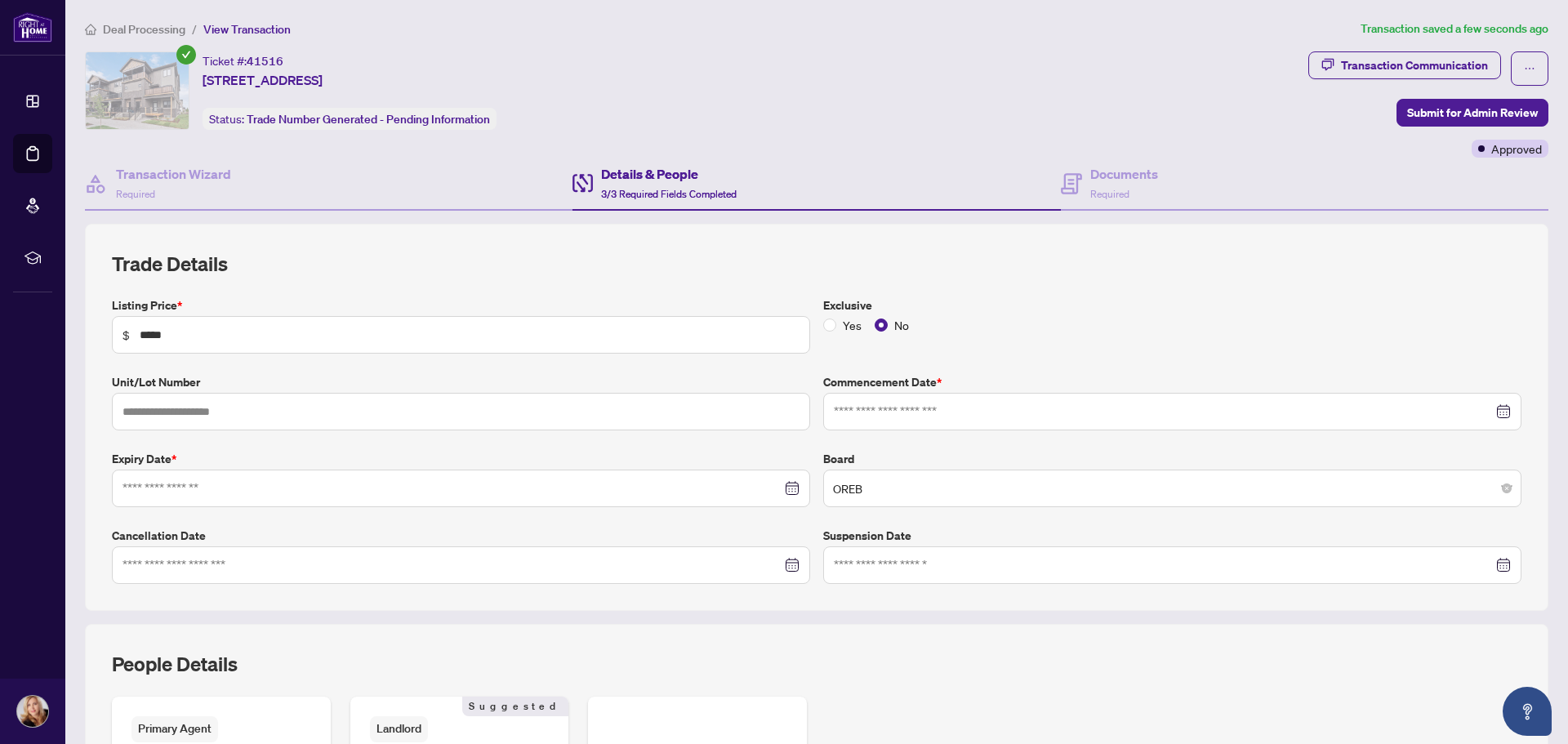
type input "**********"
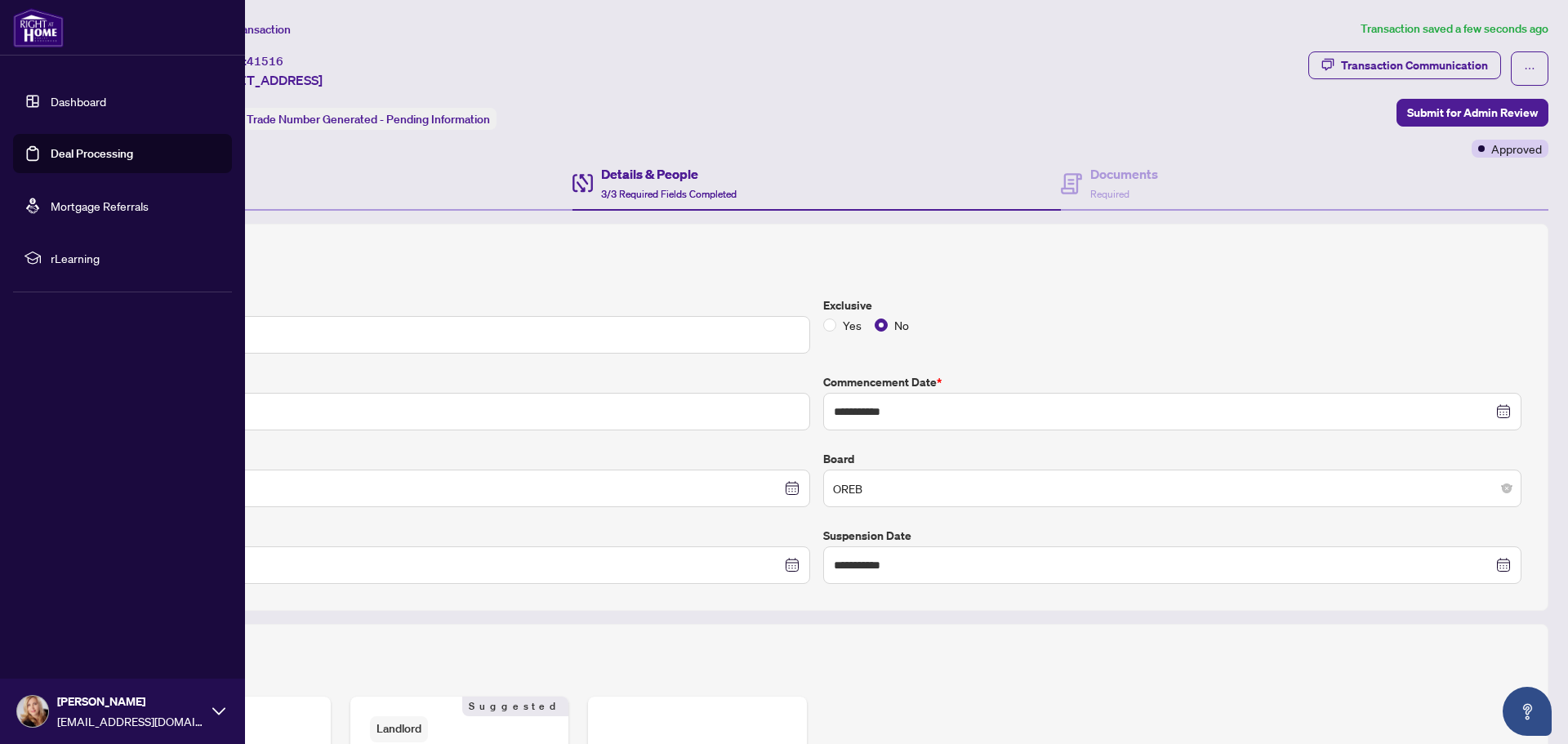
click at [67, 107] on link "Dashboard" at bounding box center [78, 101] width 56 height 14
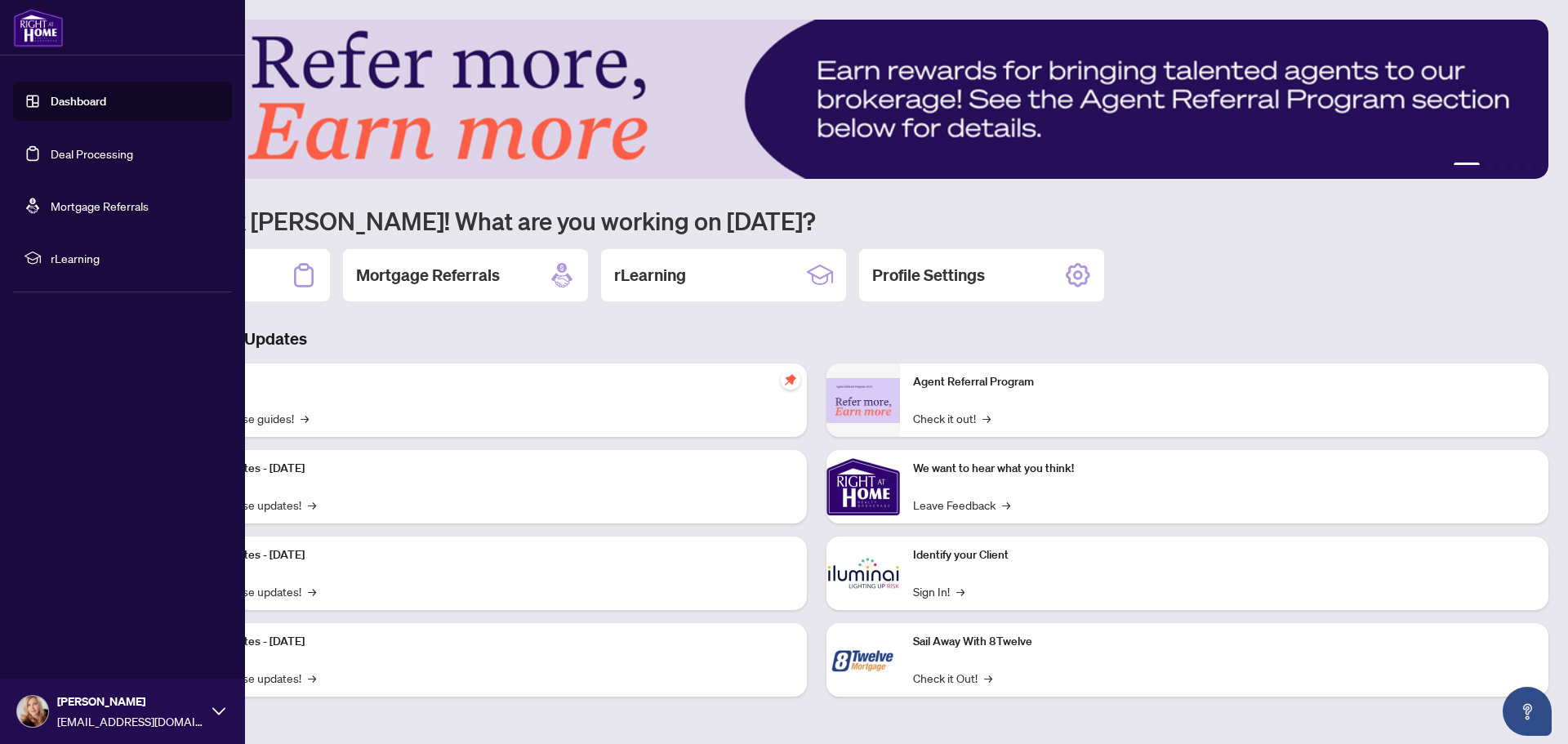
click at [93, 151] on link "Deal Processing" at bounding box center [92, 153] width 83 height 14
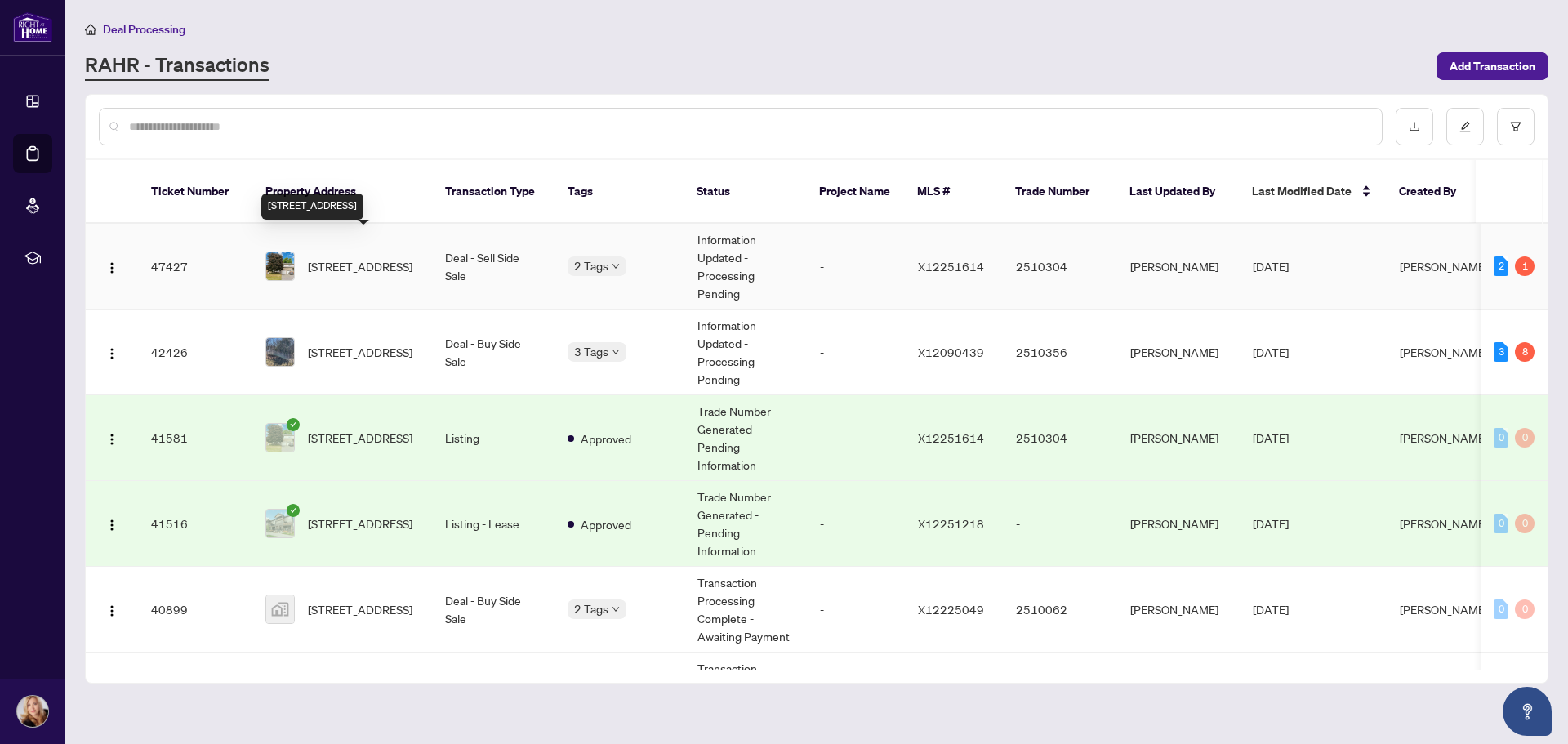
click at [360, 258] on span "[STREET_ADDRESS]" at bounding box center [360, 266] width 104 height 18
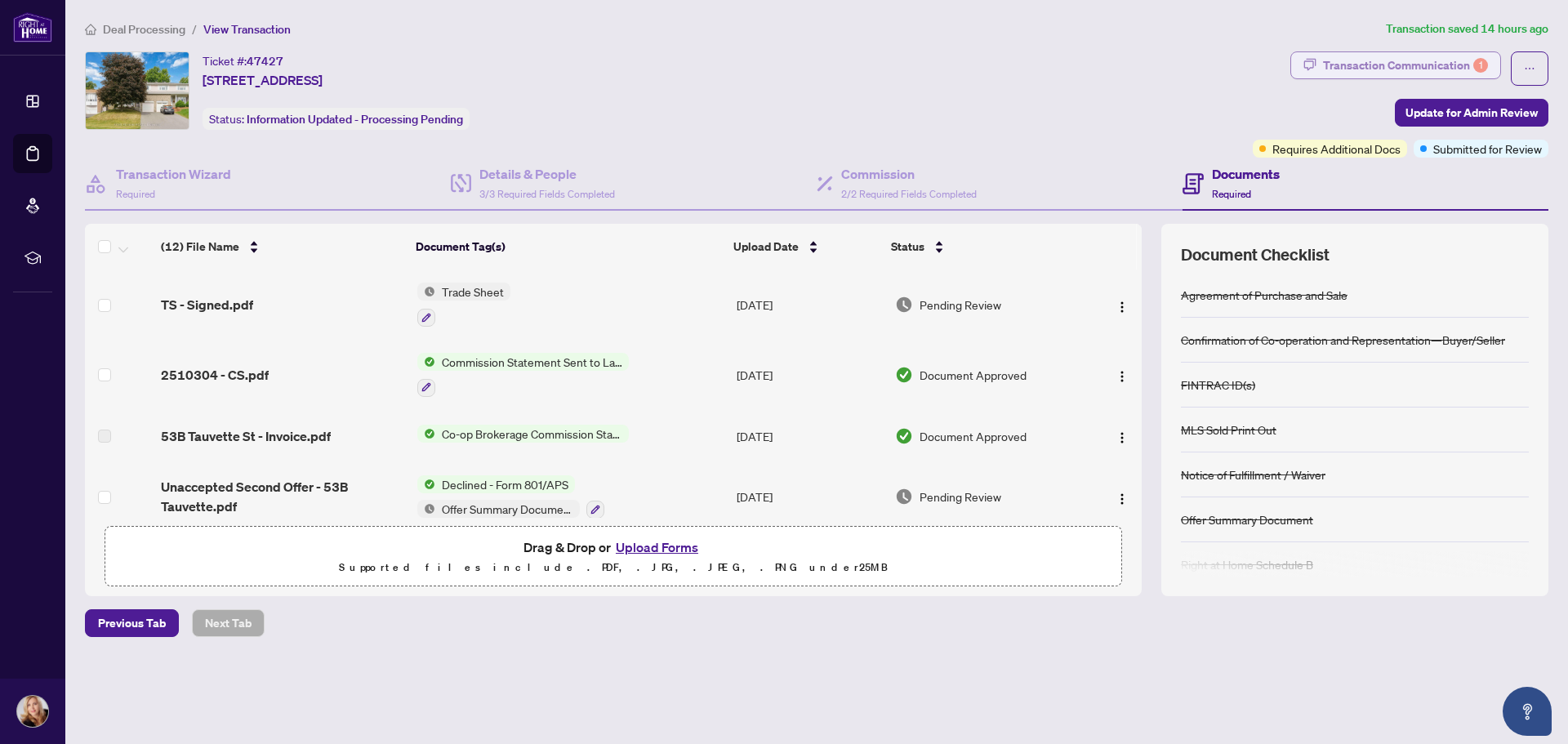
click at [1469, 69] on div "Transaction Communication 1" at bounding box center [1405, 65] width 165 height 26
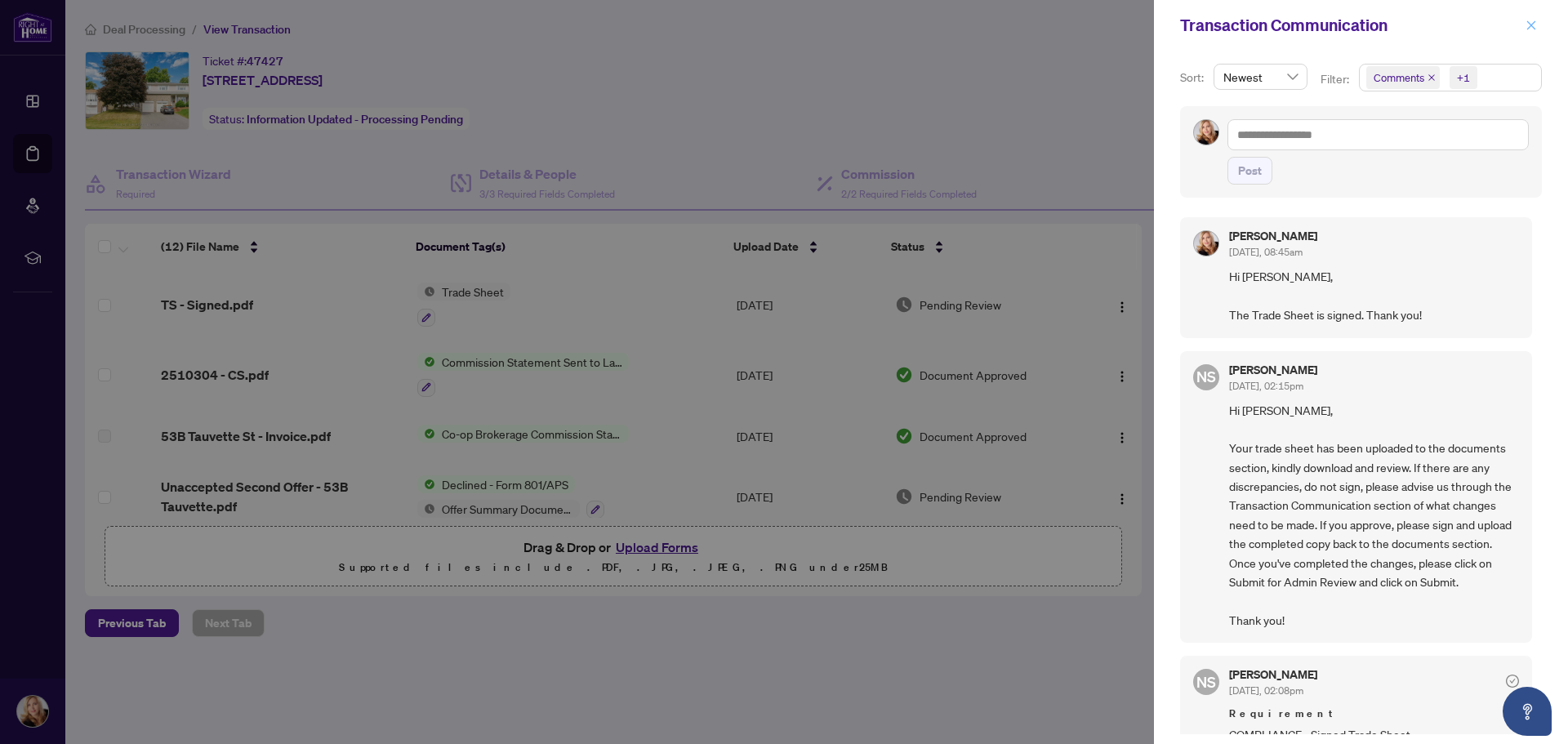
click at [1528, 28] on icon "close" at bounding box center [1532, 25] width 12 height 12
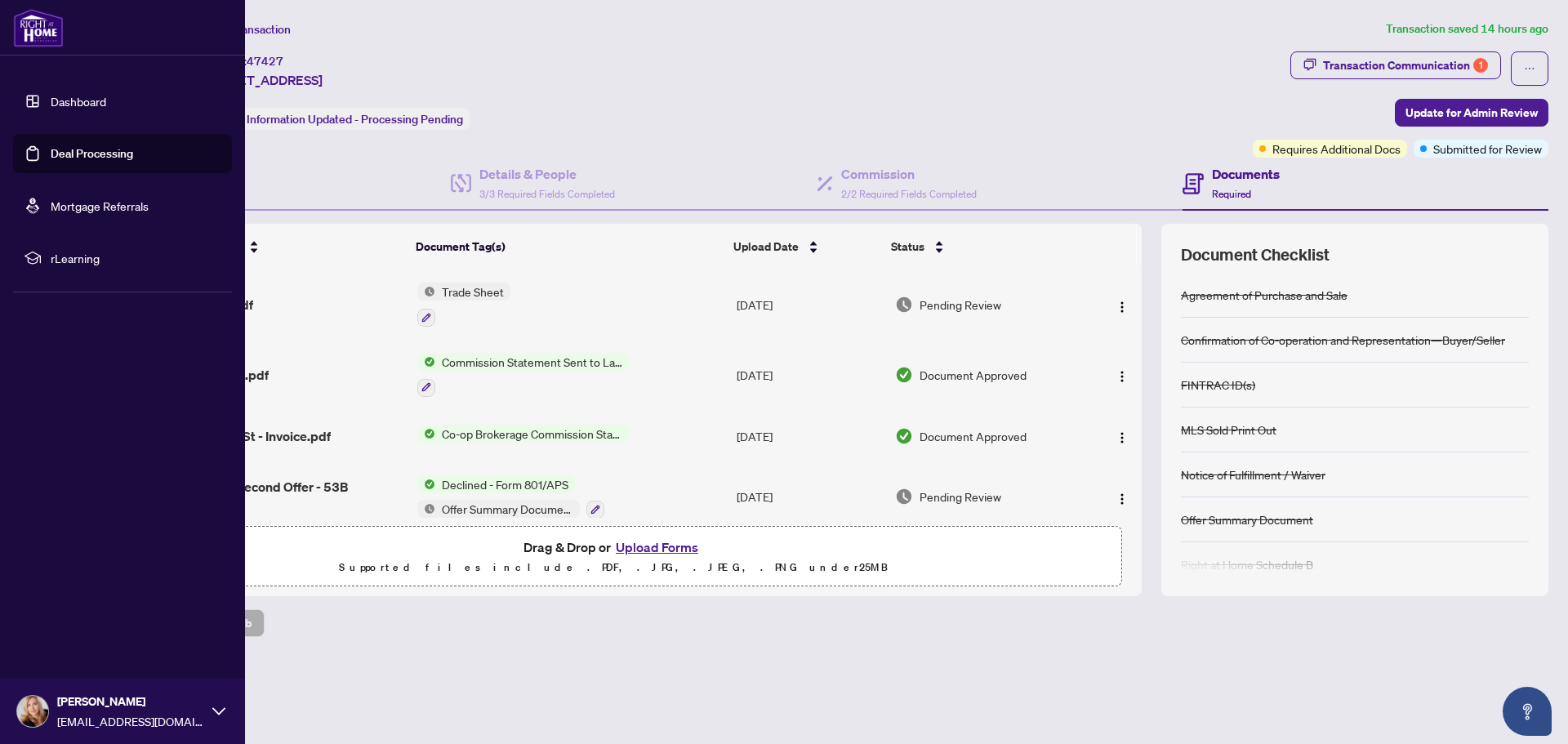
click at [83, 109] on link "Dashboard" at bounding box center [78, 101] width 56 height 14
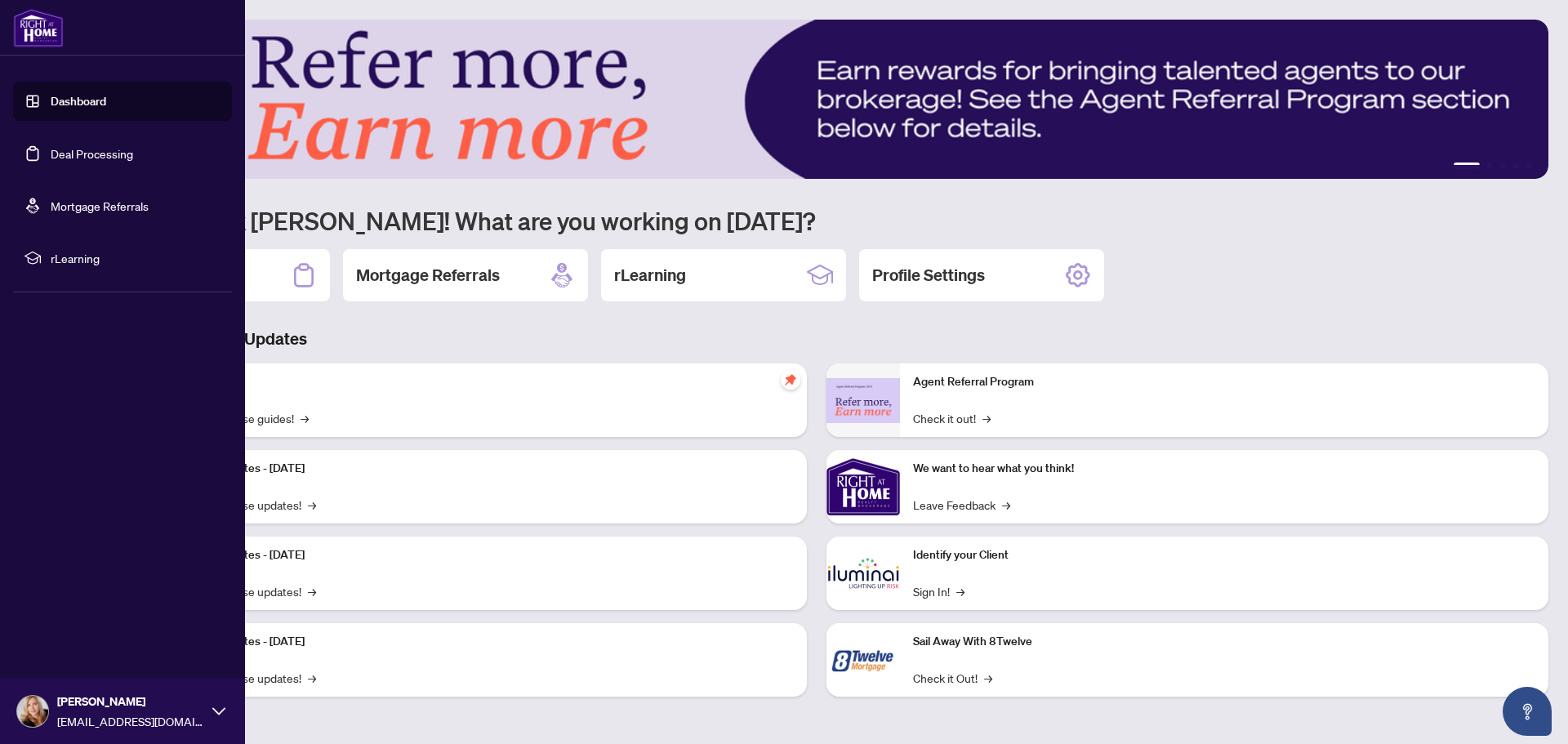
click at [89, 155] on link "Deal Processing" at bounding box center [92, 153] width 83 height 14
